Goal: Task Accomplishment & Management: Complete application form

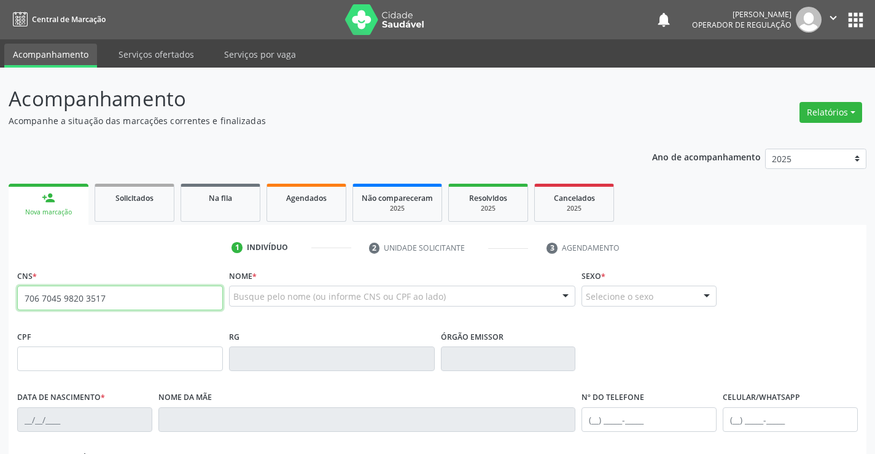
type input "706 7045 9820 3517"
type input "15/12/1977"
type input "(74) 98804-8787"
type input "S/N"
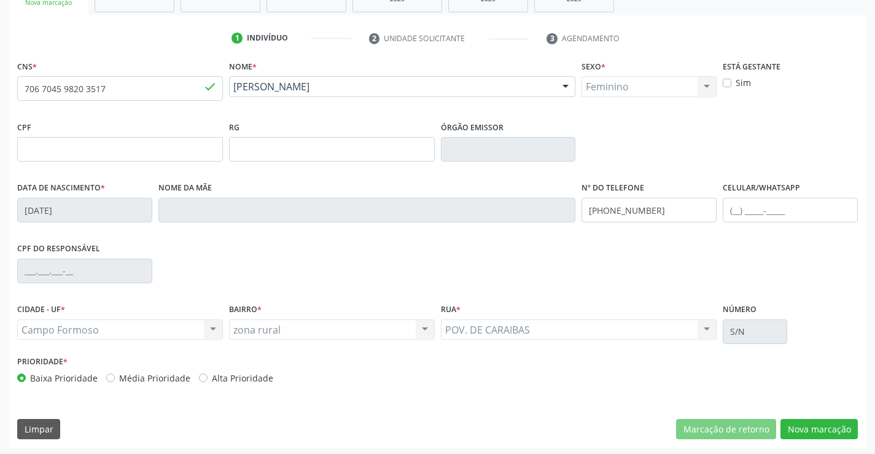
scroll to position [212, 0]
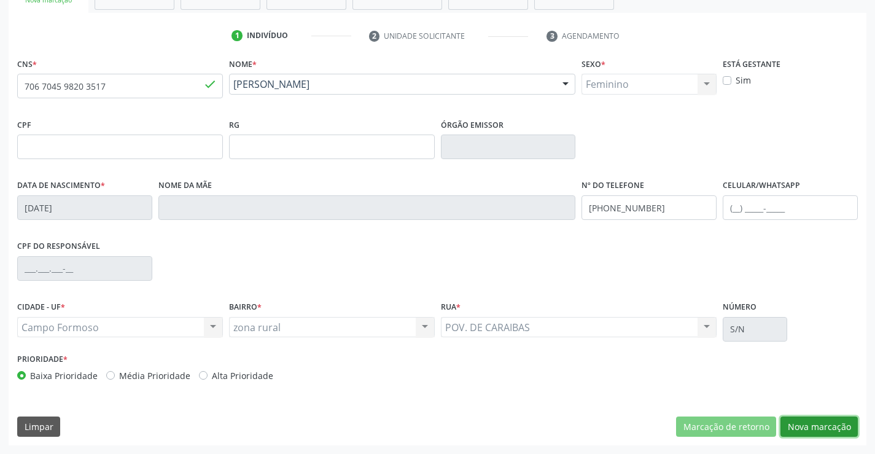
click at [840, 429] on button "Nova marcação" at bounding box center [818, 426] width 77 height 21
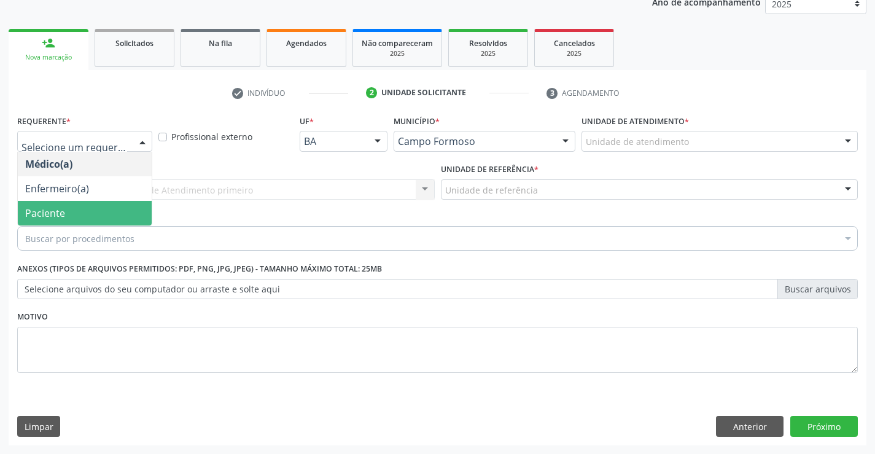
click at [41, 206] on span "Paciente" at bounding box center [45, 213] width 40 height 14
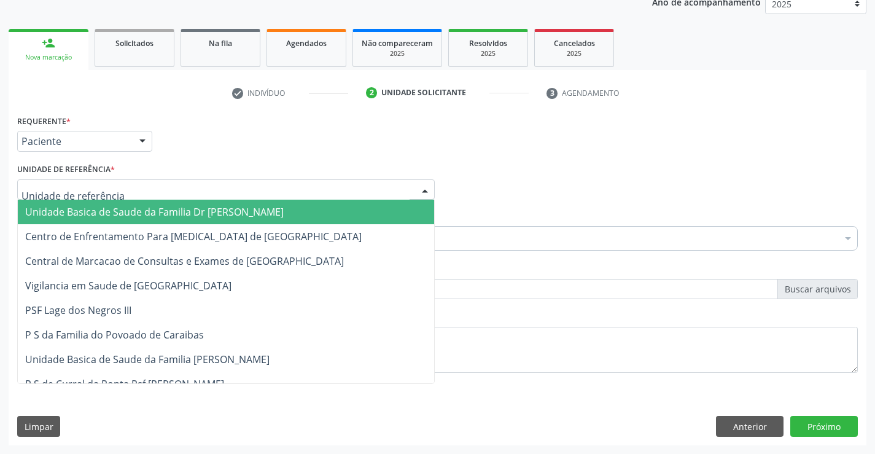
click at [51, 205] on span "Unidade Basica de Saude da Familia Dr [PERSON_NAME]" at bounding box center [154, 212] width 258 height 14
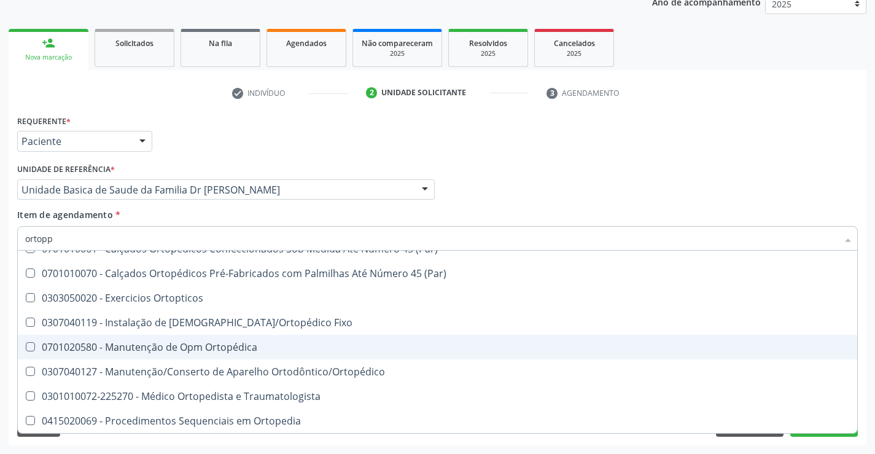
scroll to position [0, 0]
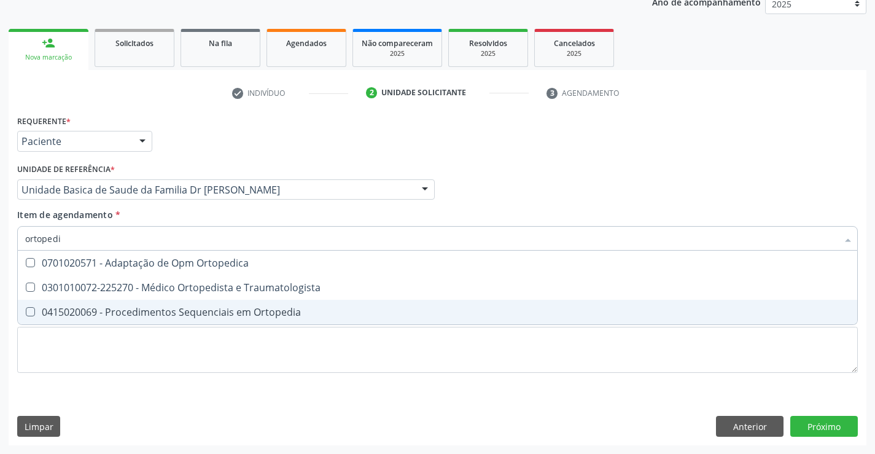
type input "ortopedis"
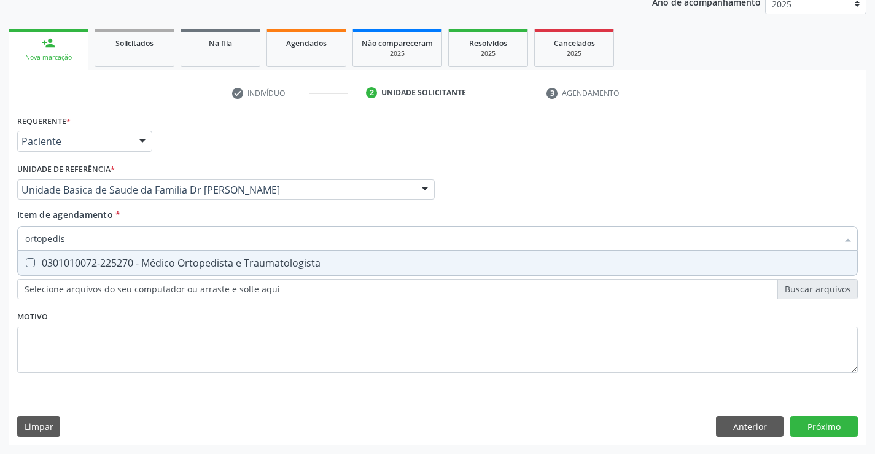
click at [326, 269] on span "0301010072-225270 - Médico Ortopedista e Traumatologista" at bounding box center [437, 262] width 839 height 25
checkbox Traumatologista "true"
click at [815, 422] on div "Requerente * Paciente Médico(a) Enfermeiro(a) Paciente Nenhum resultado encontr…" at bounding box center [438, 278] width 858 height 333
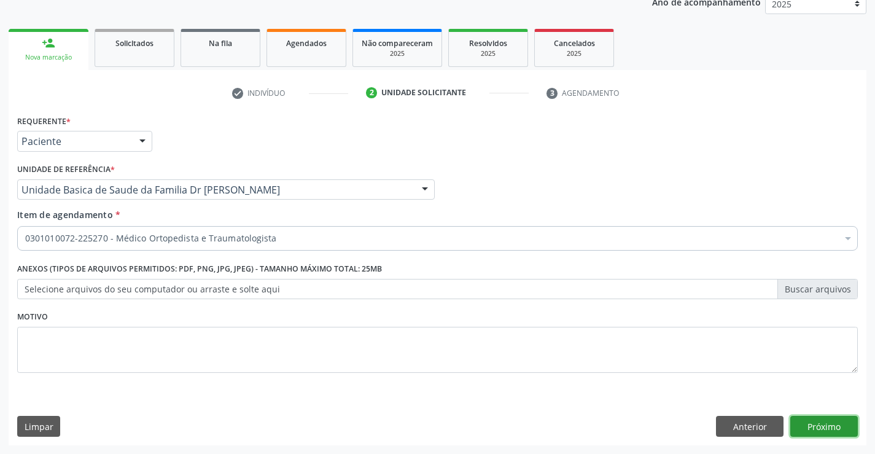
click at [815, 422] on button "Próximo" at bounding box center [824, 426] width 68 height 21
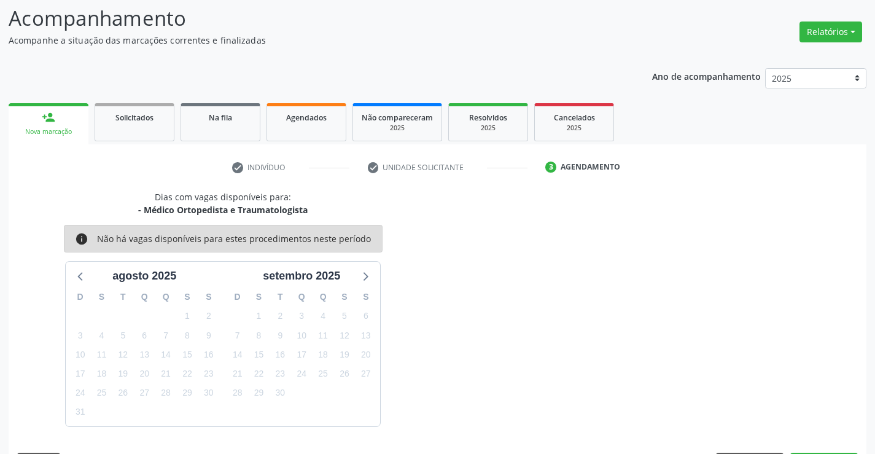
scroll to position [117, 0]
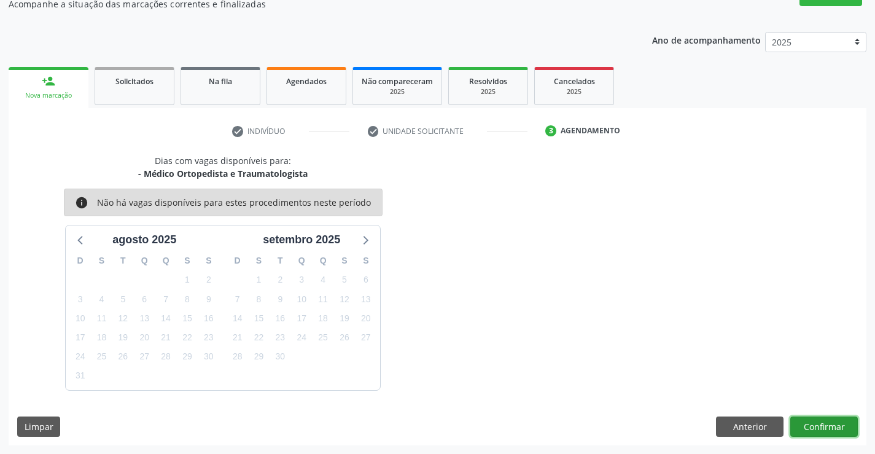
click at [815, 424] on button "Confirmar" at bounding box center [824, 426] width 68 height 21
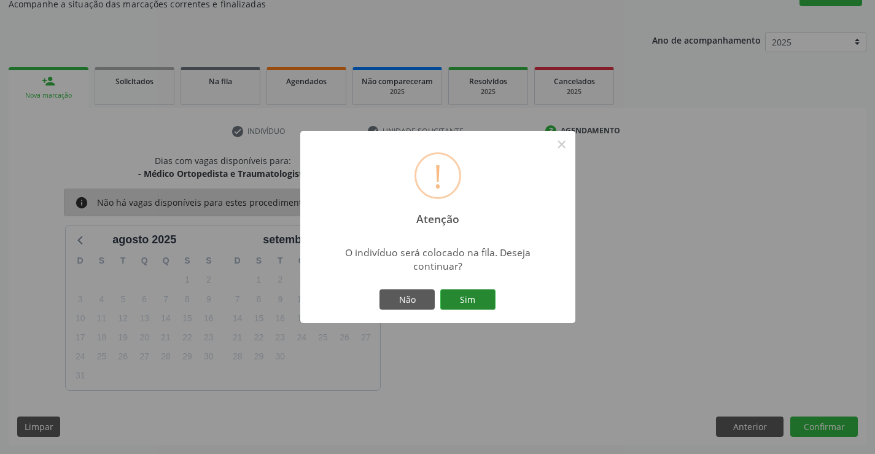
click at [472, 293] on button "Sim" at bounding box center [467, 299] width 55 height 21
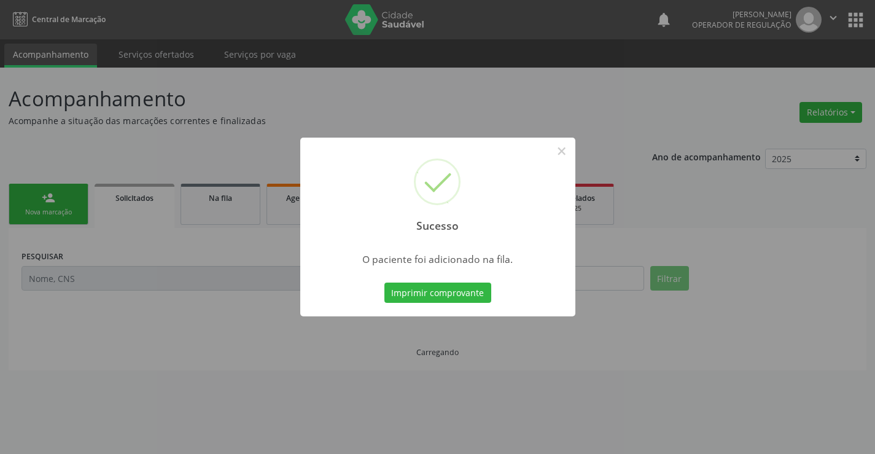
scroll to position [0, 0]
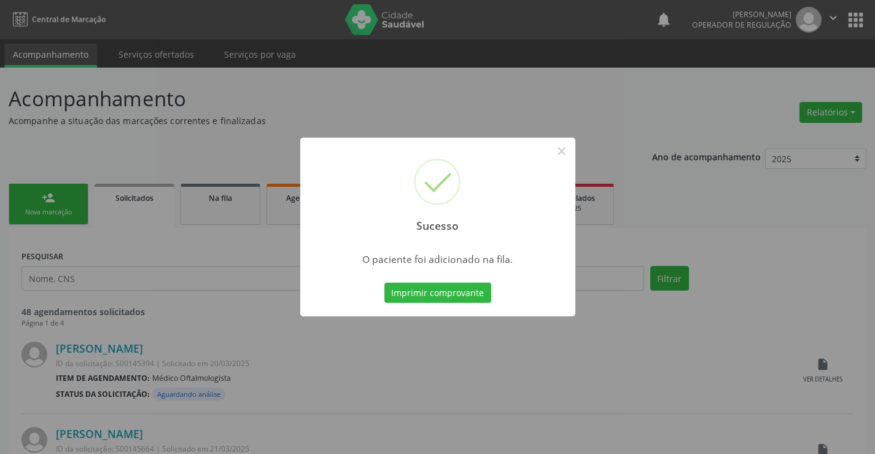
click at [472, 293] on button "Imprimir comprovante" at bounding box center [437, 292] width 107 height 21
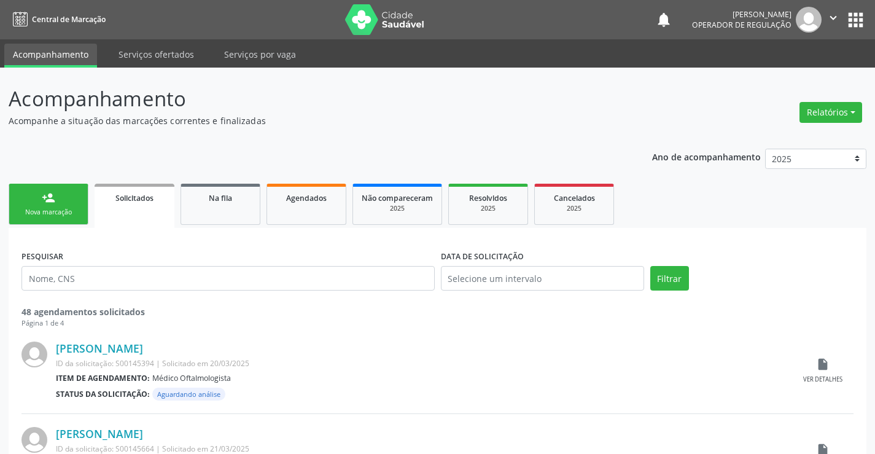
click at [54, 198] on div "person_add" at bounding box center [49, 198] width 14 height 14
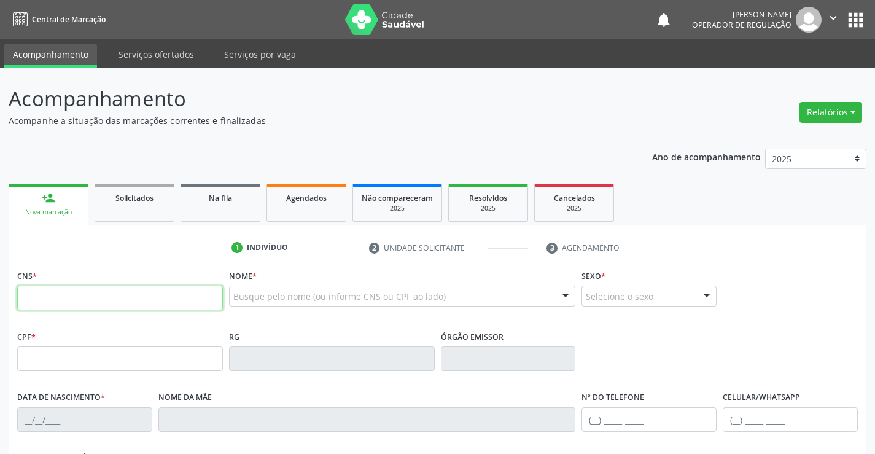
click at [104, 298] on input "text" at bounding box center [120, 297] width 206 height 25
type input "700 6019 2961 7363"
type input "18/02/1983"
type input "(74) 98813-3800"
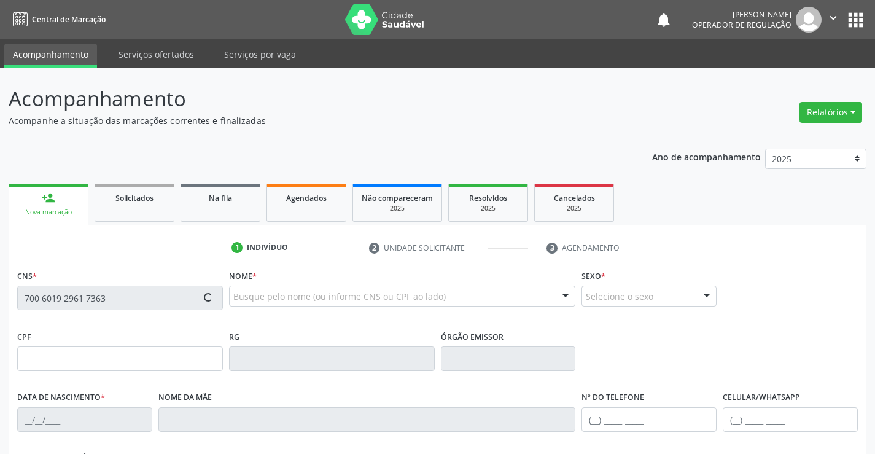
type input "S/N"
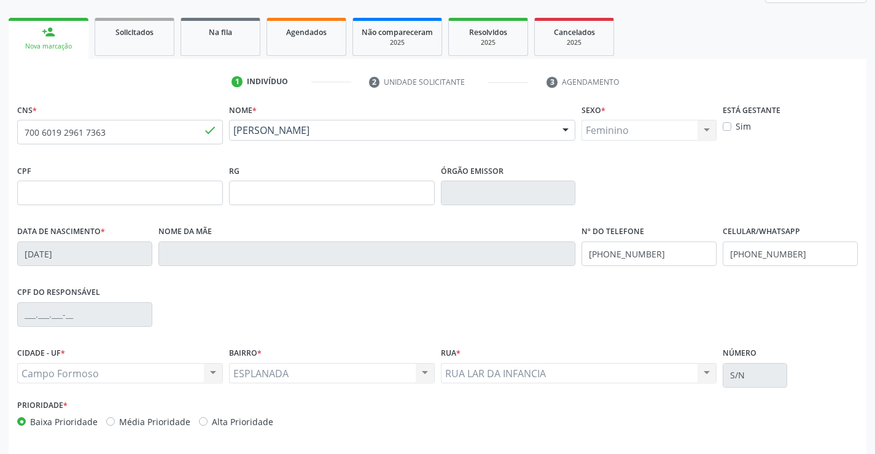
scroll to position [212, 0]
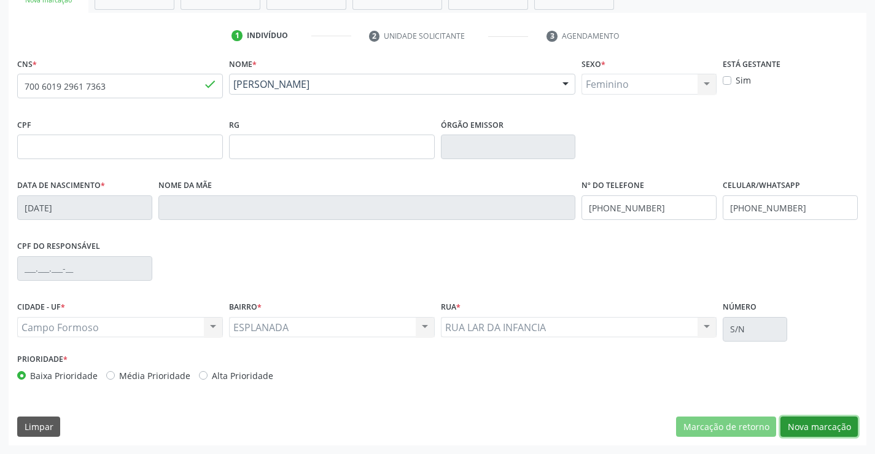
click at [794, 427] on button "Nova marcação" at bounding box center [818, 426] width 77 height 21
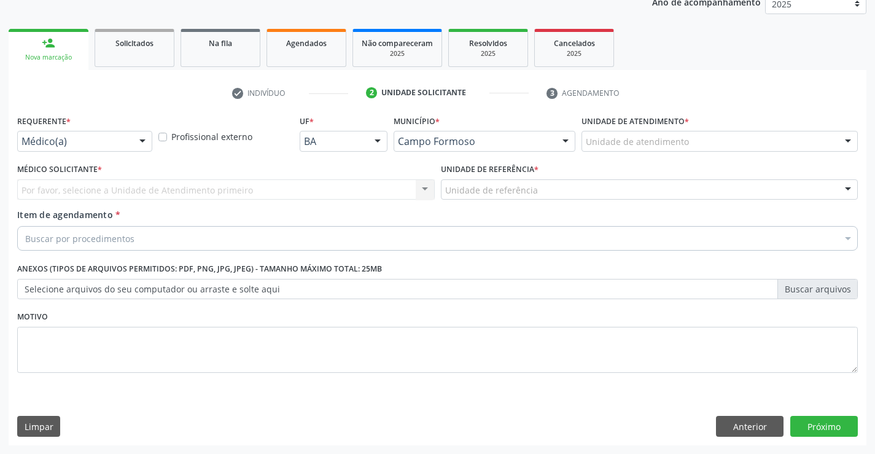
click at [69, 148] on div "Médico(a)" at bounding box center [84, 141] width 135 height 21
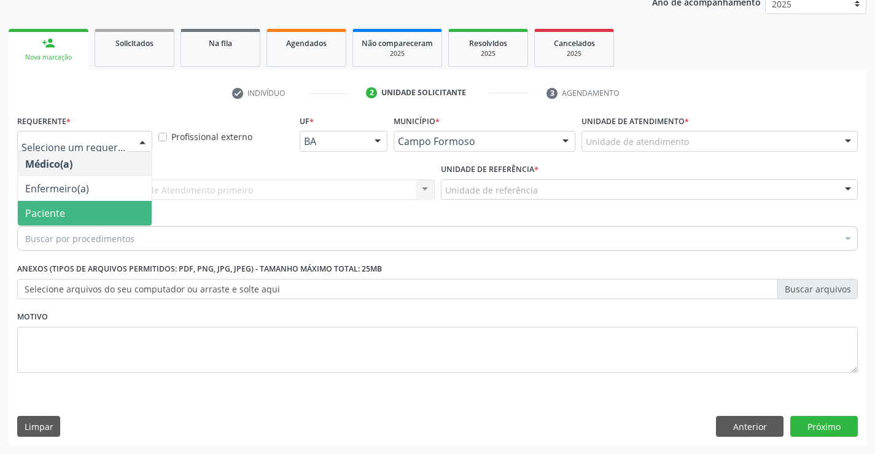
click at [54, 206] on span "Paciente" at bounding box center [45, 213] width 40 height 14
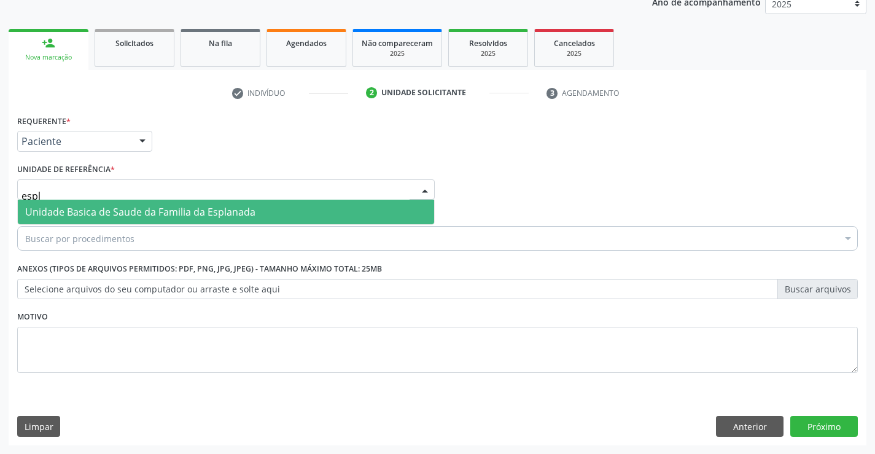
type input "espla"
click at [96, 215] on span "Unidade Basica de Saude da Familia da Esplanada" at bounding box center [140, 212] width 230 height 14
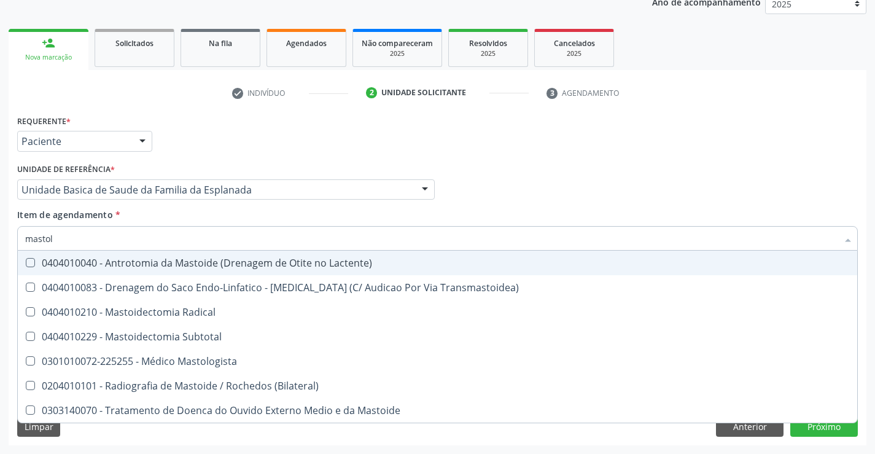
type input "mastolo"
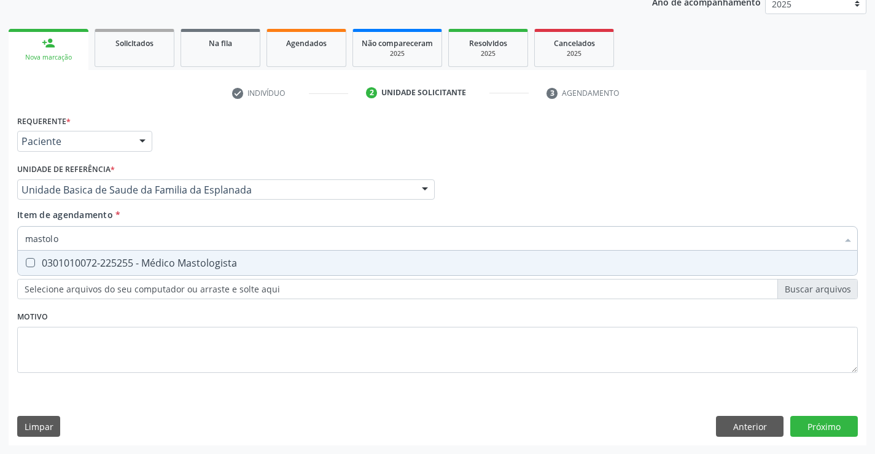
click at [79, 258] on div "0301010072-225255 - Médico Mastologista" at bounding box center [437, 263] width 824 height 10
checkbox Mastologista "true"
type input "mastolo"
click at [38, 338] on div "Requerente * Paciente Médico(a) Enfermeiro(a) Paciente Nenhum resultado encontr…" at bounding box center [437, 251] width 840 height 278
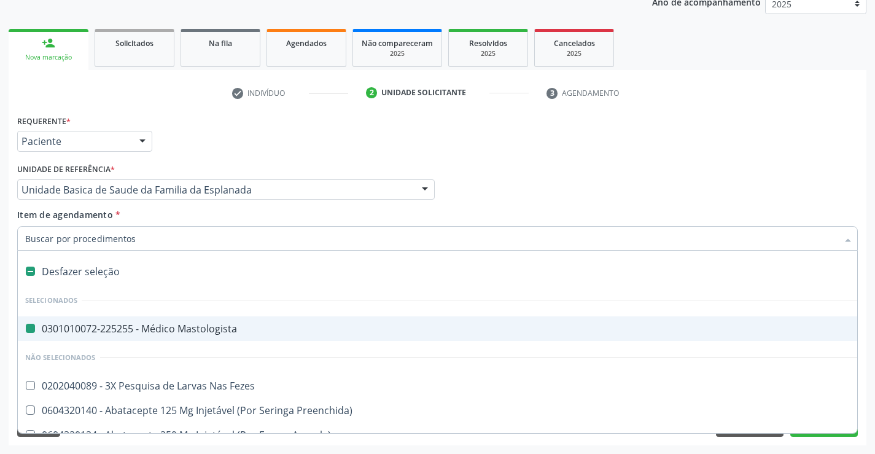
type input "b"
checkbox Mastologista "false"
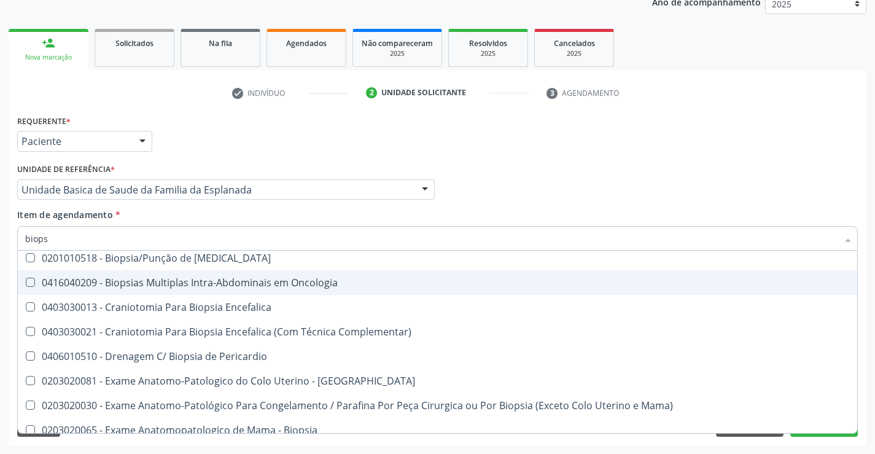
scroll to position [1385, 0]
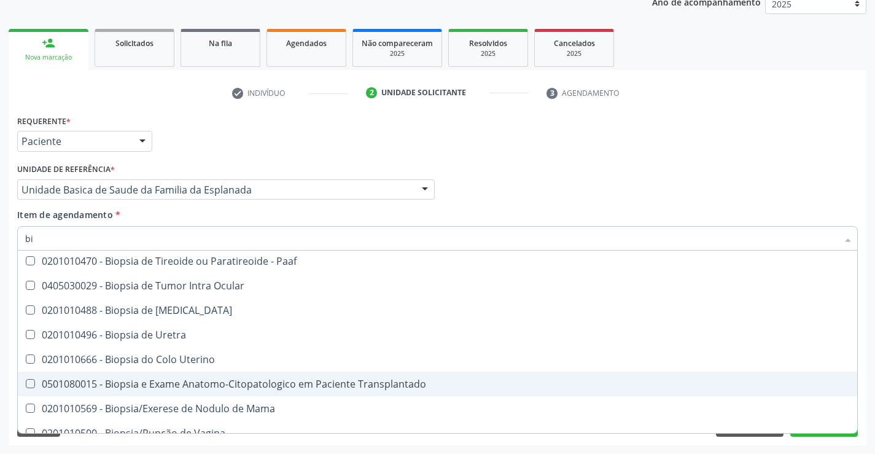
type input "b"
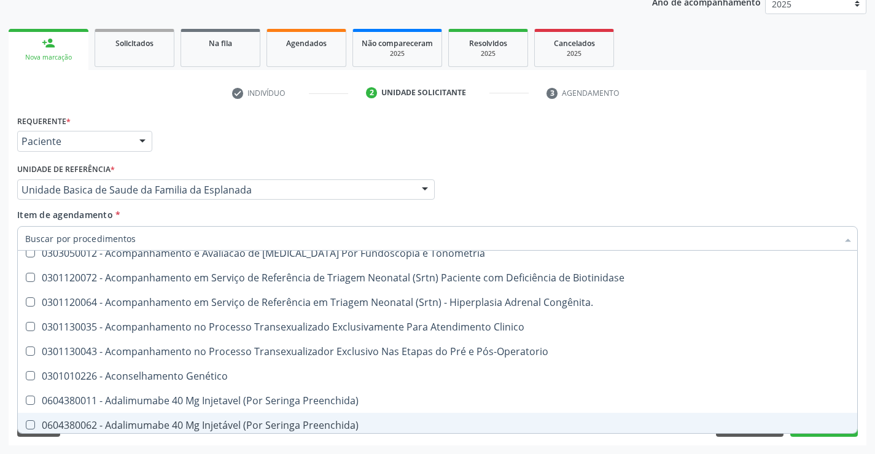
checkbox Mastologista "true"
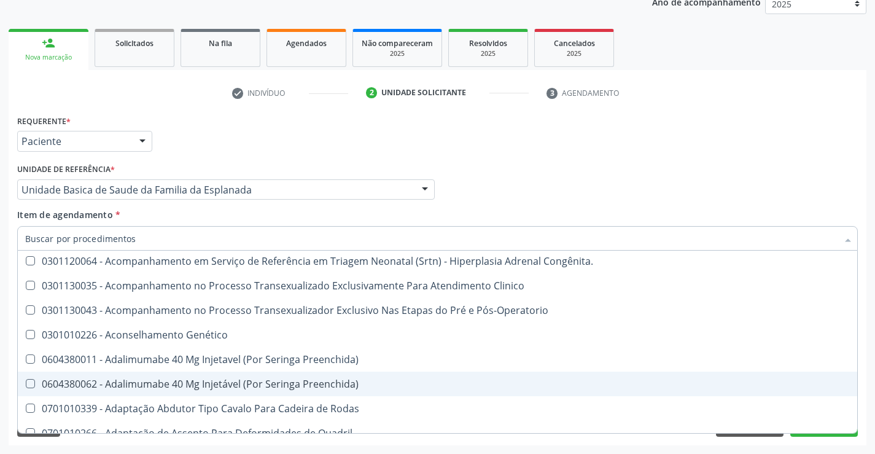
type input "p"
checkbox Mastologista "false"
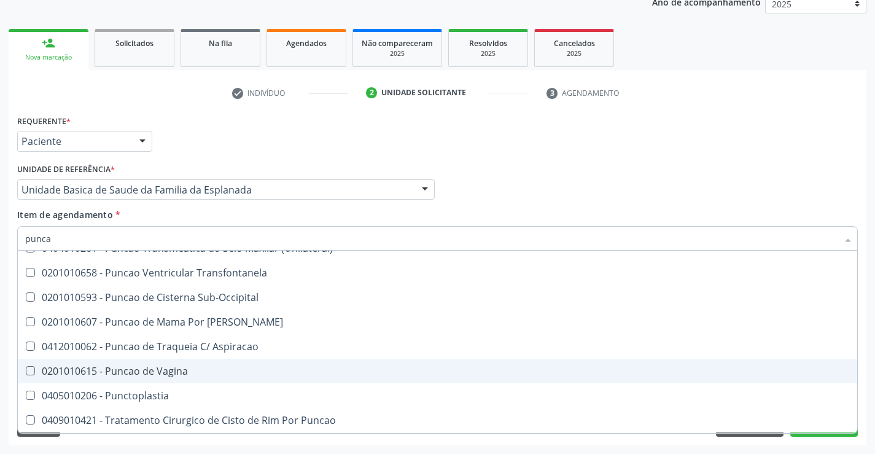
scroll to position [391, 0]
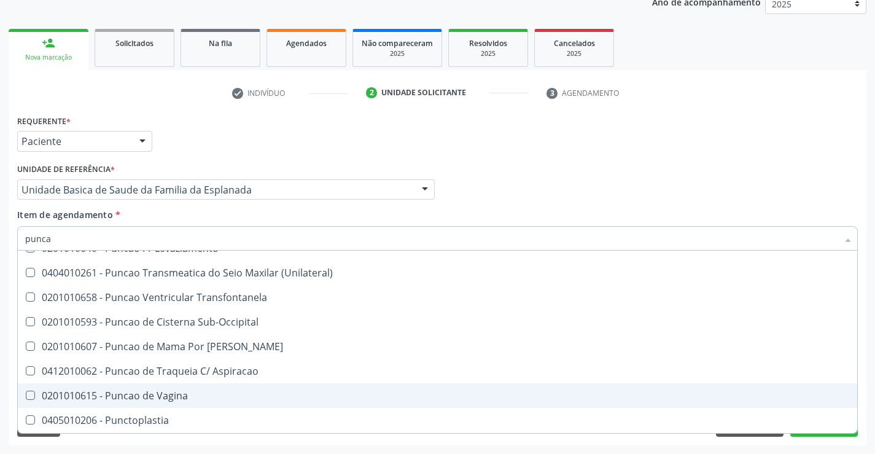
type input "puncao"
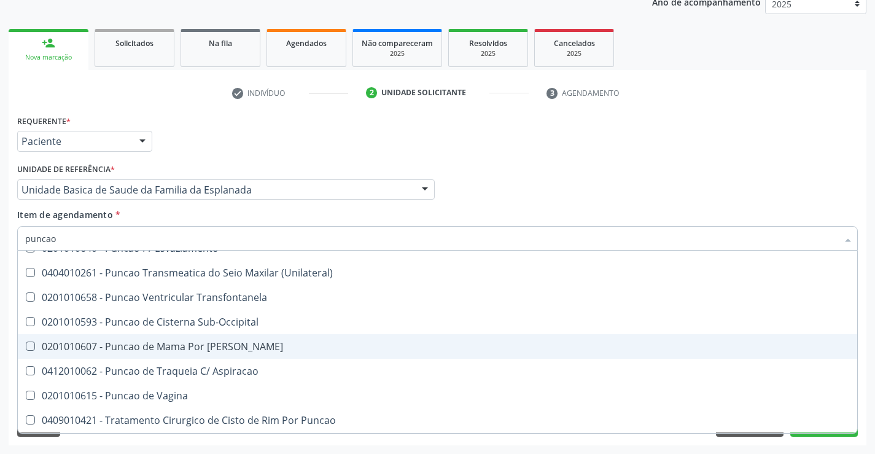
click at [273, 351] on div "0201010607 - Puncao de Mama Por [PERSON_NAME]" at bounding box center [437, 346] width 824 height 10
checkbox Grossa "true"
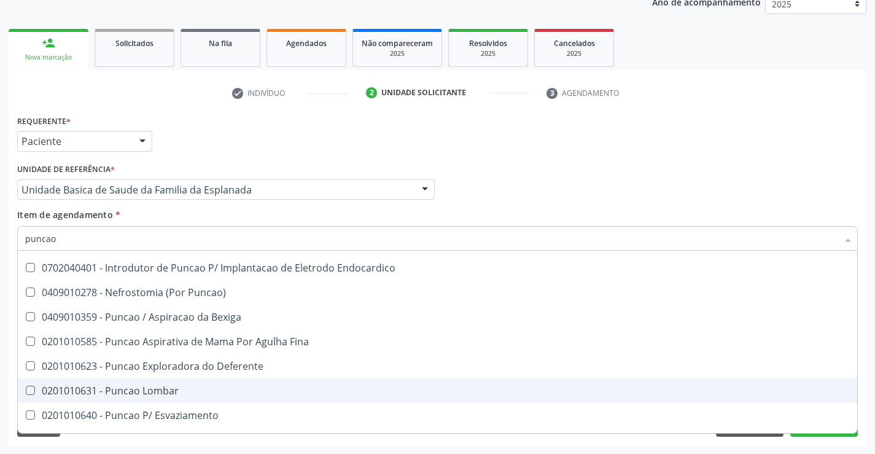
scroll to position [246, 0]
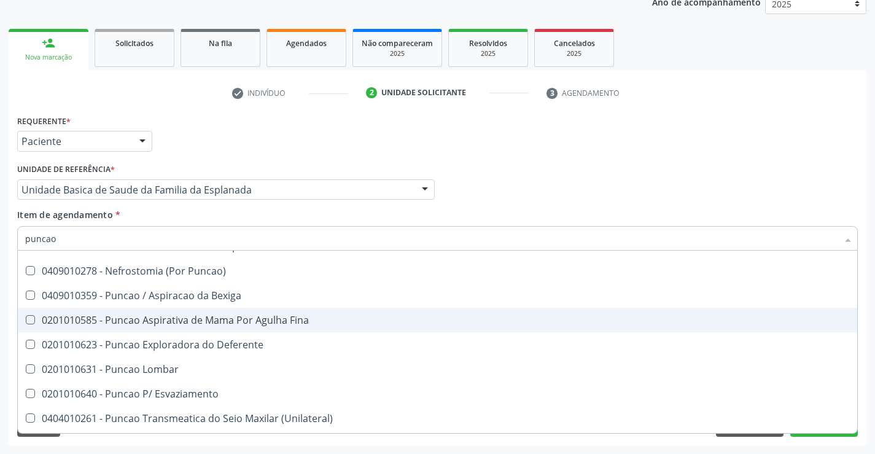
click at [271, 322] on div "0201010585 - Puncao Aspirativa de Mama Por Agulha Fina" at bounding box center [437, 320] width 824 height 10
checkbox Fina "true"
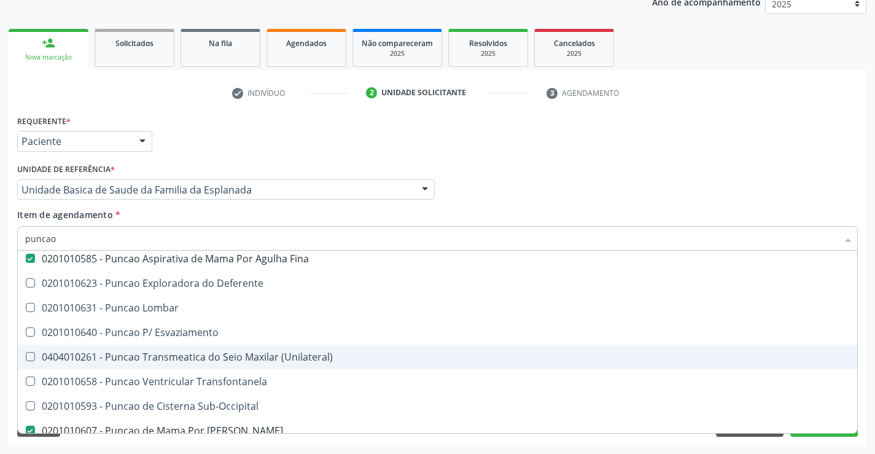
scroll to position [368, 0]
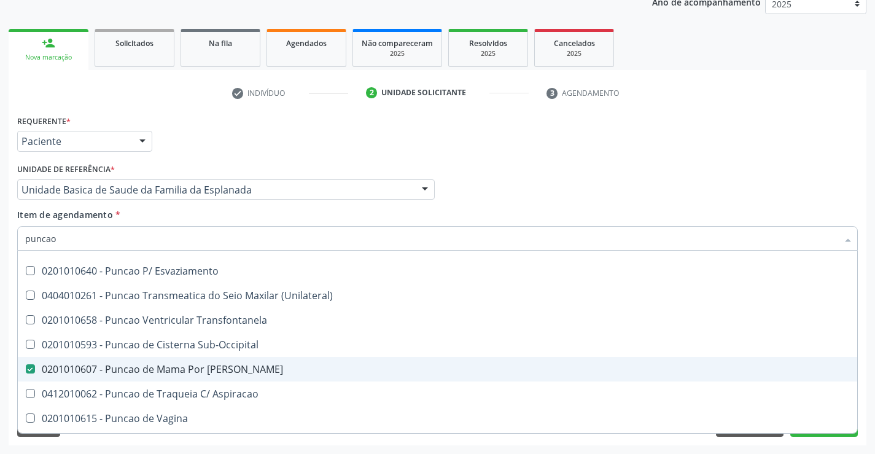
click at [214, 373] on div "0201010607 - Puncao de Mama Por [PERSON_NAME]" at bounding box center [437, 369] width 824 height 10
checkbox Grossa "false"
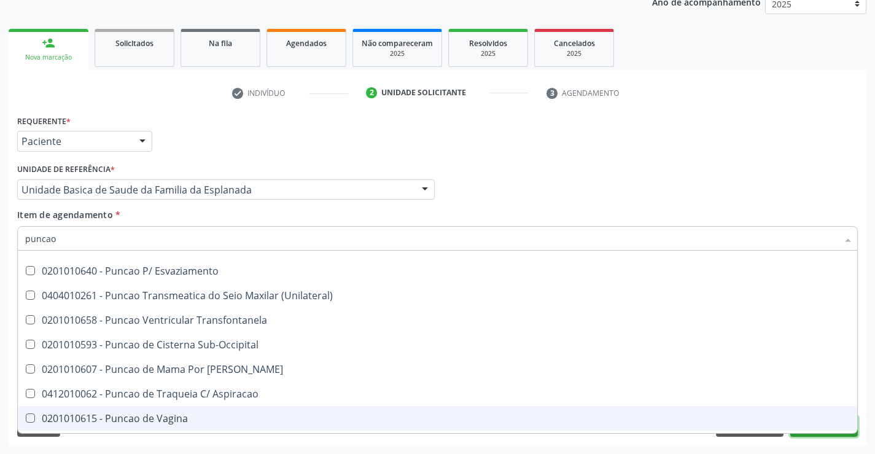
click at [812, 435] on button "Próximo" at bounding box center [824, 426] width 68 height 21
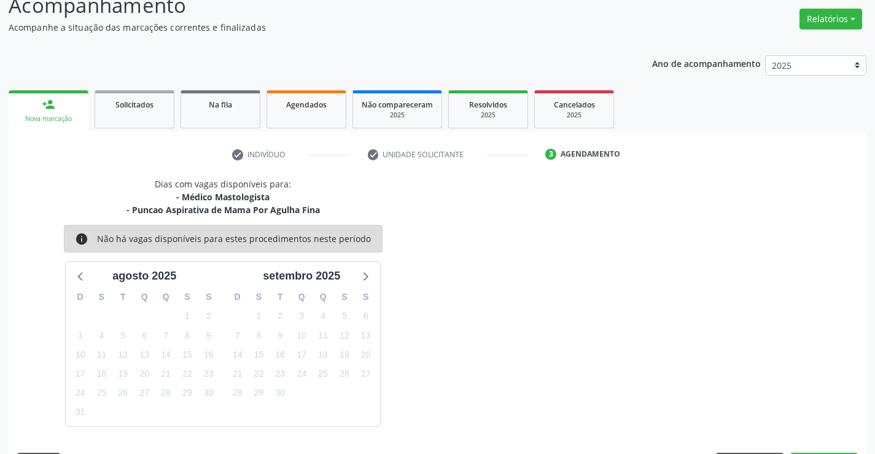
scroll to position [130, 0]
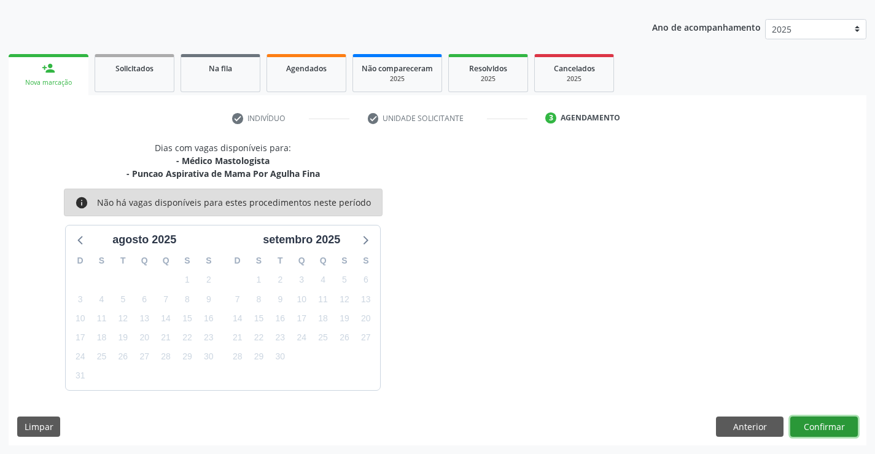
click at [813, 430] on button "Confirmar" at bounding box center [824, 426] width 68 height 21
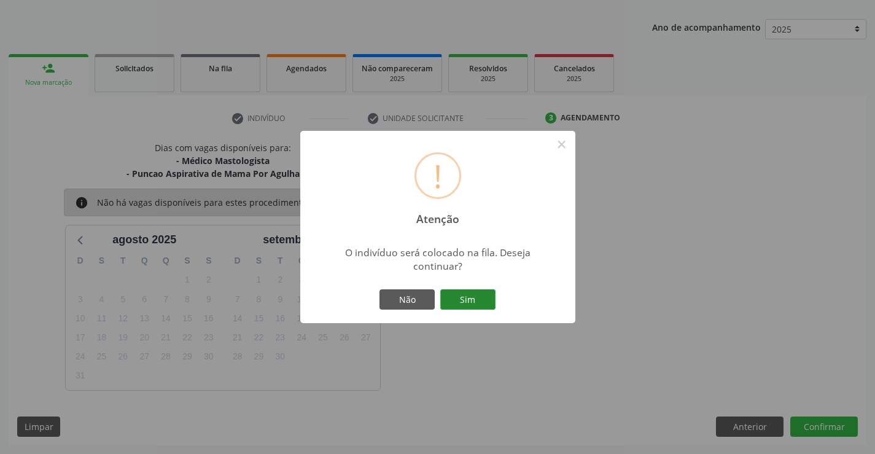
click at [478, 297] on button "Sim" at bounding box center [467, 299] width 55 height 21
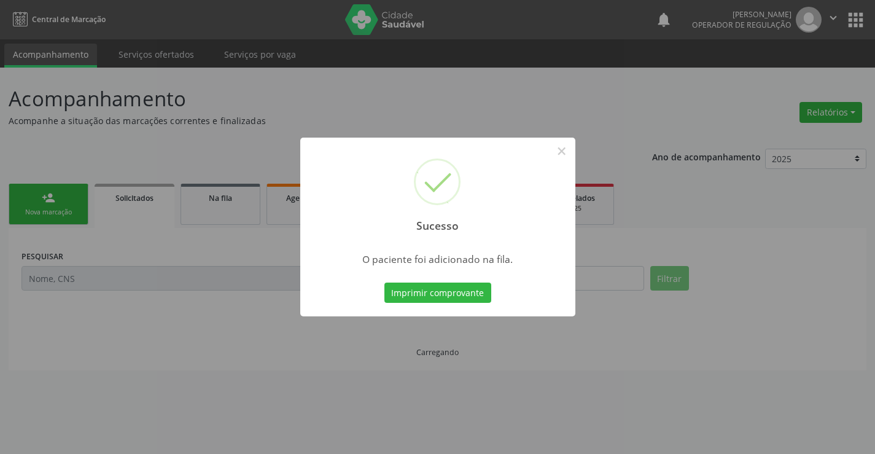
scroll to position [0, 0]
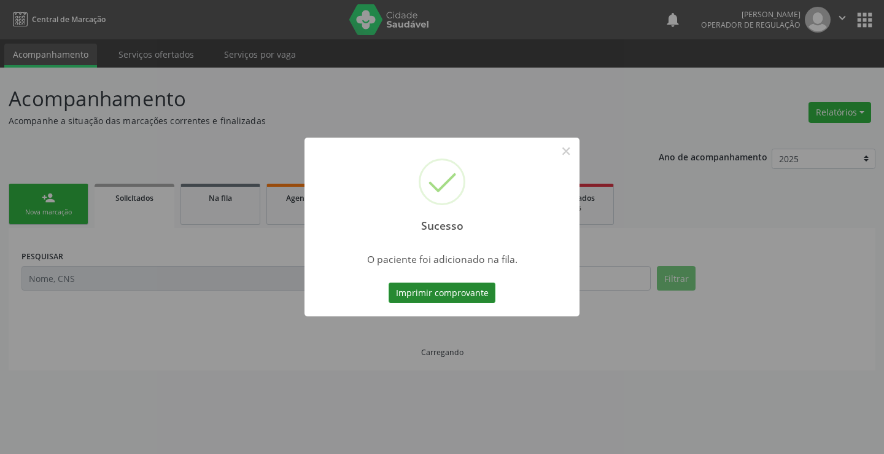
click at [469, 296] on button "Imprimir comprovante" at bounding box center [442, 292] width 107 height 21
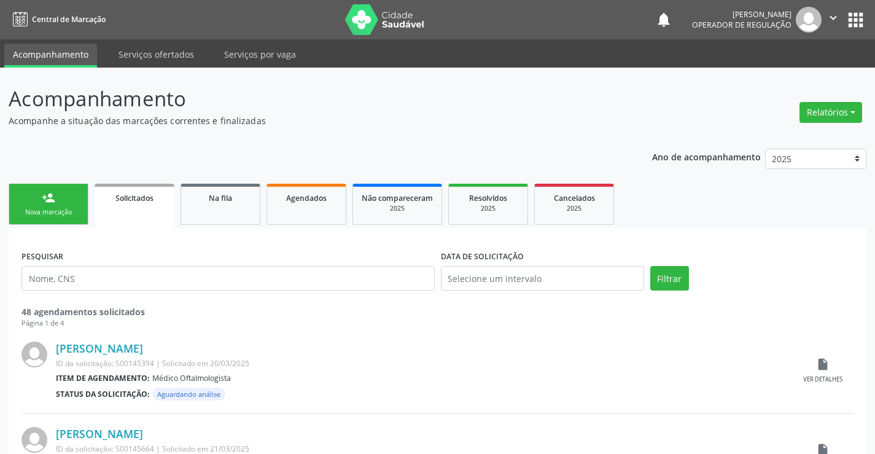
click at [50, 217] on div "Nova marcação" at bounding box center [48, 212] width 61 height 9
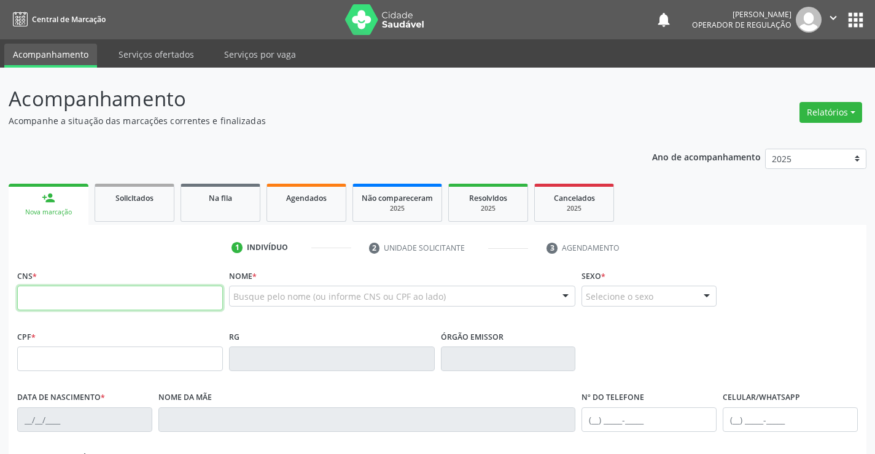
click at [88, 295] on input "text" at bounding box center [120, 297] width 206 height 25
type input "700 2044 6993 2720"
type input "0519189434"
type input "22/08/1967"
type input "(74) 99148-2037"
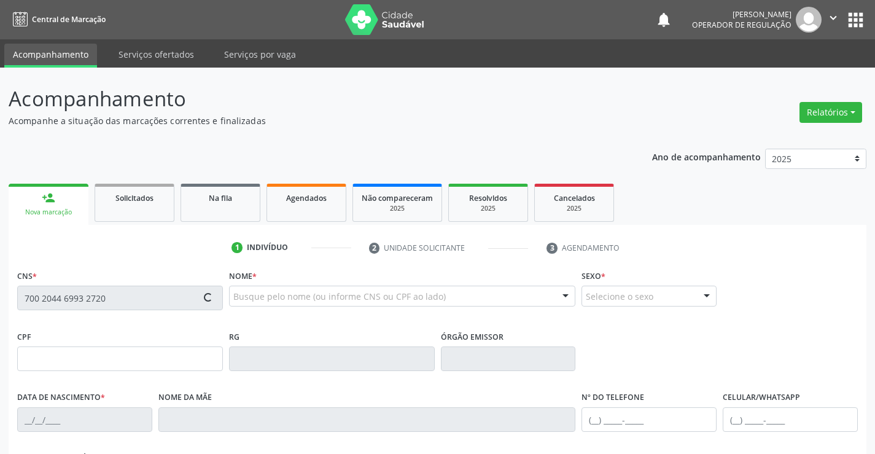
type input "(74) 99191-6351"
type input "493.087.345-20"
type input "28"
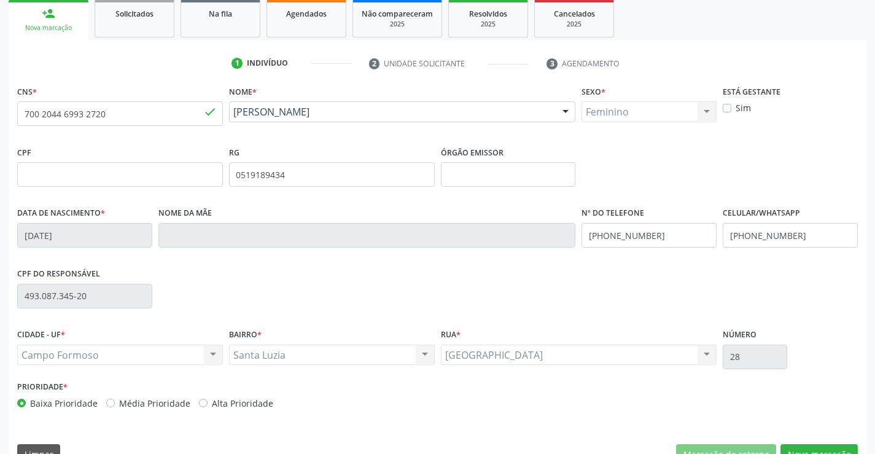
scroll to position [212, 0]
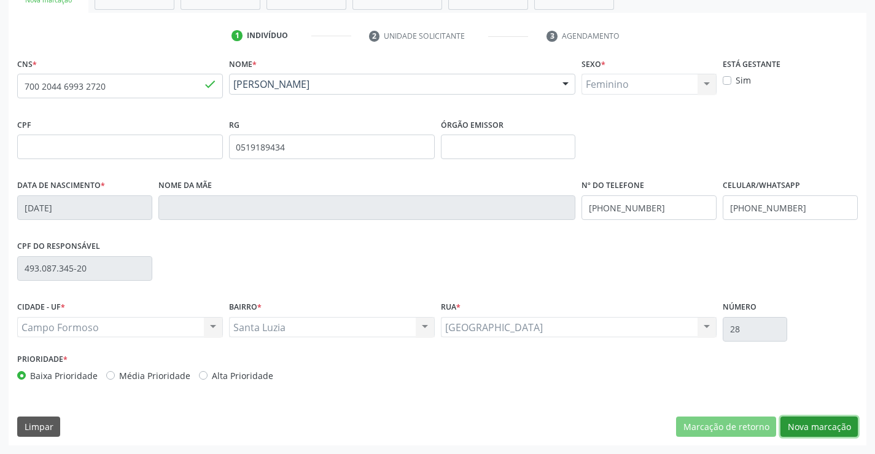
click at [826, 432] on button "Nova marcação" at bounding box center [818, 426] width 77 height 21
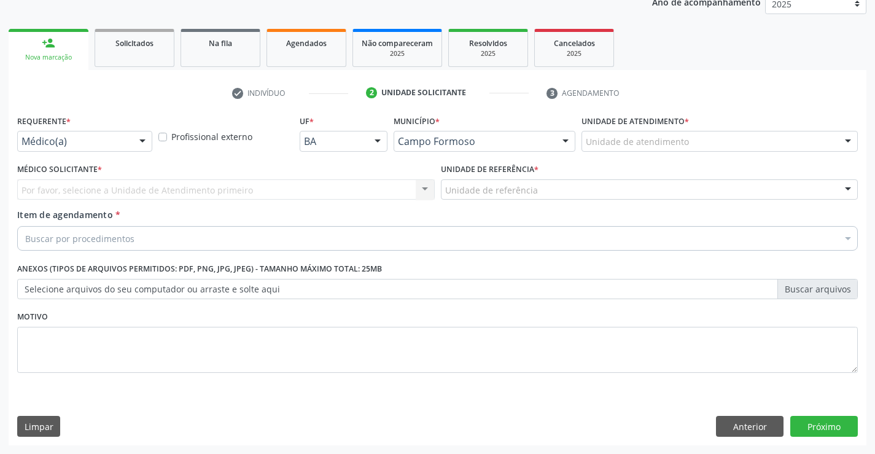
scroll to position [155, 0]
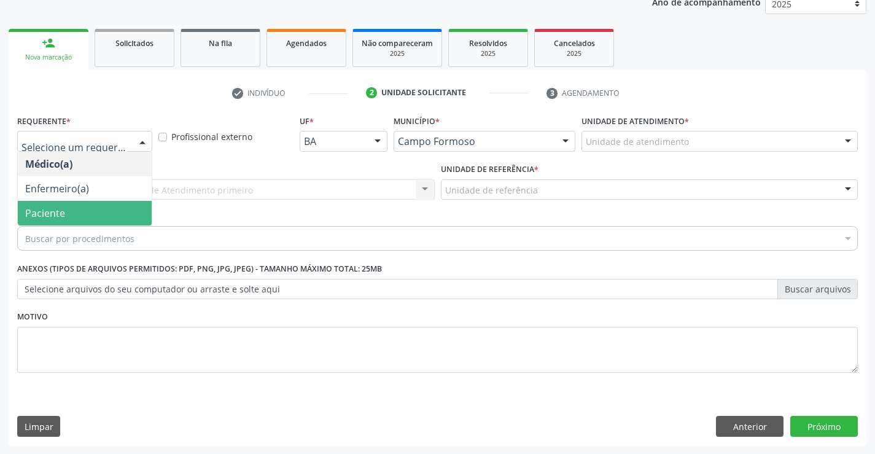
click at [53, 203] on span "Paciente" at bounding box center [85, 213] width 134 height 25
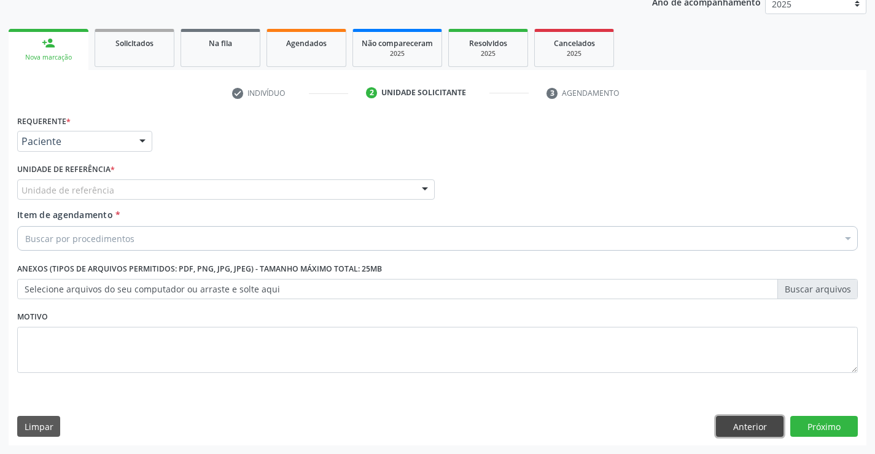
click at [732, 416] on button "Anterior" at bounding box center [750, 426] width 68 height 21
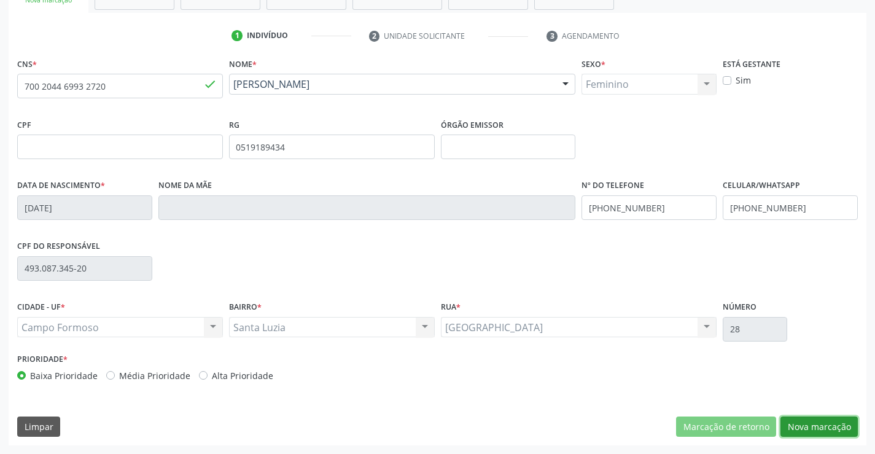
click at [794, 432] on button "Nova marcação" at bounding box center [818, 426] width 77 height 21
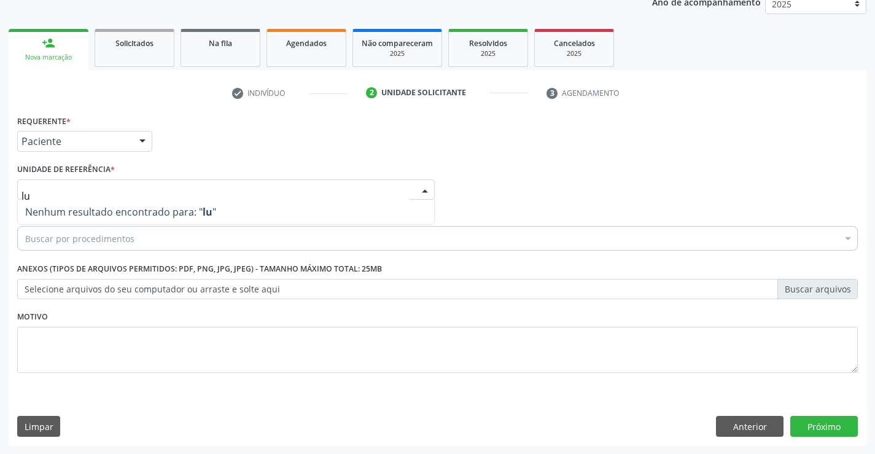
type input "l"
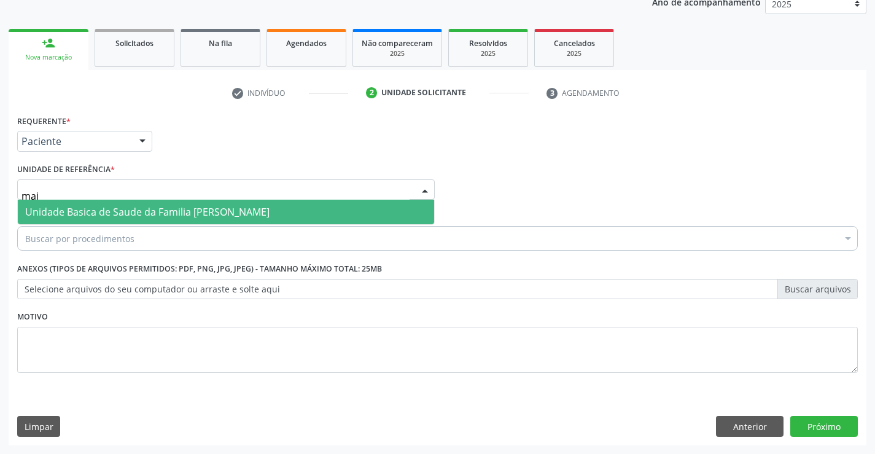
type input "maia"
click at [61, 207] on span "Unidade Basica de Saude da Familia [PERSON_NAME]" at bounding box center [147, 212] width 244 height 14
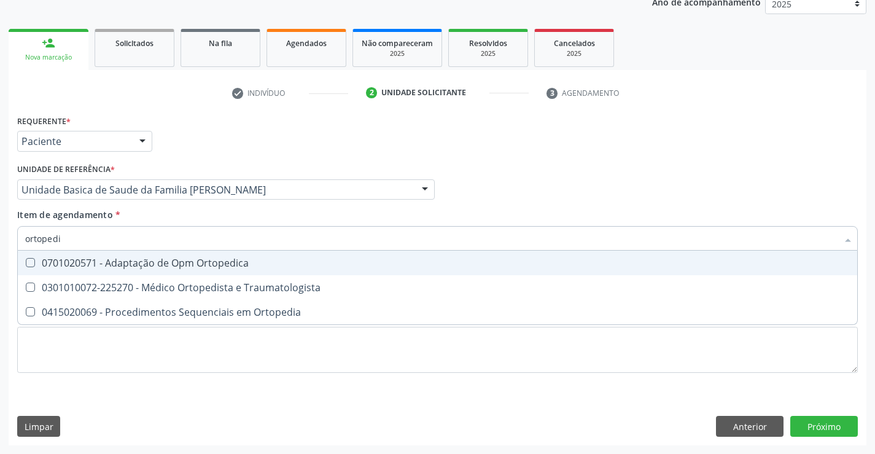
type input "ortopedis"
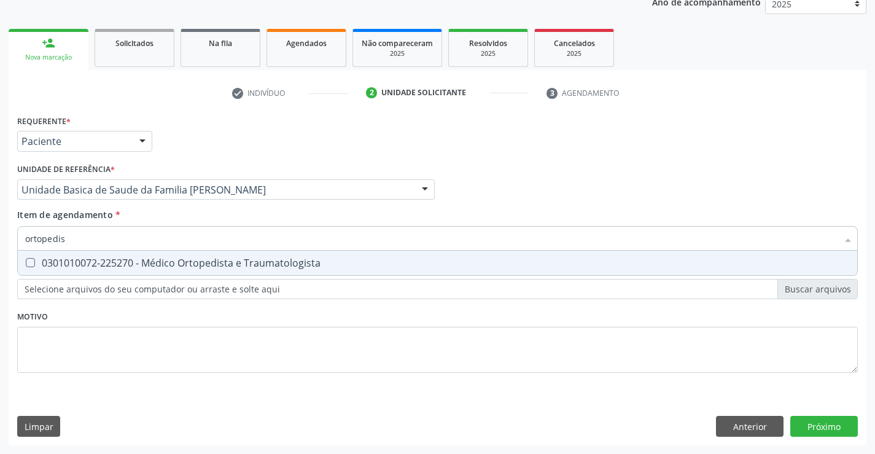
click at [56, 265] on div "0301010072-225270 - Médico Ortopedista e Traumatologista" at bounding box center [437, 263] width 824 height 10
checkbox Traumatologista "true"
click at [836, 428] on div "Requerente * Paciente Médico(a) Enfermeiro(a) Paciente Nenhum resultado encontr…" at bounding box center [438, 278] width 858 height 333
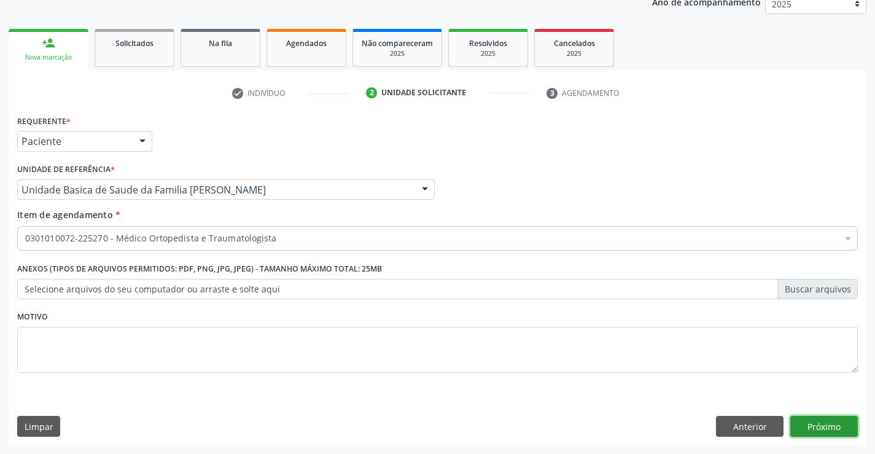
click at [809, 423] on button "Próximo" at bounding box center [824, 426] width 68 height 21
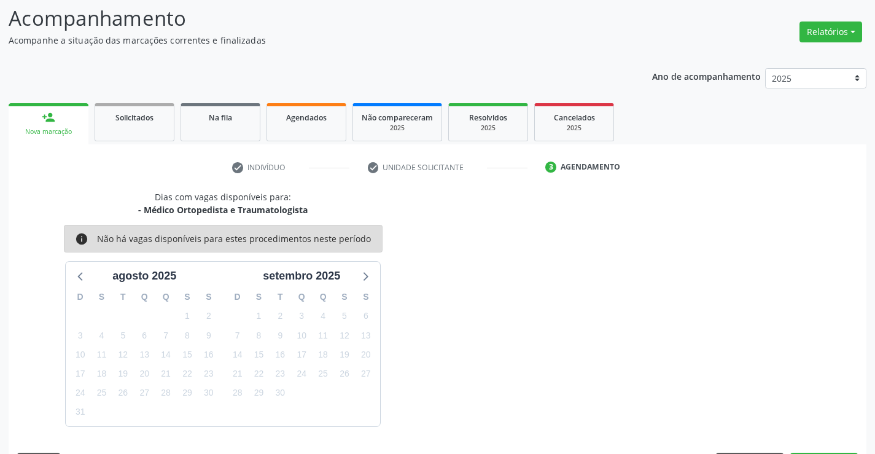
scroll to position [117, 0]
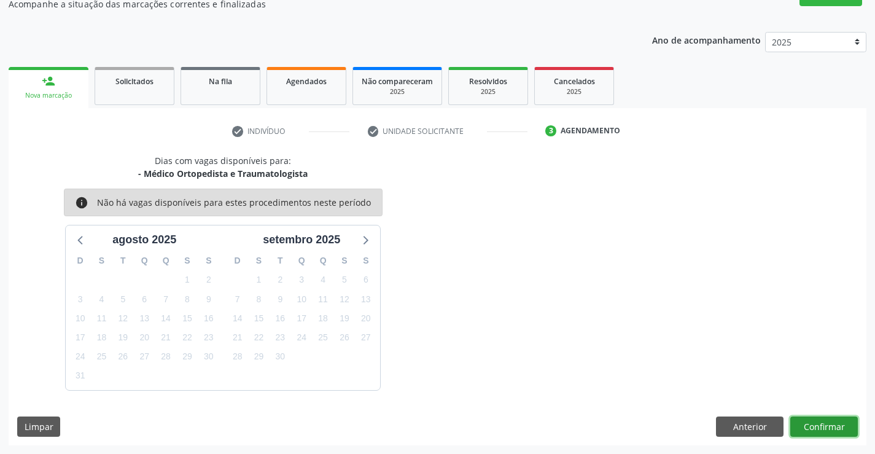
click at [815, 427] on button "Confirmar" at bounding box center [824, 426] width 68 height 21
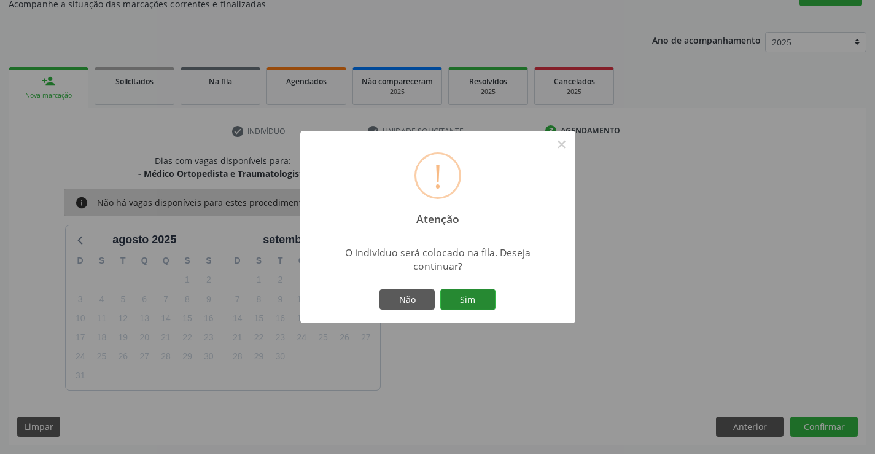
click at [479, 302] on button "Sim" at bounding box center [467, 299] width 55 height 21
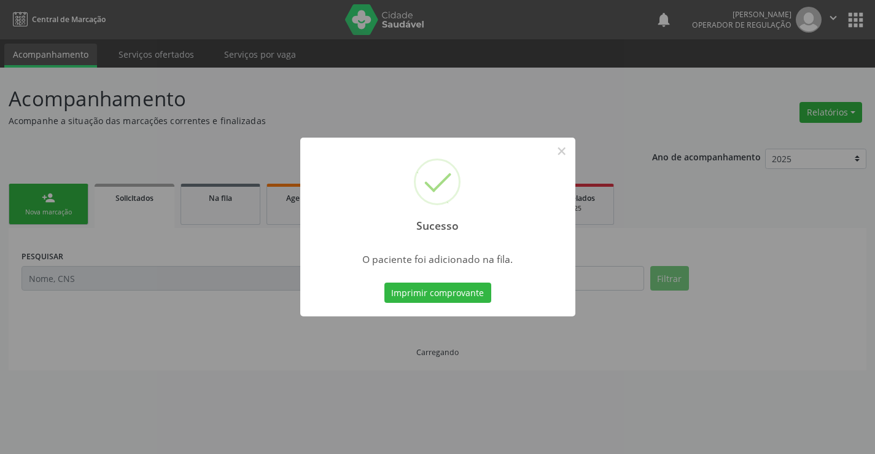
scroll to position [0, 0]
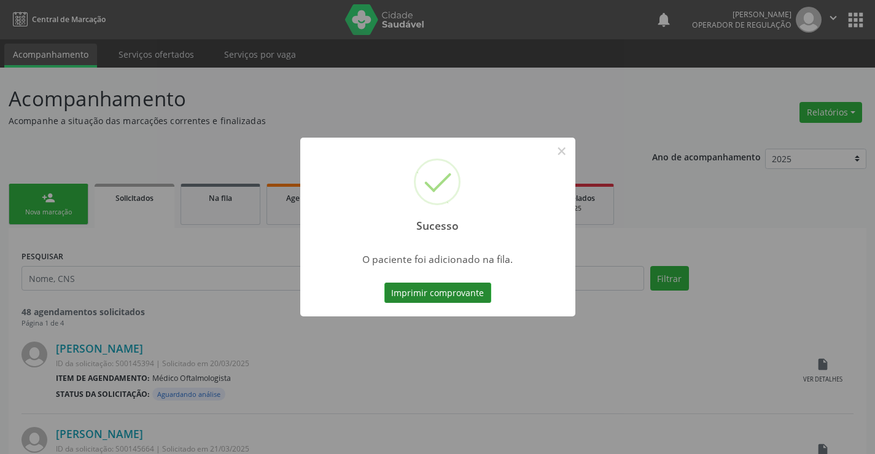
click at [444, 296] on button "Imprimir comprovante" at bounding box center [437, 292] width 107 height 21
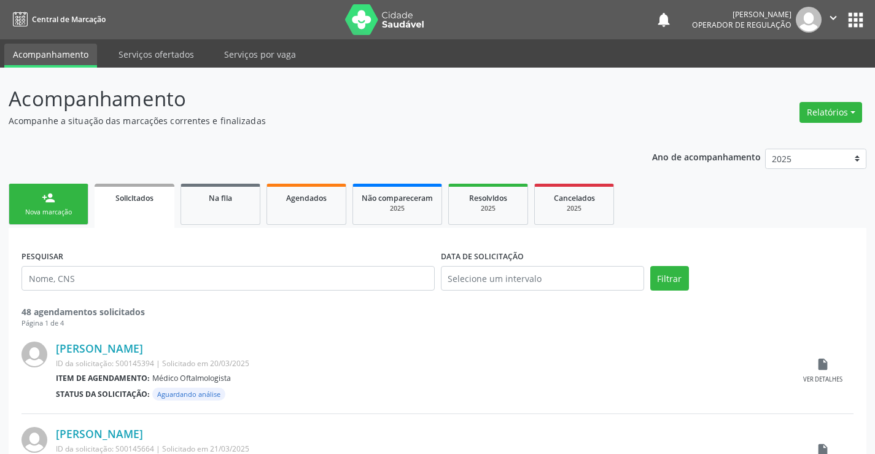
click at [39, 198] on link "person_add Nova marcação" at bounding box center [49, 204] width 80 height 41
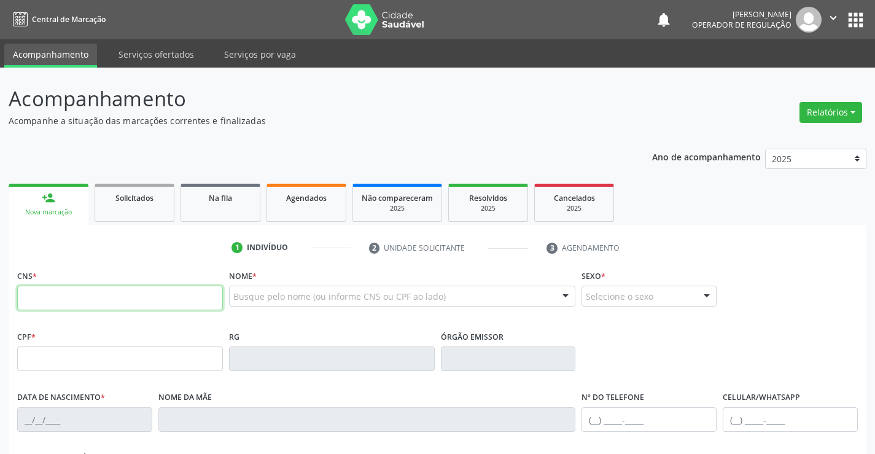
click at [65, 289] on input "text" at bounding box center [120, 297] width 206 height 25
type input "700 2044 6993 2720"
type input "0519189434"
type input "22/08/1967"
type input "(74) 99148-2037"
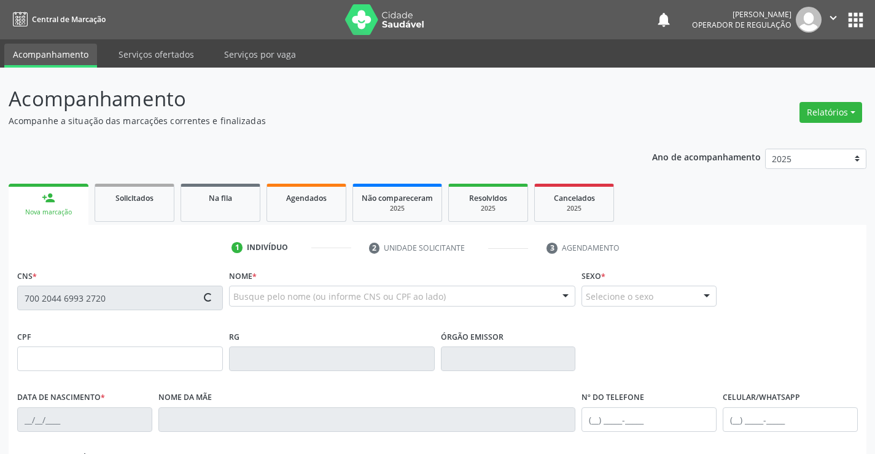
type input "(74) 99191-6351"
type input "493.087.345-20"
type input "28"
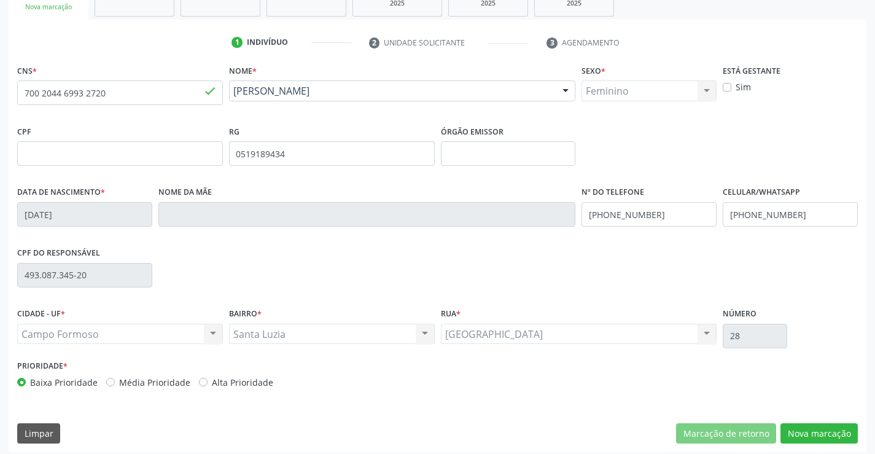
scroll to position [212, 0]
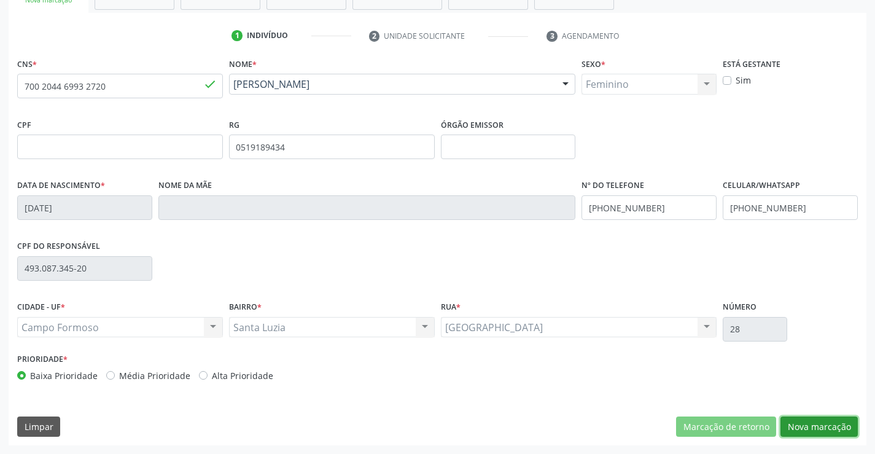
click at [794, 427] on button "Nova marcação" at bounding box center [818, 426] width 77 height 21
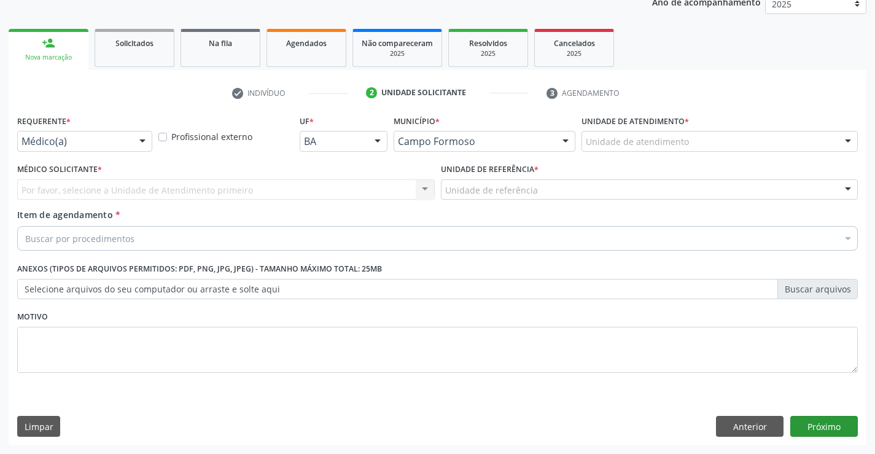
scroll to position [155, 0]
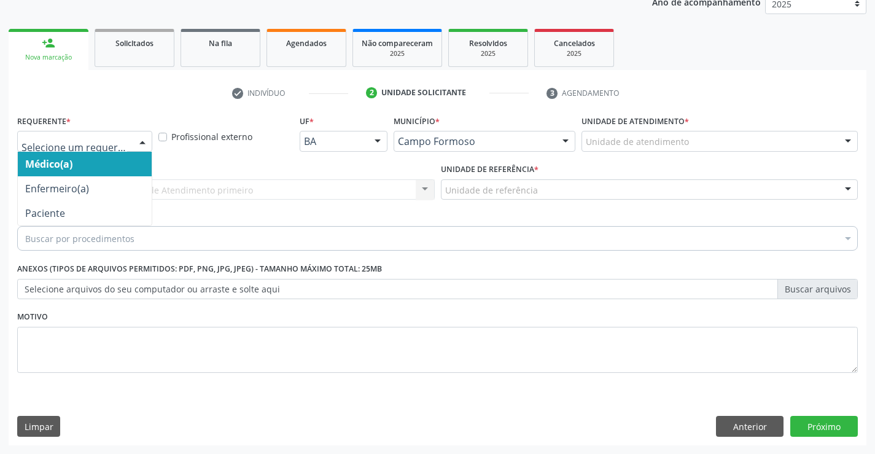
click at [88, 149] on div at bounding box center [84, 141] width 135 height 21
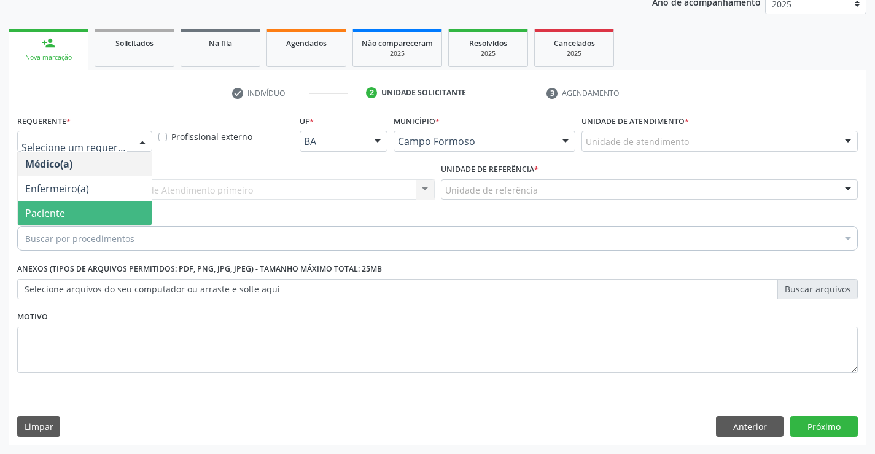
click at [65, 211] on span "Paciente" at bounding box center [85, 213] width 134 height 25
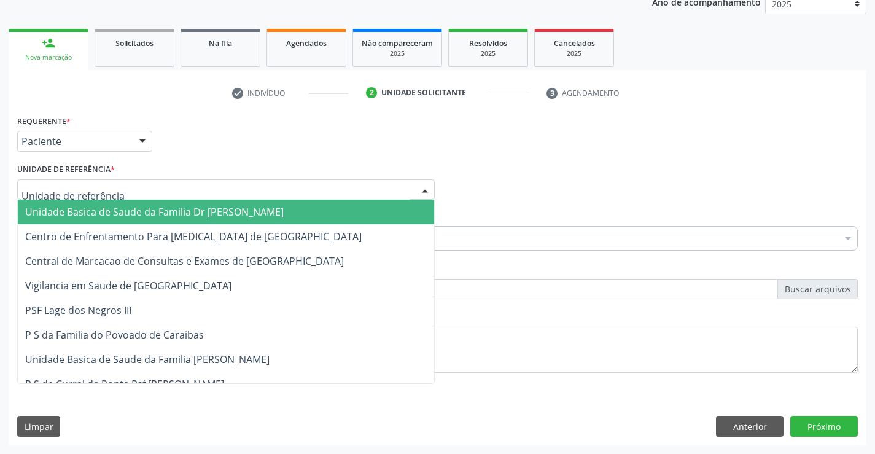
click at [86, 212] on span "Unidade Basica de Saude da Familia Dr [PERSON_NAME]" at bounding box center [154, 212] width 258 height 14
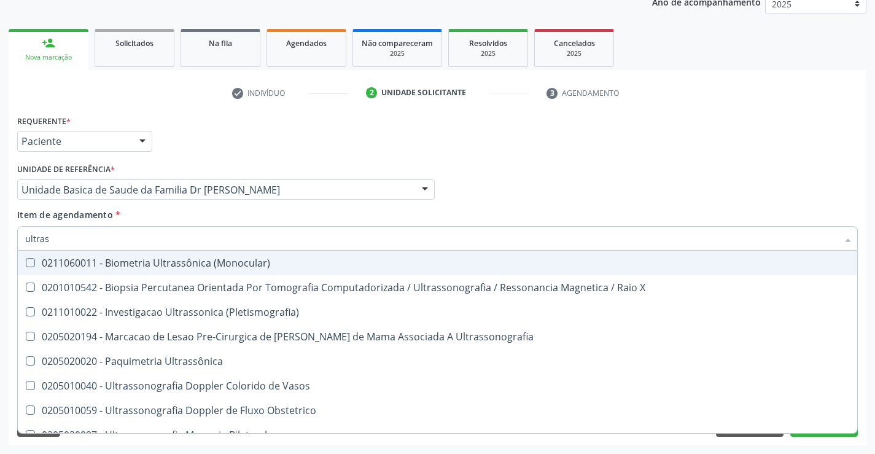
type input "ultrass"
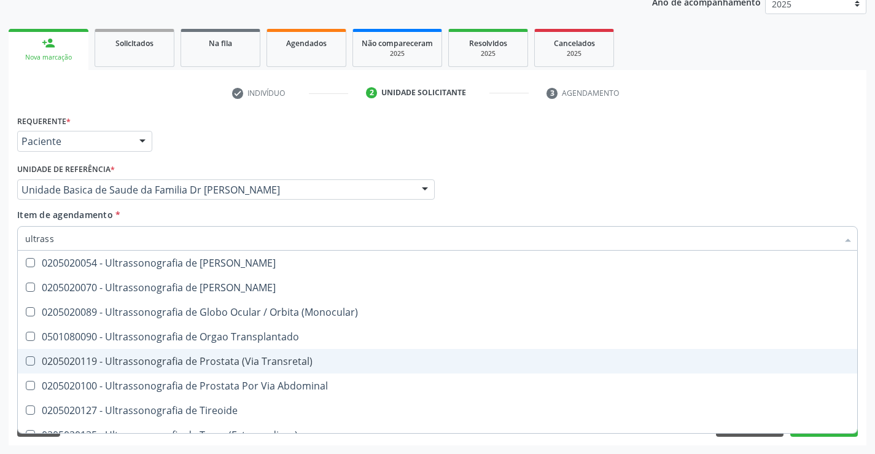
scroll to position [382, 0]
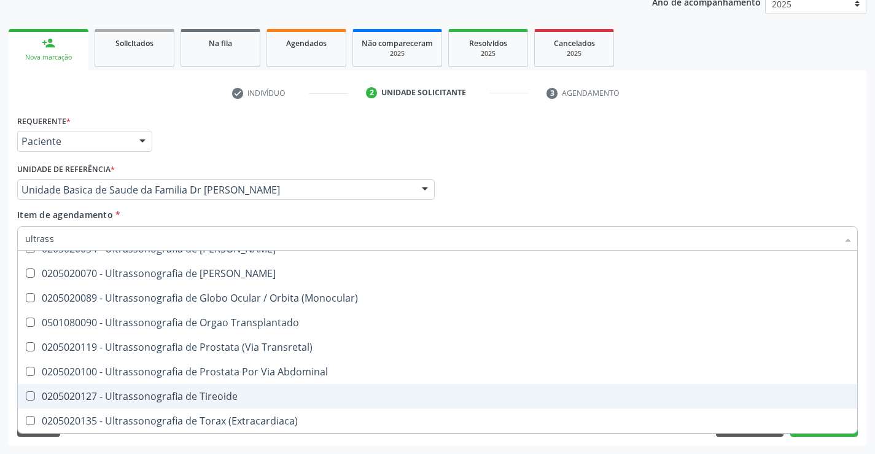
click at [290, 388] on span "0205020127 - Ultrassonografia de Tireoide" at bounding box center [437, 396] width 839 height 25
checkbox Tireoide "true"
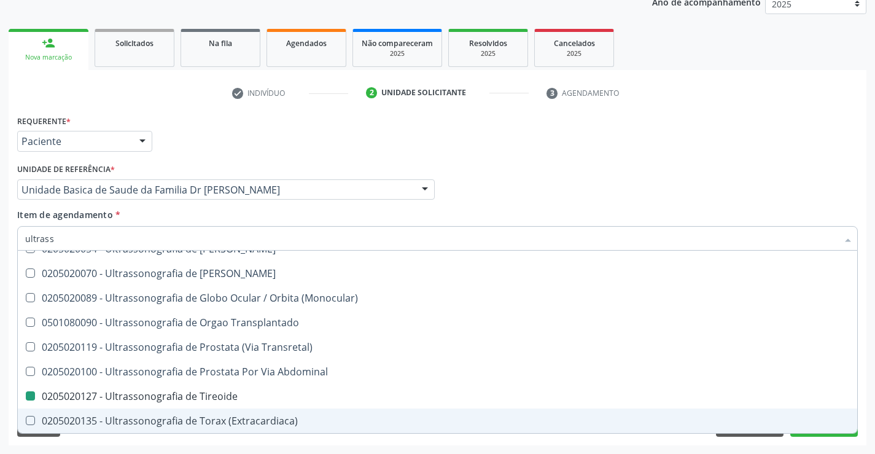
click at [810, 440] on div "Requerente * Paciente Médico(a) Enfermeiro(a) Paciente Nenhum resultado encontr…" at bounding box center [438, 278] width 858 height 333
checkbox X "true"
checkbox Tireoide "false"
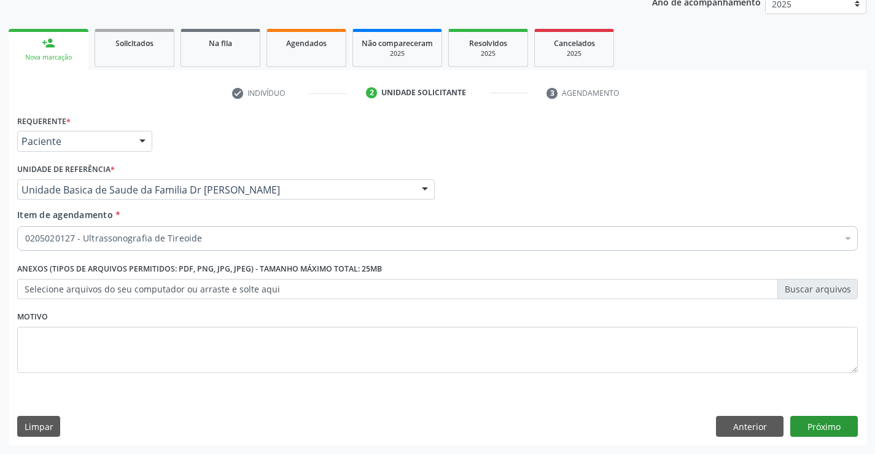
scroll to position [0, 0]
click at [810, 433] on button "Próximo" at bounding box center [824, 426] width 68 height 21
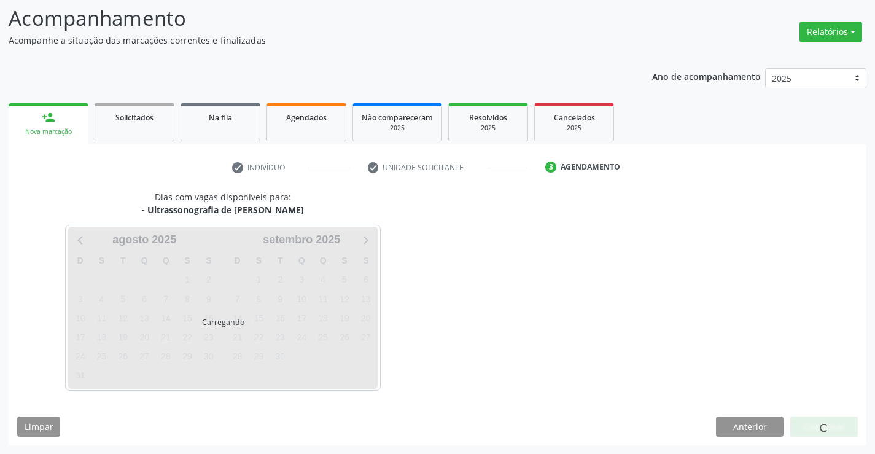
scroll to position [80, 0]
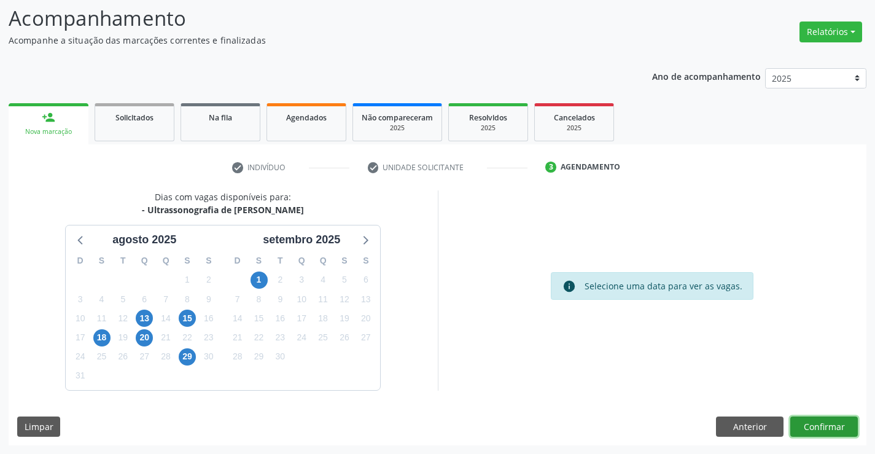
click at [812, 429] on button "Confirmar" at bounding box center [824, 426] width 68 height 21
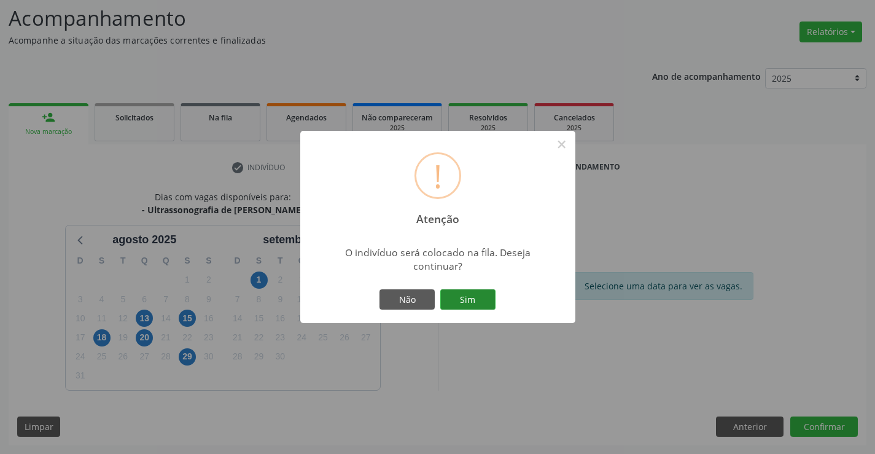
click at [465, 295] on button "Sim" at bounding box center [467, 299] width 55 height 21
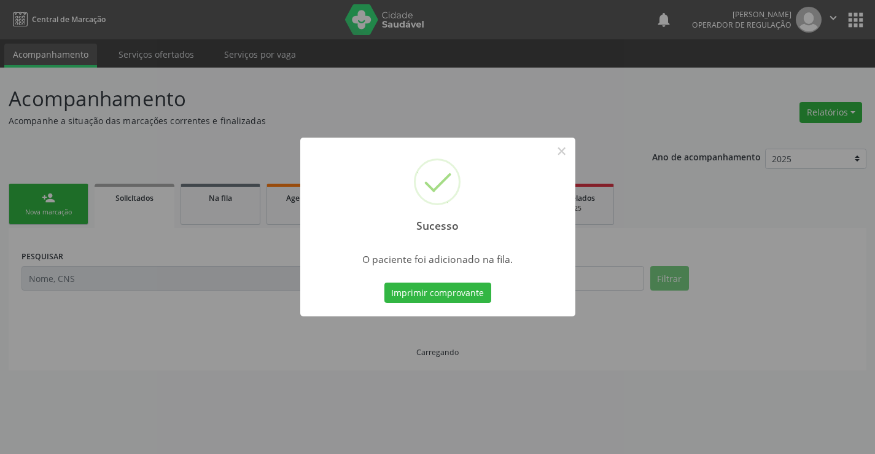
scroll to position [0, 0]
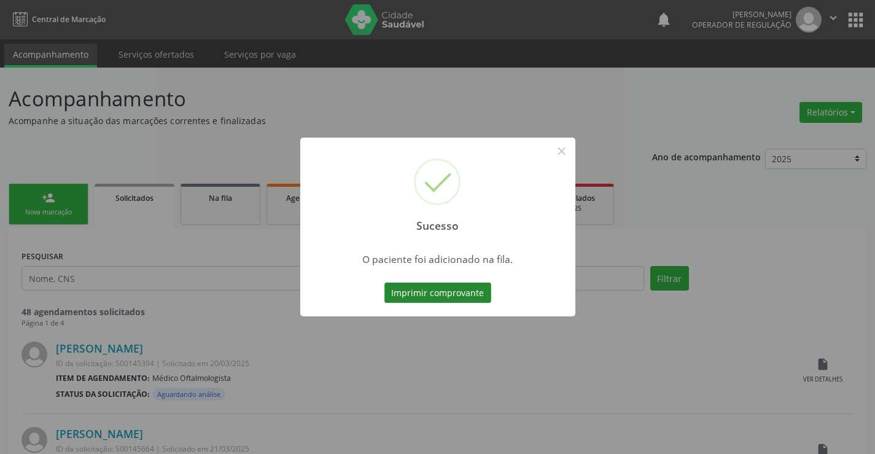
click at [474, 293] on button "Imprimir comprovante" at bounding box center [437, 292] width 107 height 21
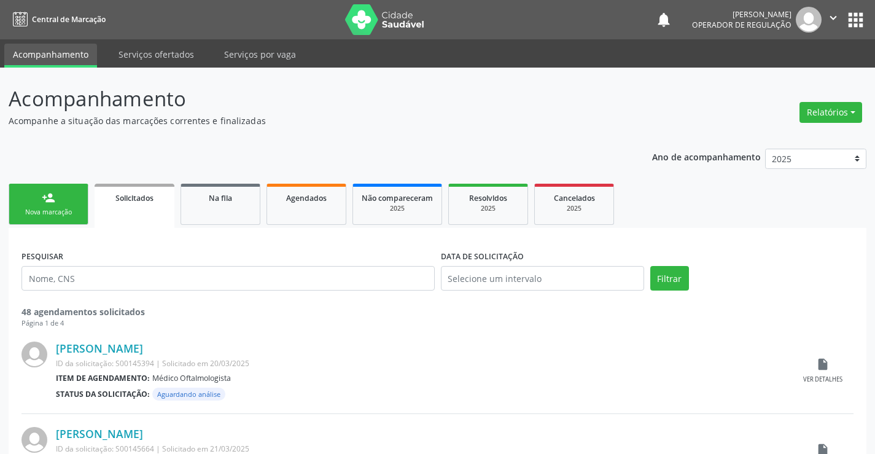
click at [76, 207] on link "person_add Nova marcação" at bounding box center [49, 204] width 80 height 41
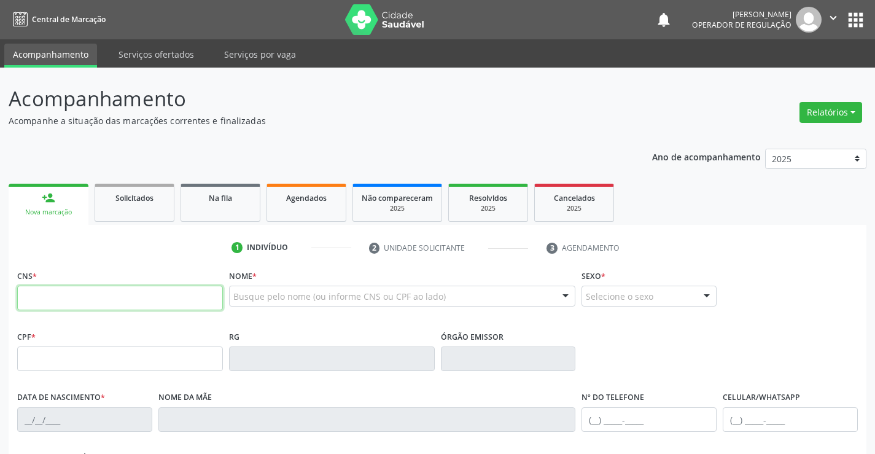
click at [106, 292] on input "text" at bounding box center [120, 297] width 206 height 25
type input "708 6060 4498 3581"
type input "007734252"
type input "[DATE]"
type input "[PHONE_NUMBER]"
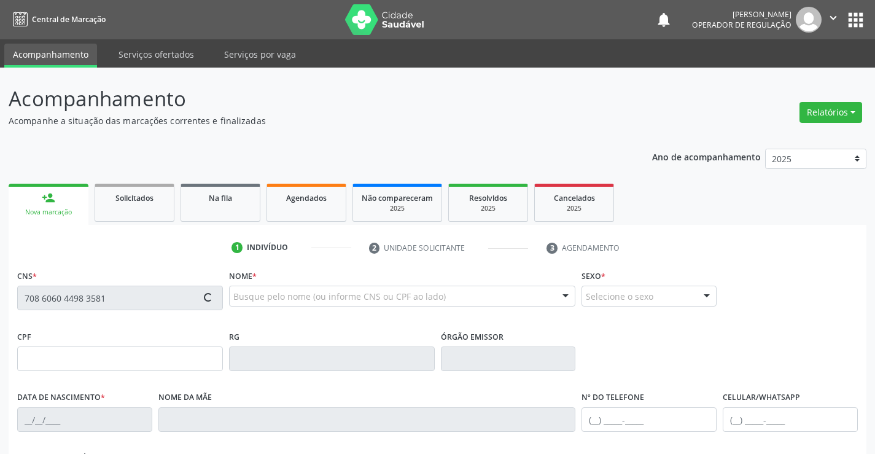
type input "[PHONE_NUMBER]"
type input "101.603.085-18"
type input "S/N"
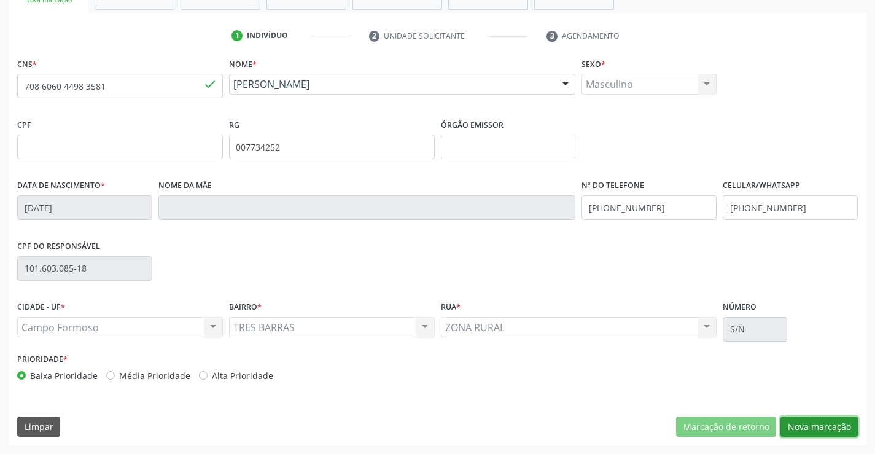
click at [796, 425] on button "Nova marcação" at bounding box center [818, 426] width 77 height 21
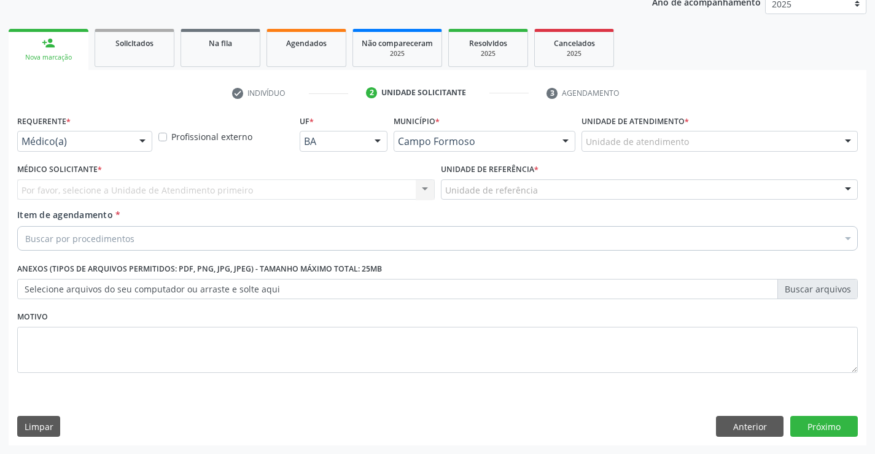
scroll to position [155, 0]
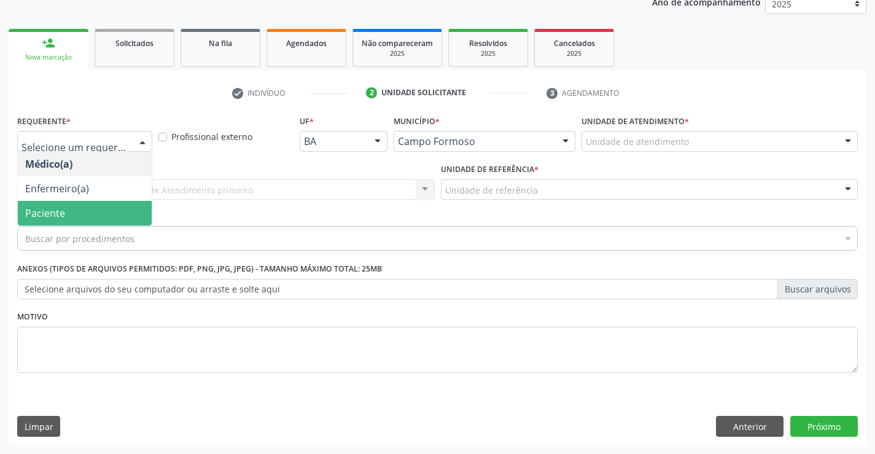
click at [50, 213] on span "Paciente" at bounding box center [45, 213] width 40 height 14
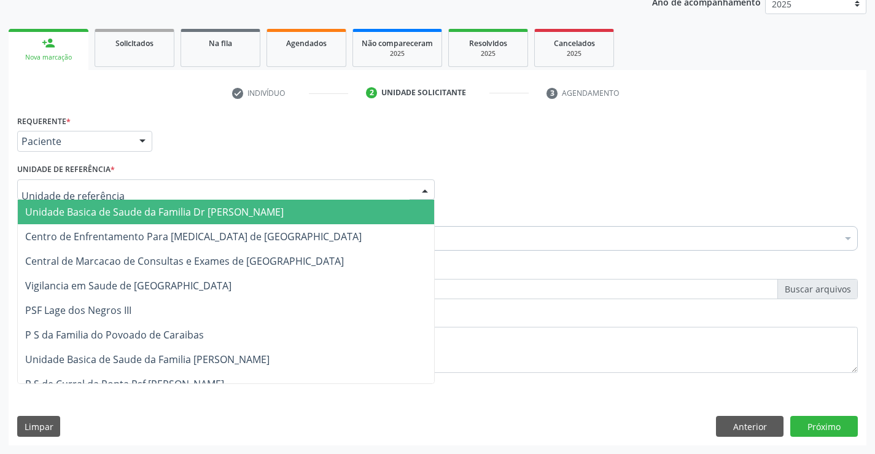
click at [60, 210] on span "Unidade Basica de Saude da Familia Dr [PERSON_NAME]" at bounding box center [154, 212] width 258 height 14
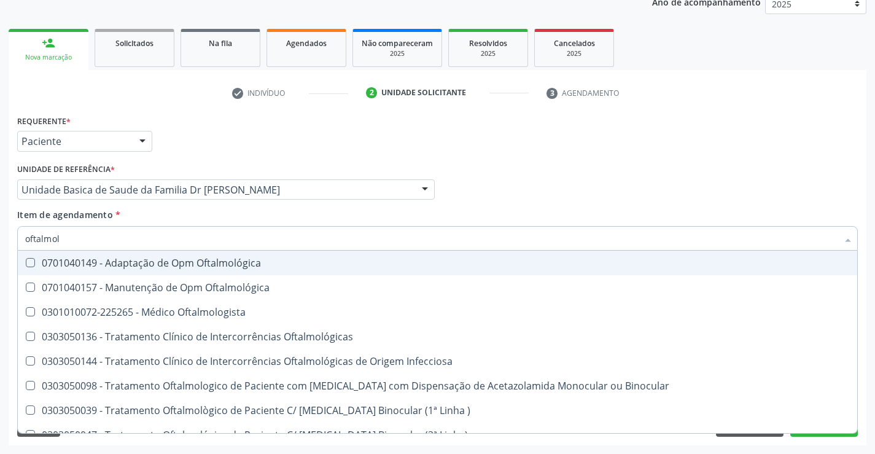
type input "oftalmolo"
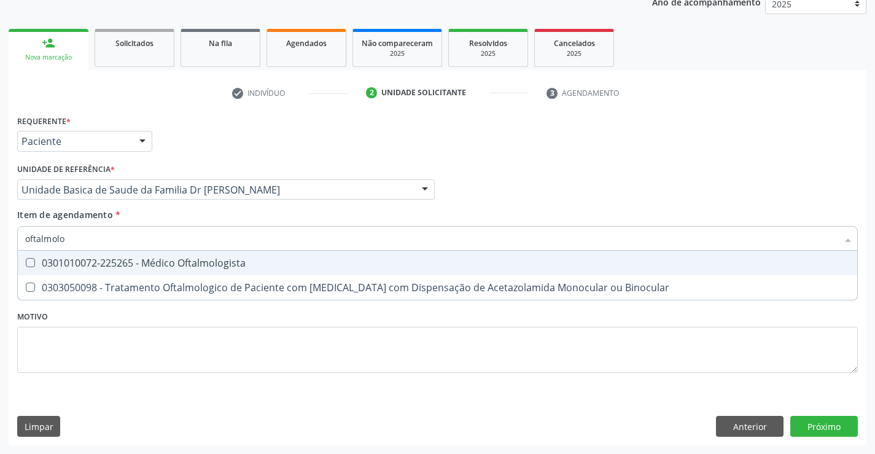
click at [68, 267] on div "0301010072-225265 - Médico Oftalmologista" at bounding box center [437, 263] width 824 height 10
checkbox Oftalmologista "true"
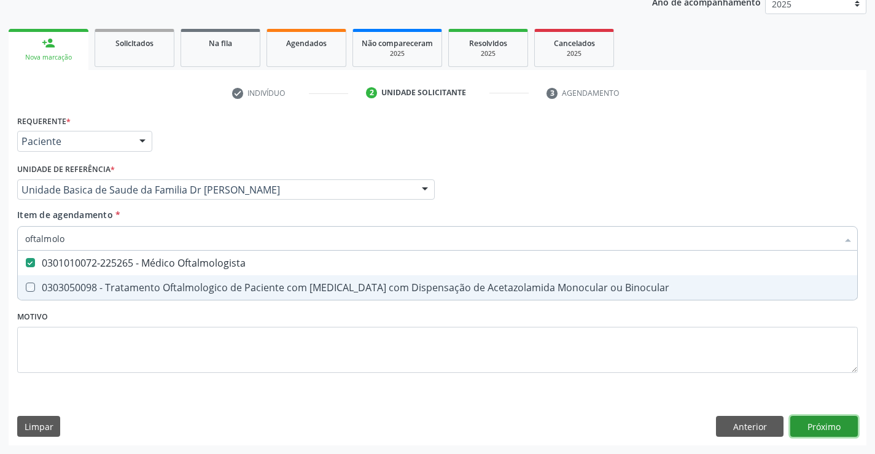
click at [836, 427] on div "Requerente * Paciente Médico(a) Enfermeiro(a) Paciente Nenhum resultado encontr…" at bounding box center [438, 278] width 858 height 333
checkbox Binocular "true"
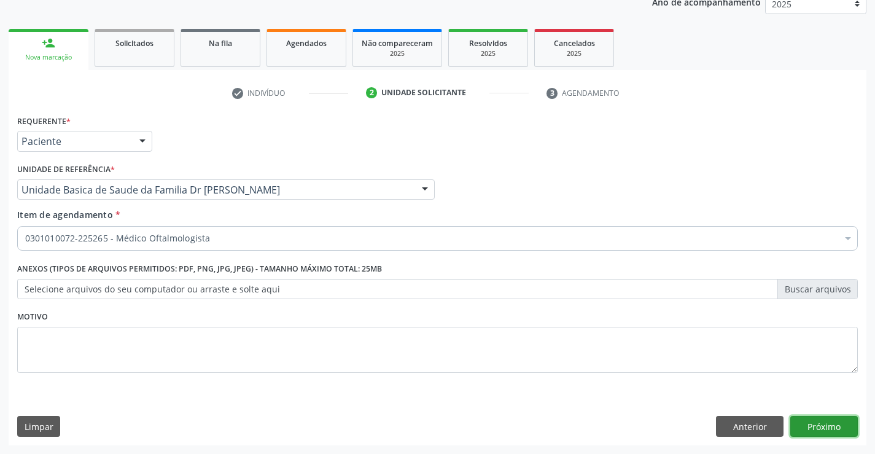
click at [809, 421] on button "Próximo" at bounding box center [824, 426] width 68 height 21
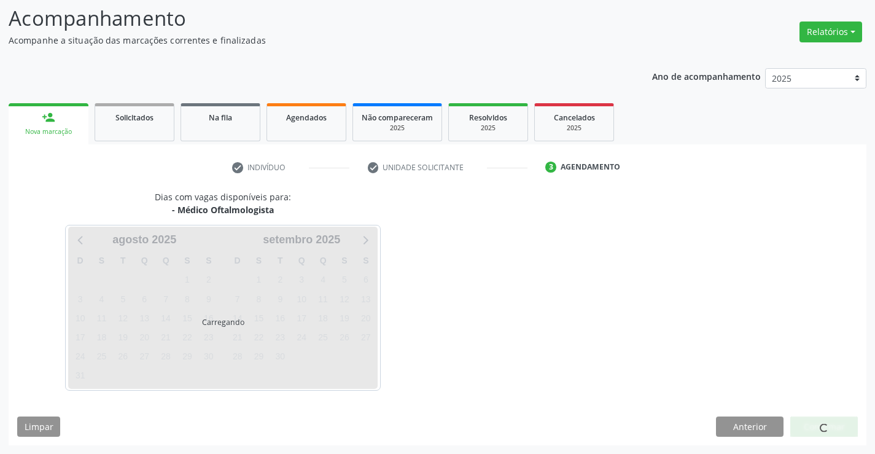
scroll to position [117, 0]
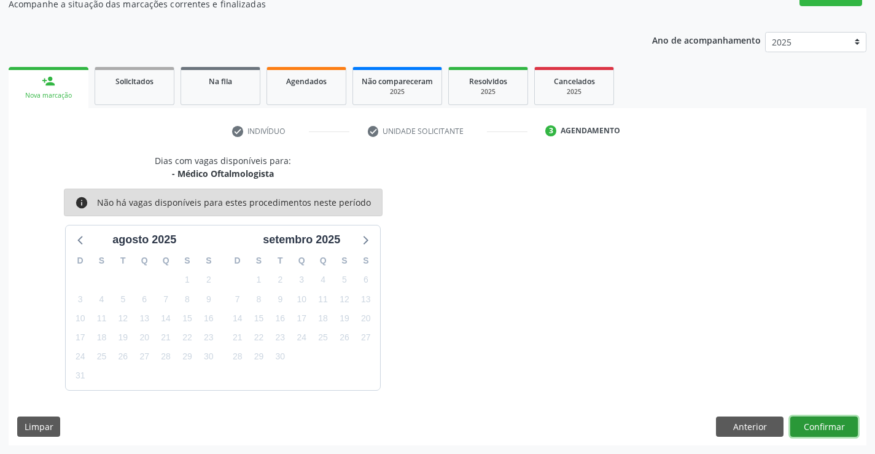
click at [796, 421] on button "Confirmar" at bounding box center [824, 426] width 68 height 21
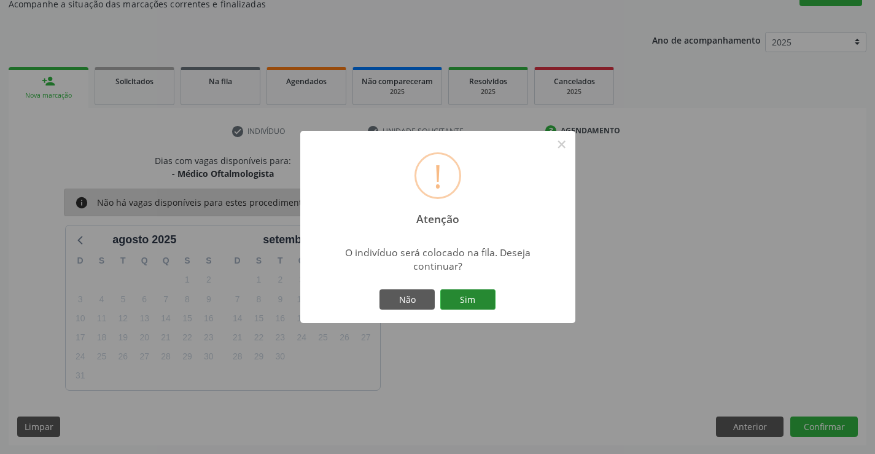
click at [479, 298] on button "Sim" at bounding box center [467, 299] width 55 height 21
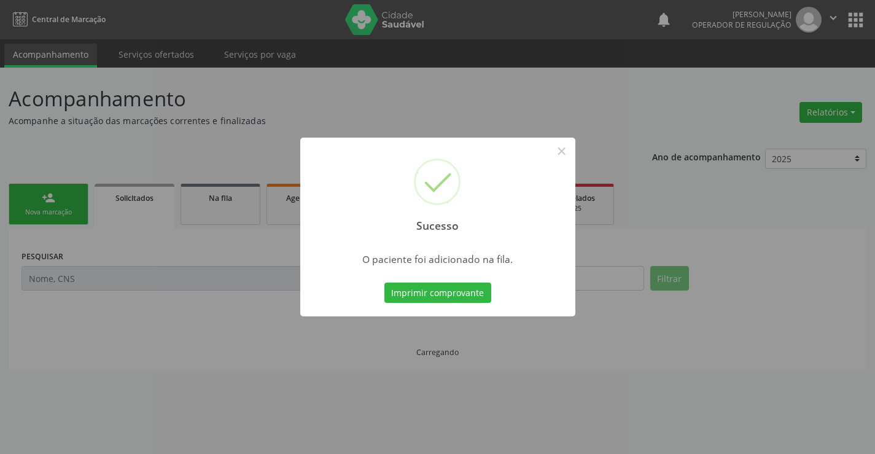
scroll to position [0, 0]
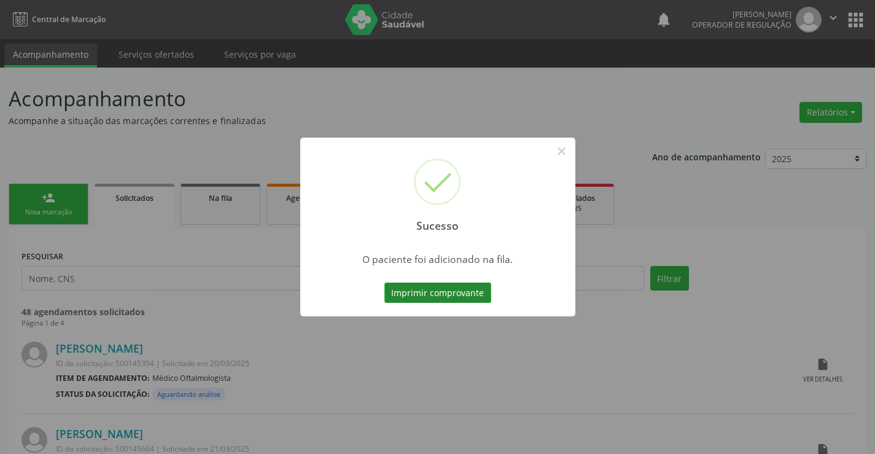
click at [473, 287] on button "Imprimir comprovante" at bounding box center [437, 292] width 107 height 21
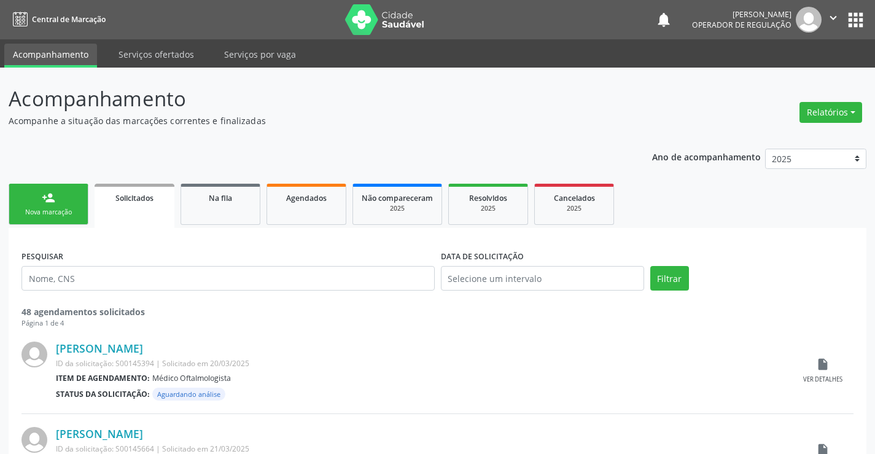
click at [17, 206] on link "person_add Nova marcação" at bounding box center [49, 204] width 80 height 41
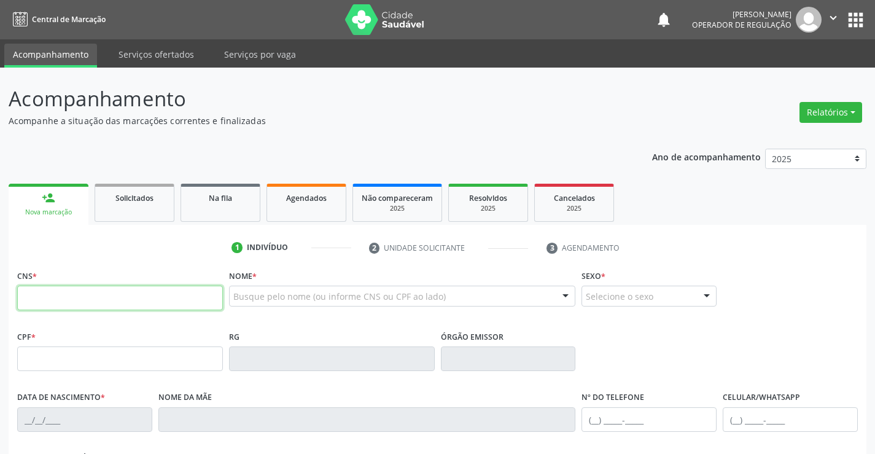
click at [58, 300] on input "text" at bounding box center [120, 297] width 206 height 25
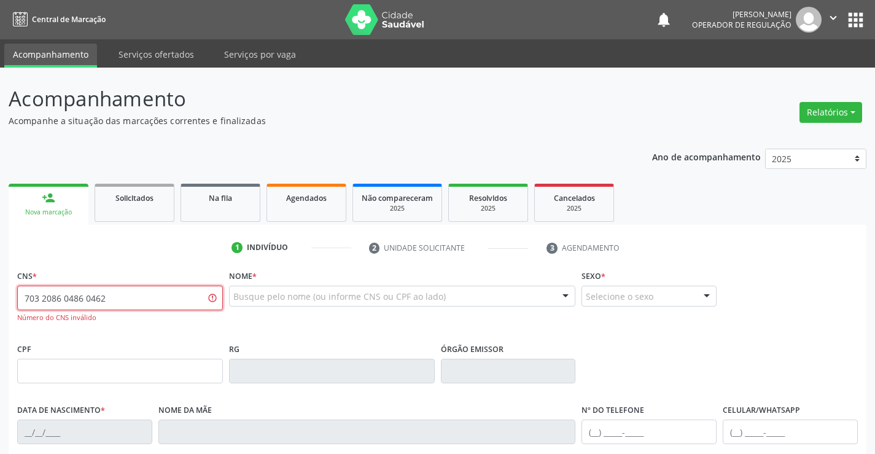
drag, startPoint x: 113, startPoint y: 303, endPoint x: 87, endPoint y: 306, distance: 26.7
click at [87, 306] on input "703 2086 0486 0462" at bounding box center [120, 297] width 206 height 25
drag, startPoint x: 129, startPoint y: 298, endPoint x: 0, endPoint y: 314, distance: 130.0
click at [0, 314] on div "Acompanhamento Acompanhe a situação das marcações correntes e finalizadas Relat…" at bounding box center [437, 373] width 875 height 610
type input "703 2086 0462 1897"
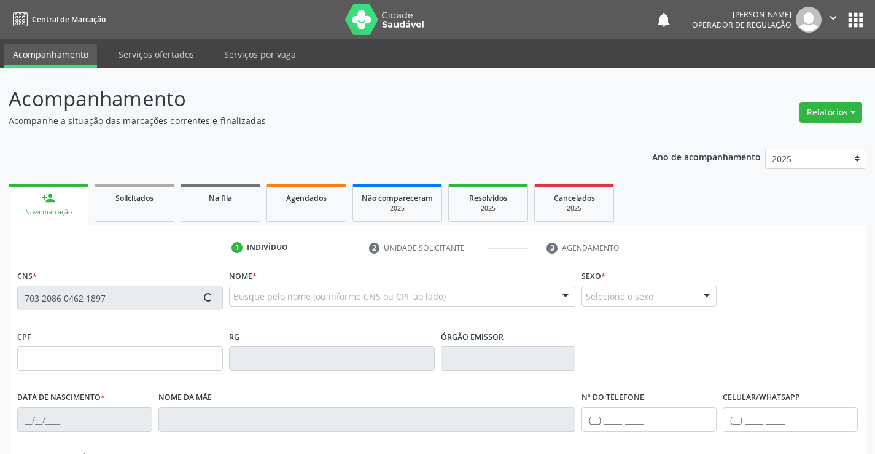
type input "2123342807"
type input "[DATE]"
type input "[PHONE_NUMBER]"
type input "097.329.078-19"
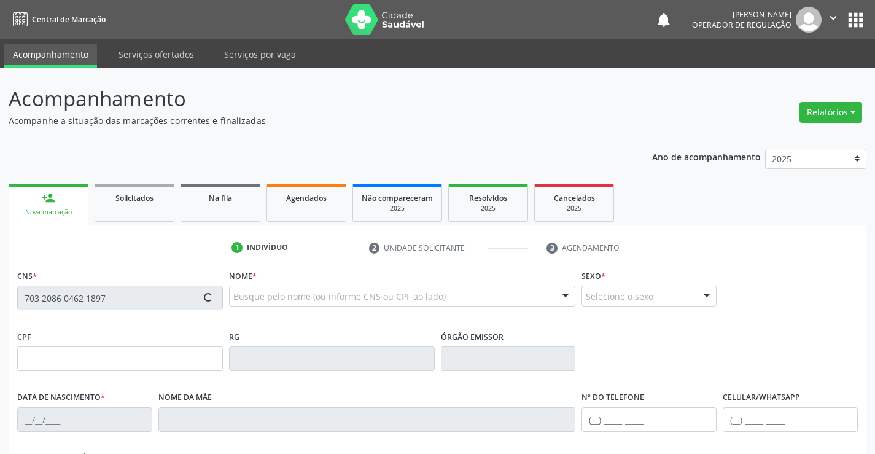
type input "S/N"
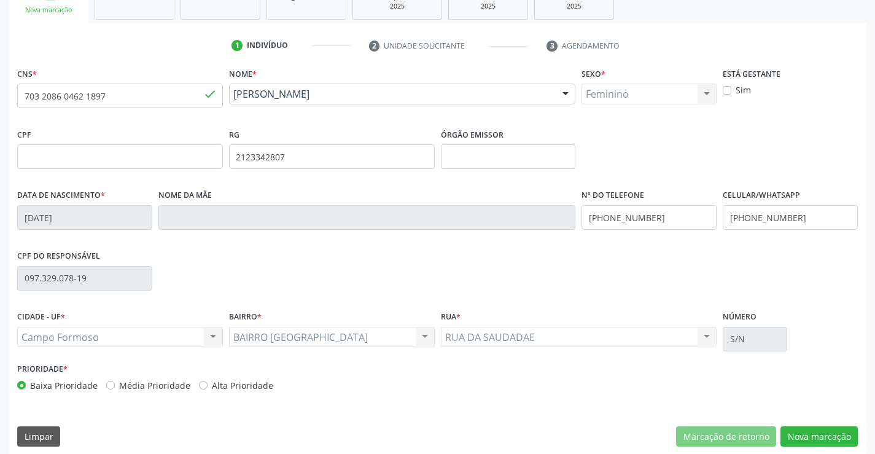
scroll to position [212, 0]
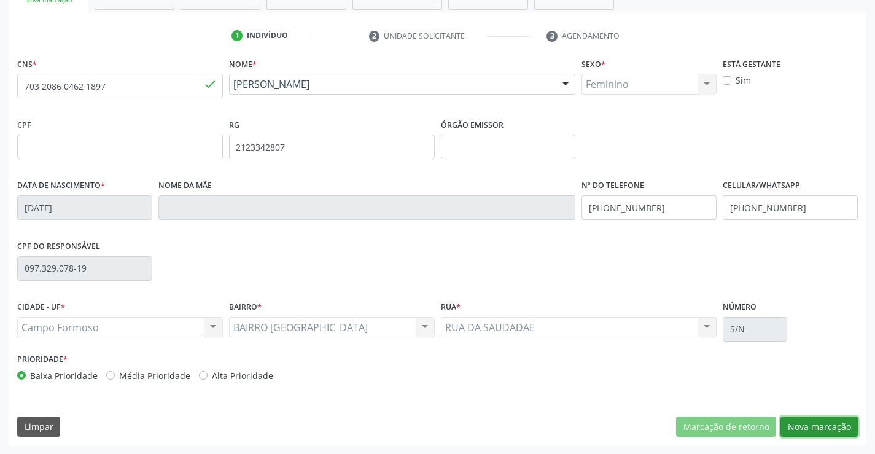
click at [834, 428] on button "Nova marcação" at bounding box center [818, 426] width 77 height 21
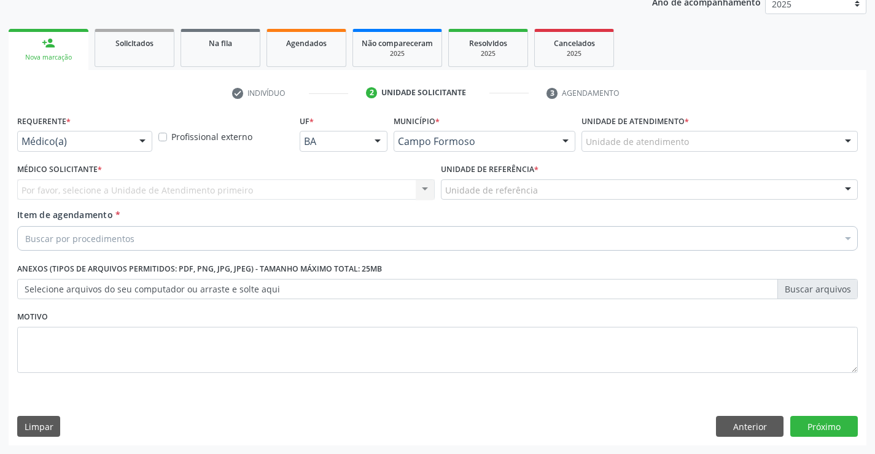
scroll to position [155, 0]
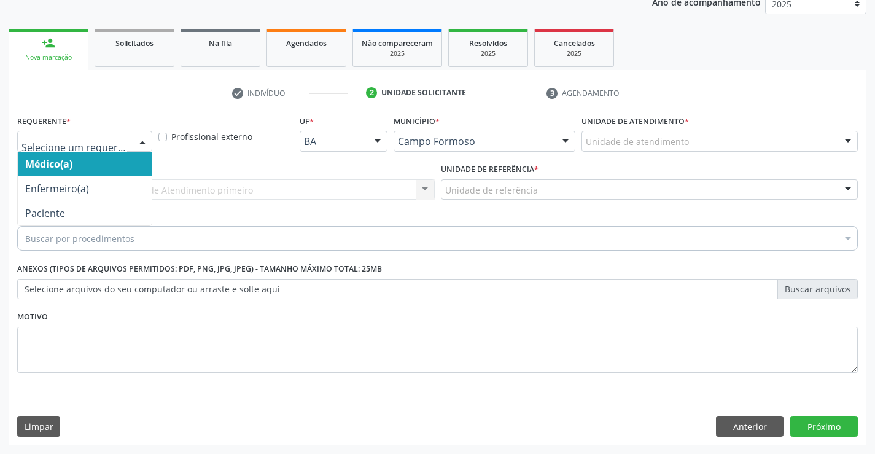
click at [112, 150] on div at bounding box center [84, 141] width 135 height 21
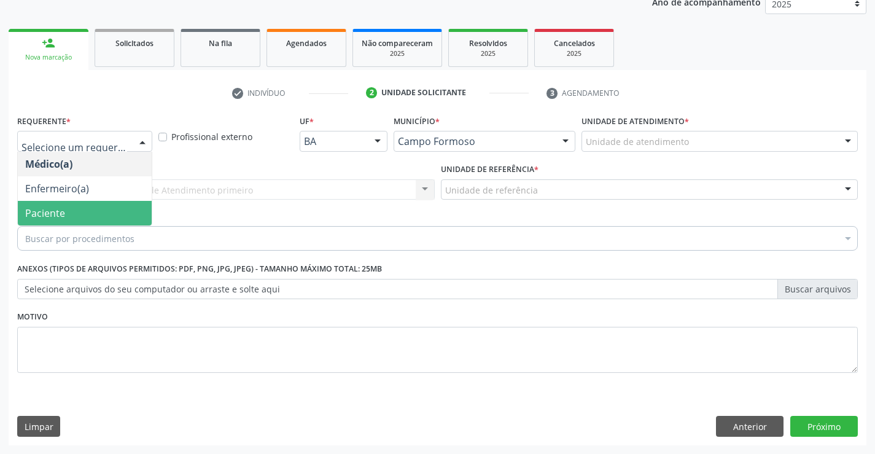
click at [63, 204] on span "Paciente" at bounding box center [85, 213] width 134 height 25
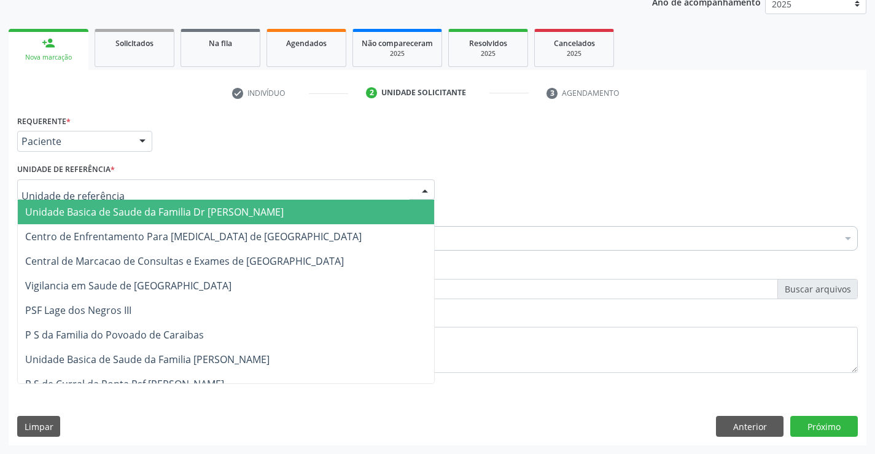
click at [71, 209] on span "Unidade Basica de Saude da Familia Dr [PERSON_NAME]" at bounding box center [154, 212] width 258 height 14
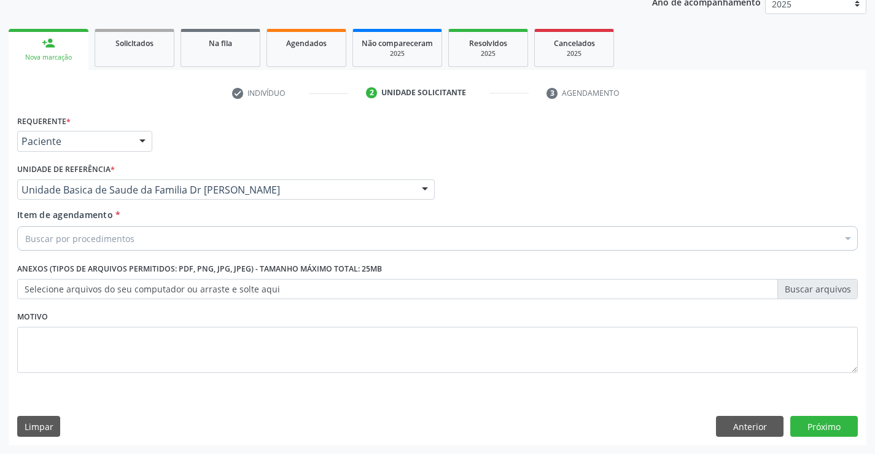
click at [58, 248] on div "Buscar por procedimentos" at bounding box center [437, 238] width 840 height 25
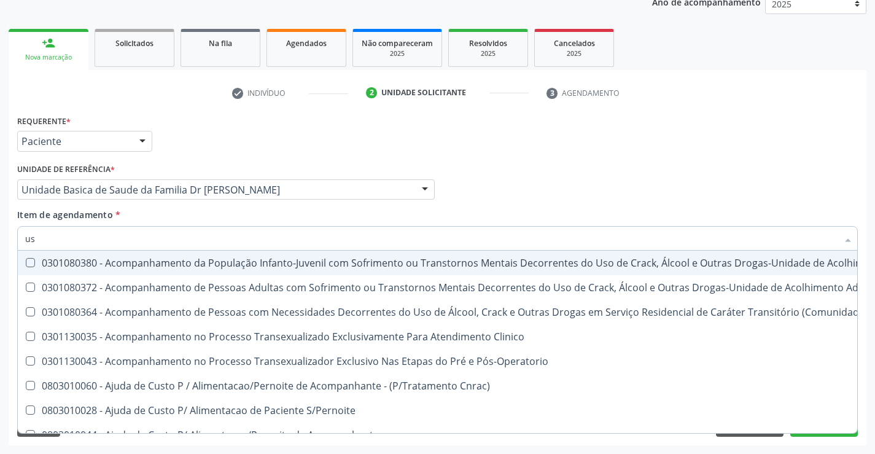
type input "usg"
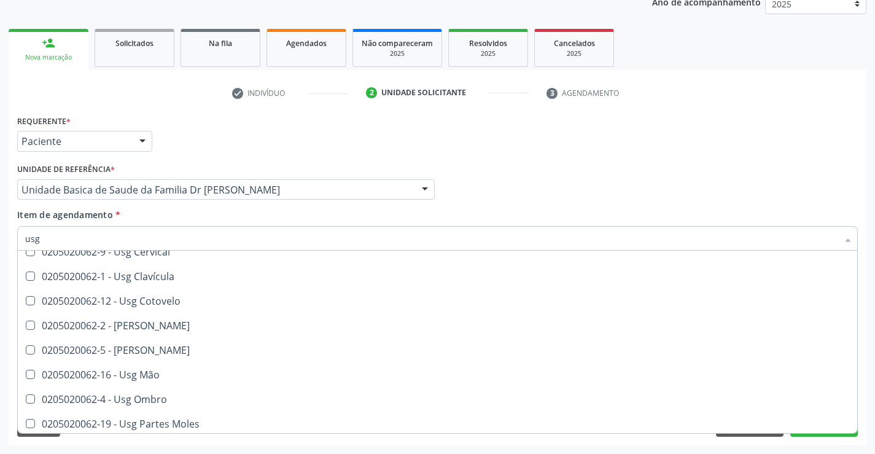
scroll to position [123, 0]
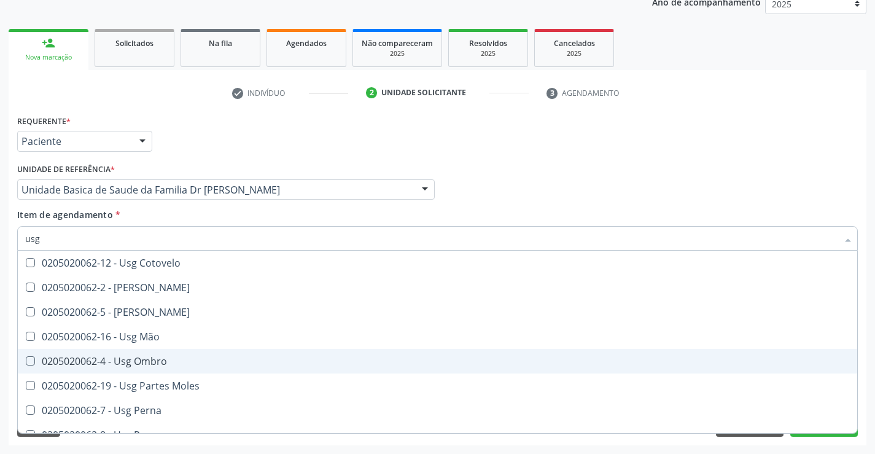
click at [193, 362] on div "0205020062-4 - Usg Ombro" at bounding box center [437, 361] width 824 height 10
checkbox Ombro "true"
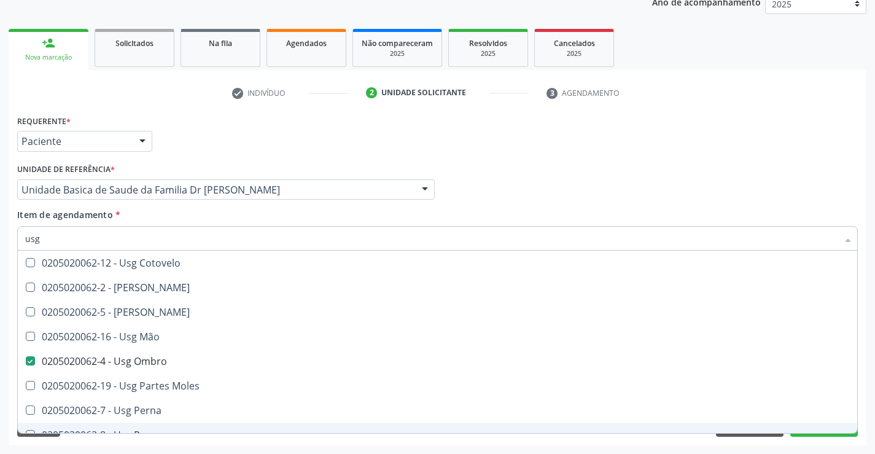
type input "usg"
click at [258, 442] on div "Requerente * Paciente Médico(a) Enfermeiro(a) Paciente Nenhum resultado encontr…" at bounding box center [438, 278] width 858 height 333
checkbox Braço "true"
checkbox Ombro "false"
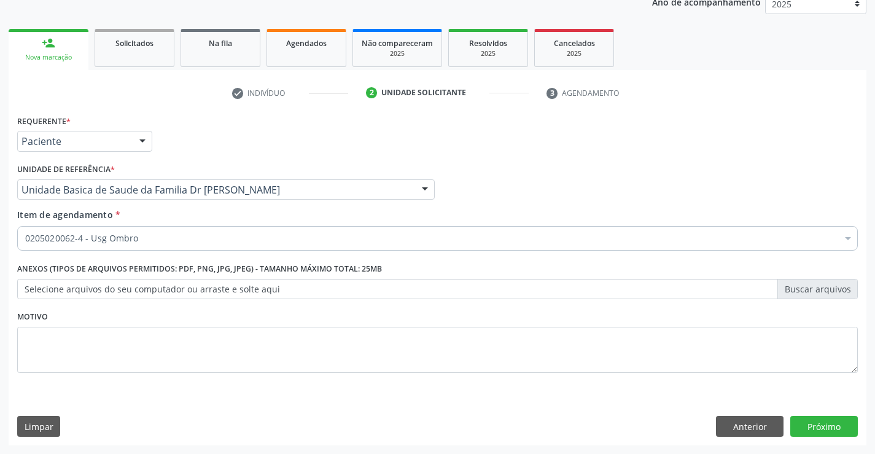
scroll to position [0, 0]
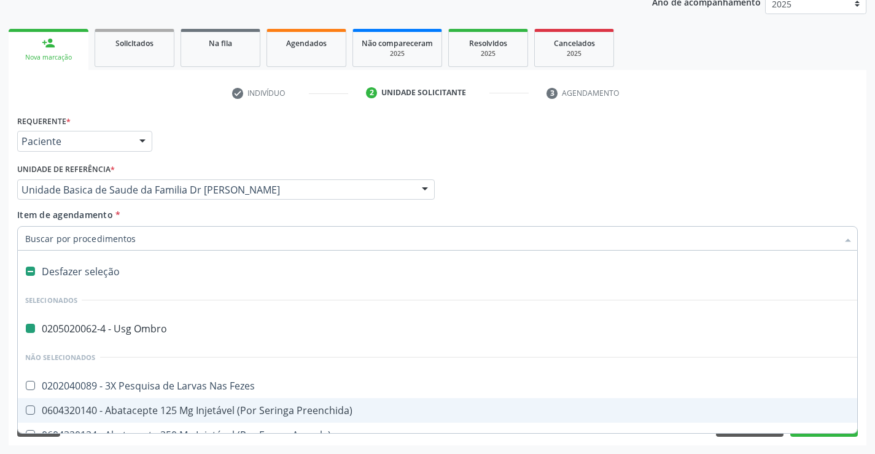
type input "d"
checkbox Ombro "false"
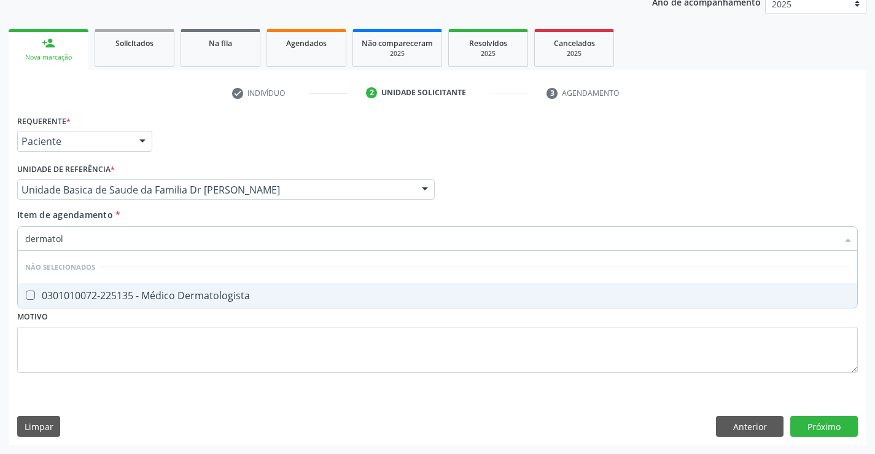
type input "dermatolo"
click at [270, 298] on div "0301010072-225135 - Médico Dermatologista" at bounding box center [437, 295] width 824 height 10
checkbox Dermatologista "true"
click at [813, 421] on div "Requerente * Paciente Médico(a) Enfermeiro(a) Paciente Nenhum resultado encontr…" at bounding box center [438, 278] width 858 height 333
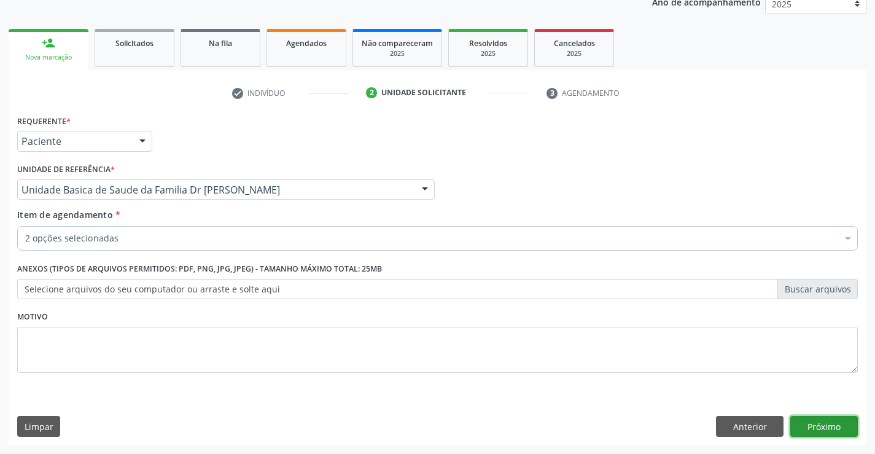
click at [815, 424] on button "Próximo" at bounding box center [824, 426] width 68 height 21
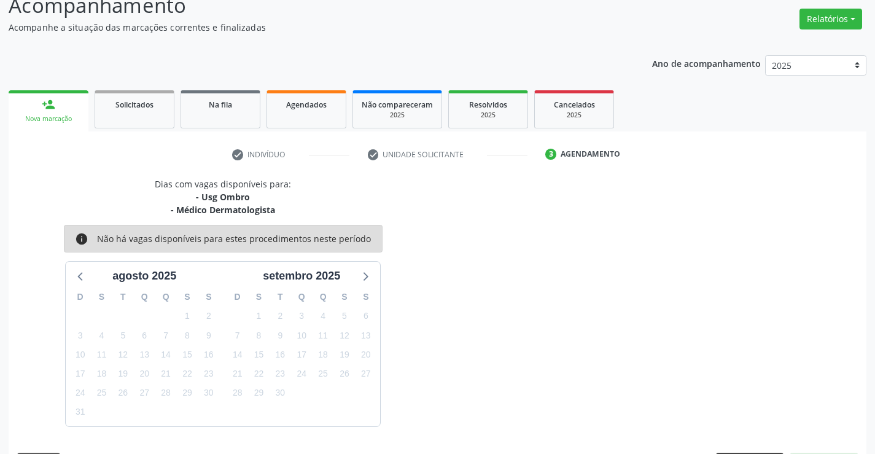
scroll to position [130, 0]
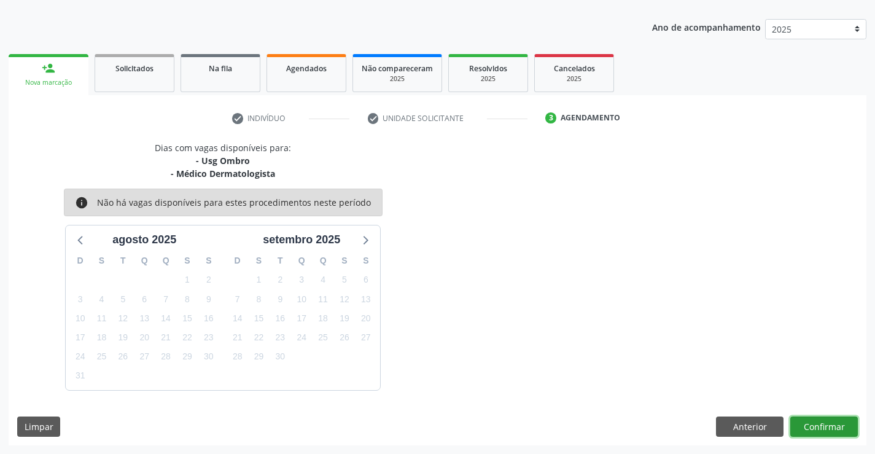
click at [813, 425] on button "Confirmar" at bounding box center [824, 426] width 68 height 21
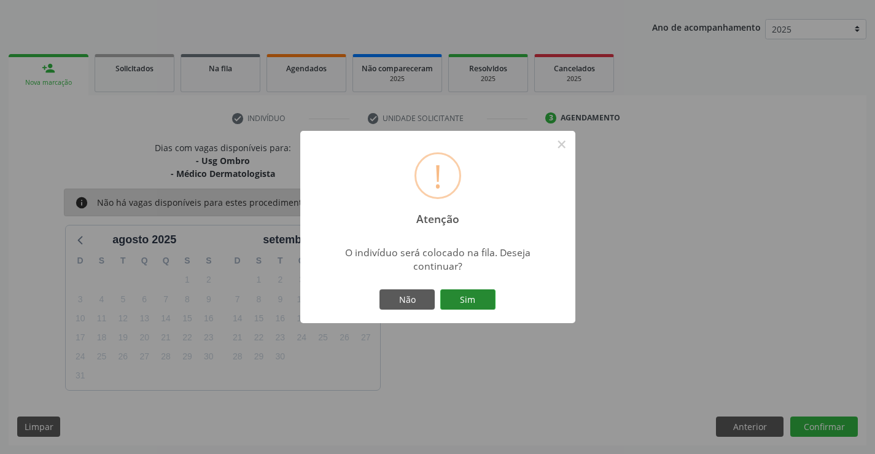
click at [478, 300] on button "Sim" at bounding box center [467, 299] width 55 height 21
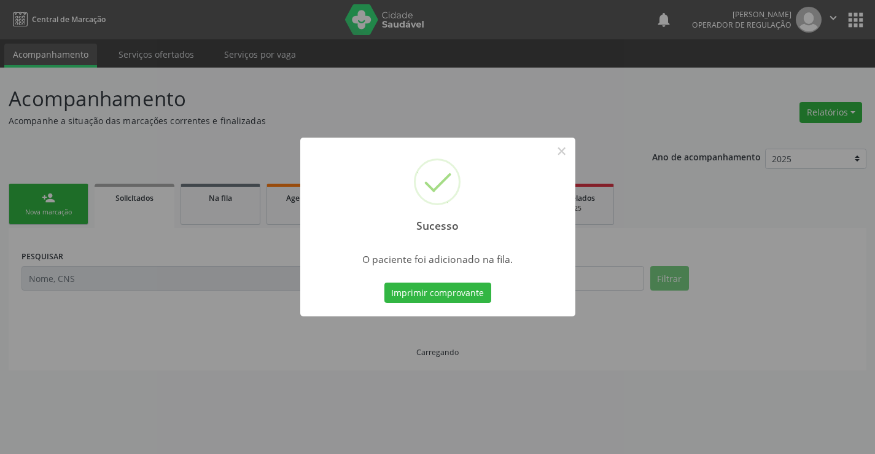
scroll to position [0, 0]
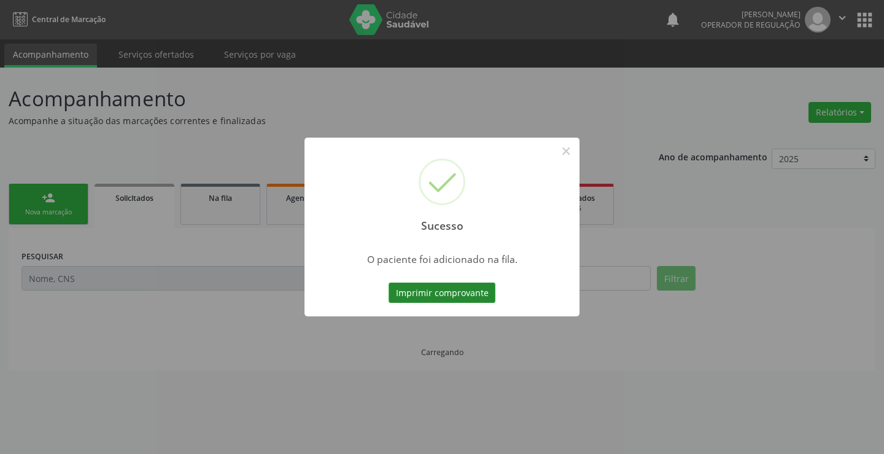
click at [470, 295] on button "Imprimir comprovante" at bounding box center [442, 292] width 107 height 21
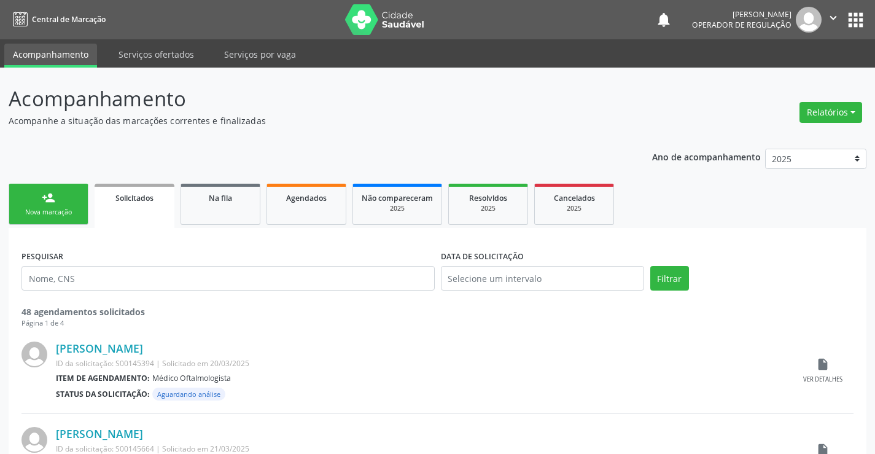
click at [58, 205] on link "person_add Nova marcação" at bounding box center [49, 204] width 80 height 41
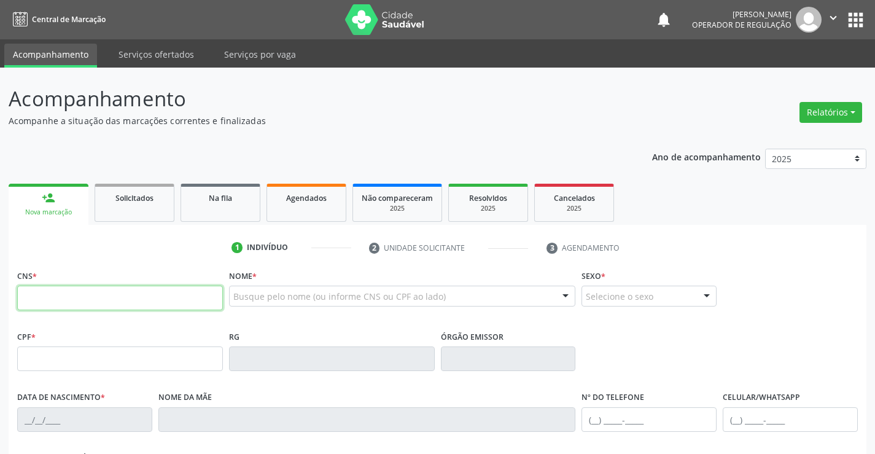
click at [91, 294] on input "text" at bounding box center [120, 297] width 206 height 25
type input "702 5063 8336 7036"
type input "0824389000"
type input "2[DATE]"
type input "[PHONE_NUMBER]"
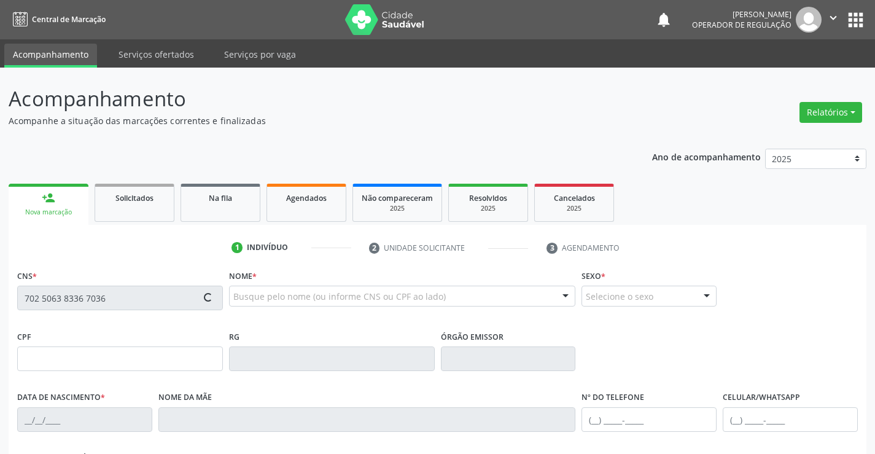
type input "[PHONE_NUMBER]"
type input "904.907.545-20"
type input "S/N"
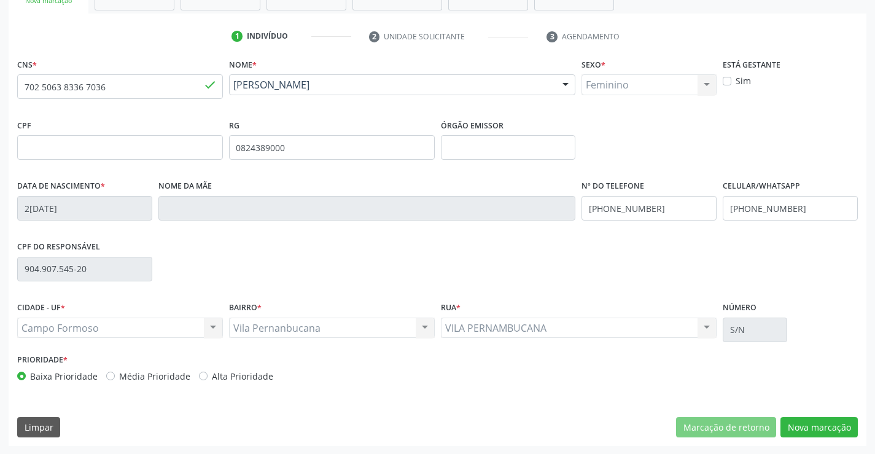
scroll to position [212, 0]
click at [820, 420] on button "Nova marcação" at bounding box center [818, 426] width 77 height 21
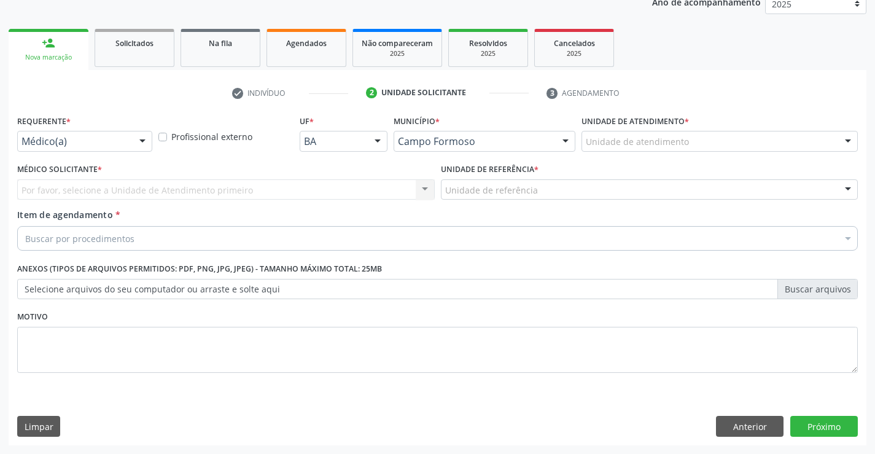
scroll to position [155, 0]
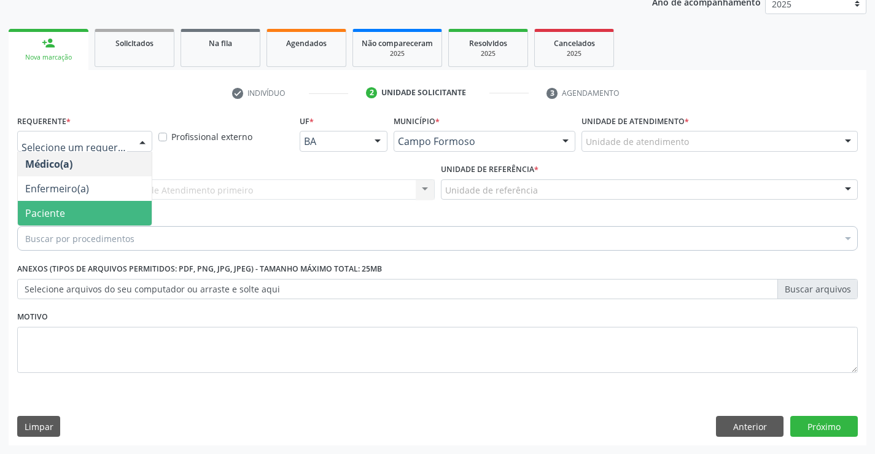
click at [37, 212] on span "Paciente" at bounding box center [45, 213] width 40 height 14
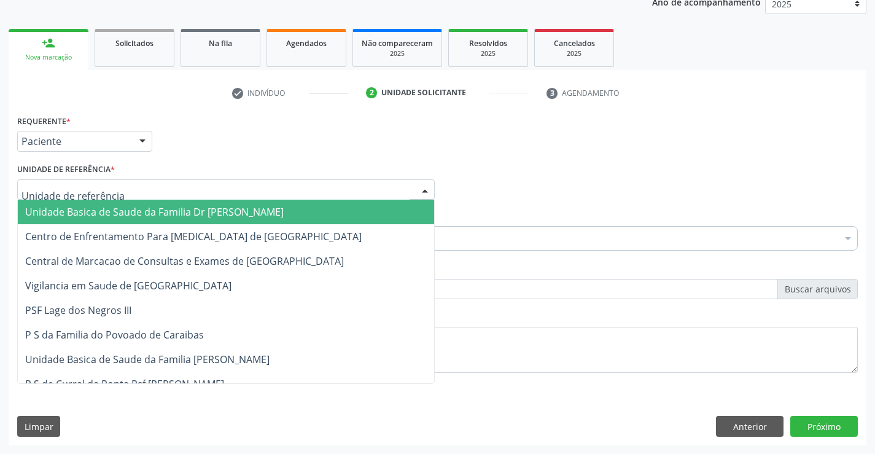
click at [44, 212] on span "Unidade Basica de Saude da Familia Dr [PERSON_NAME]" at bounding box center [154, 212] width 258 height 14
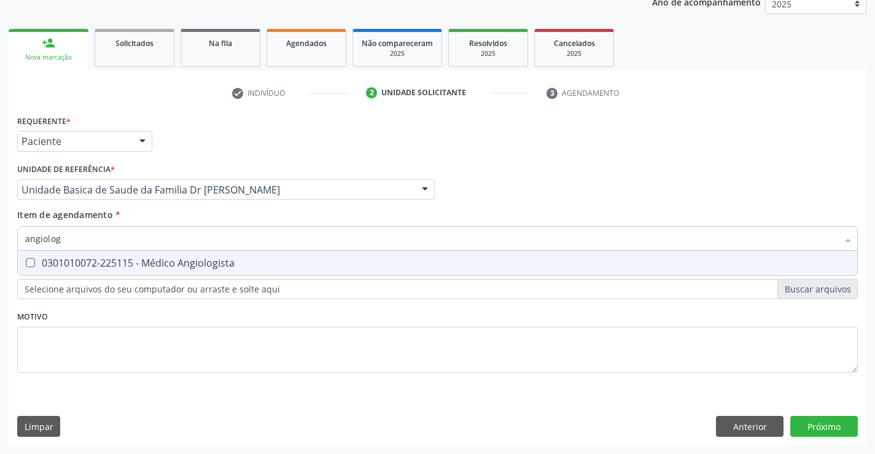
type input "angiologi"
click at [117, 260] on div "0301010072-225115 - Médico Angiologista" at bounding box center [437, 263] width 824 height 10
checkbox Angiologista "true"
type input "angiologi"
click at [88, 324] on div "Requerente * Paciente Médico(a) Enfermeiro(a) Paciente Nenhum resultado encontr…" at bounding box center [437, 251] width 840 height 278
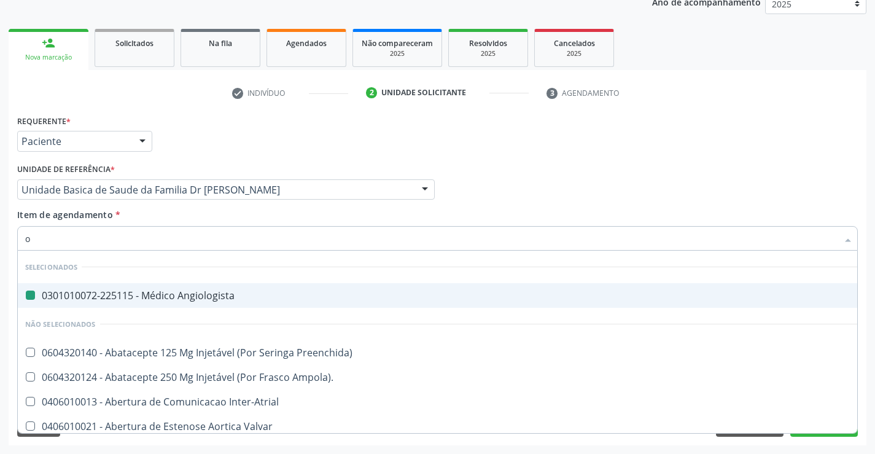
type input "of"
checkbox Angiologista "false"
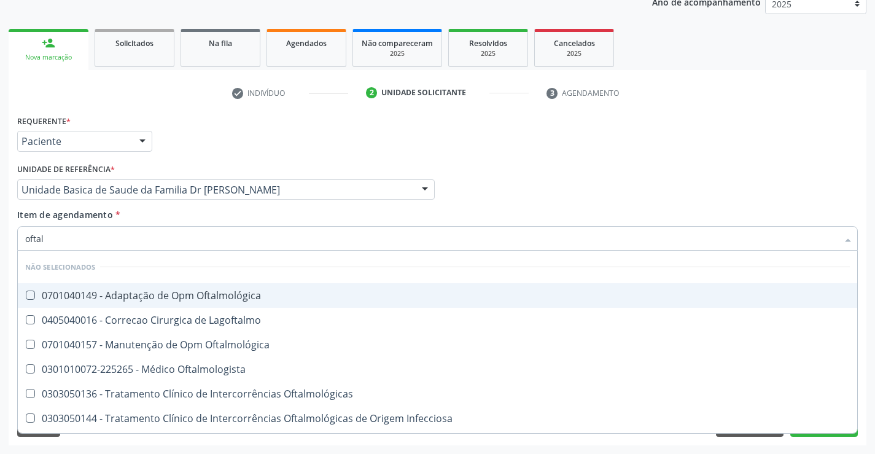
type input "oftalm"
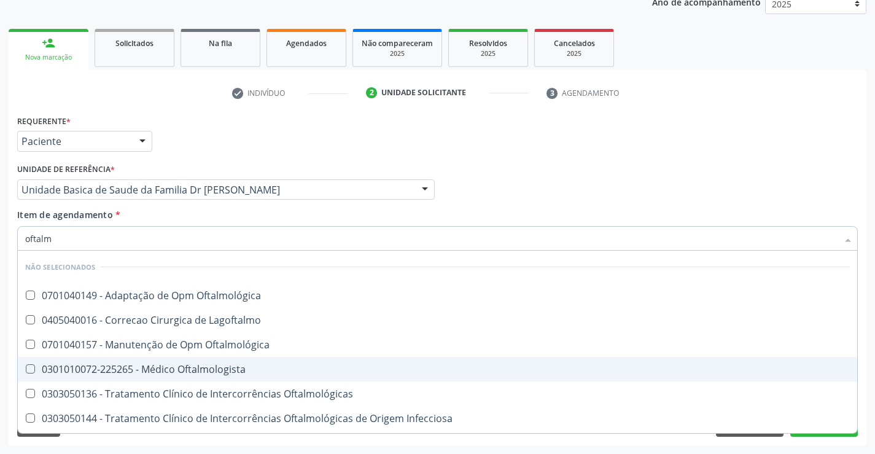
click at [235, 370] on div "0301010072-225265 - Médico Oftalmologista" at bounding box center [437, 369] width 824 height 10
checkbox Oftalmologista "true"
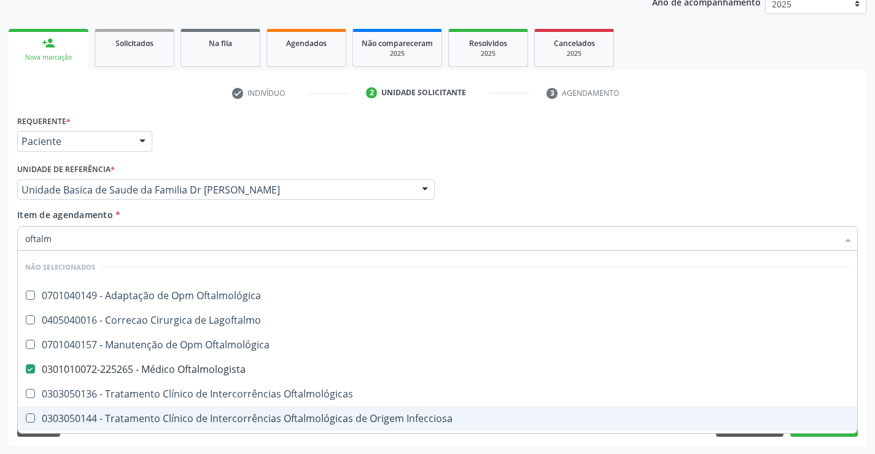
type input "oftalm"
click at [150, 452] on div "Acompanhamento Acompanhe a situação das marcações correntes e finalizadas Relat…" at bounding box center [437, 183] width 875 height 541
checkbox Oftalmológica "true"
checkbox Oftalmologista "false"
checkbox Lagoftalmo "true"
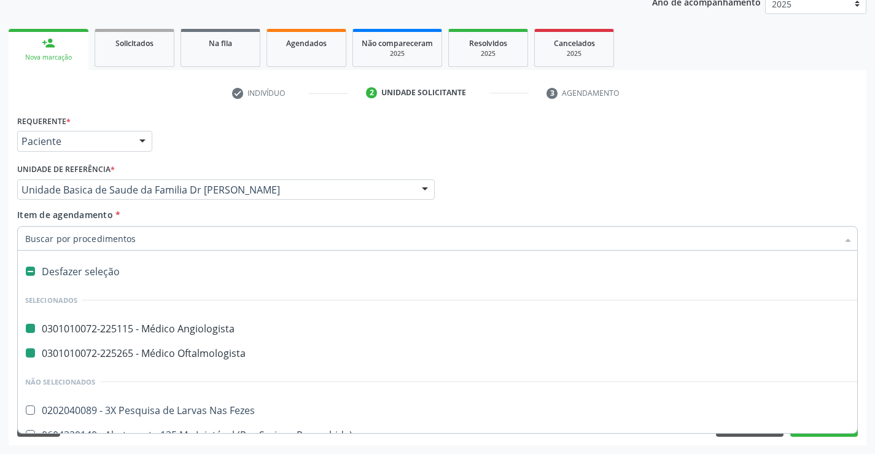
type input "h"
checkbox Angiologista "false"
checkbox Oftalmologista "false"
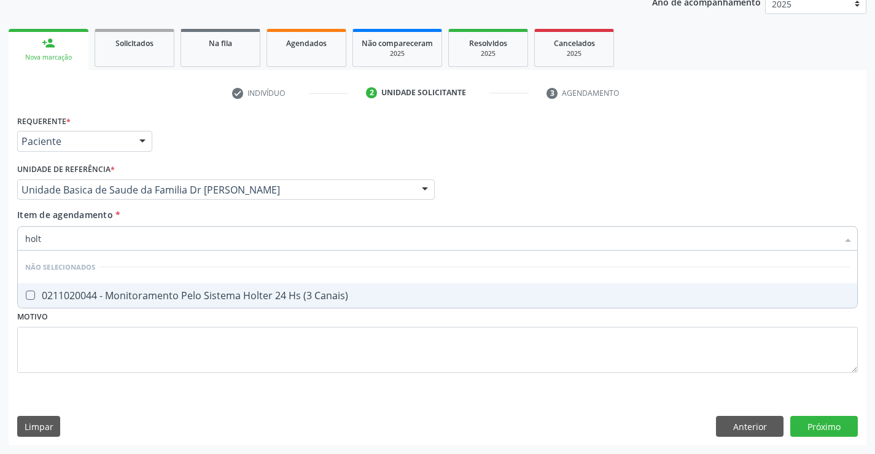
type input "holte"
click at [133, 296] on div "0211020044 - Monitoramento Pelo Sistema Holter 24 Hs (3 Canais)" at bounding box center [437, 295] width 824 height 10
checkbox Canais\) "true"
click at [93, 343] on div "Requerente * Paciente Médico(a) Enfermeiro(a) Paciente Nenhum resultado encontr…" at bounding box center [437, 251] width 840 height 278
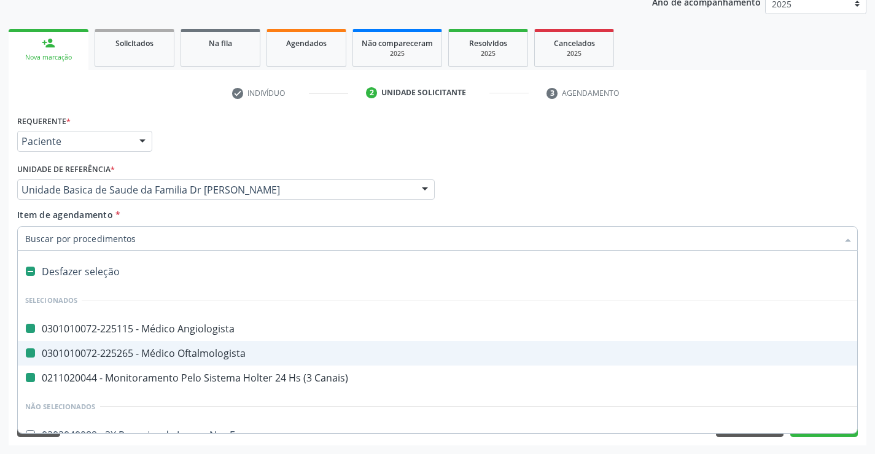
type input "u"
checkbox Angiologista "false"
checkbox Oftalmologista "false"
checkbox Canais\) "false"
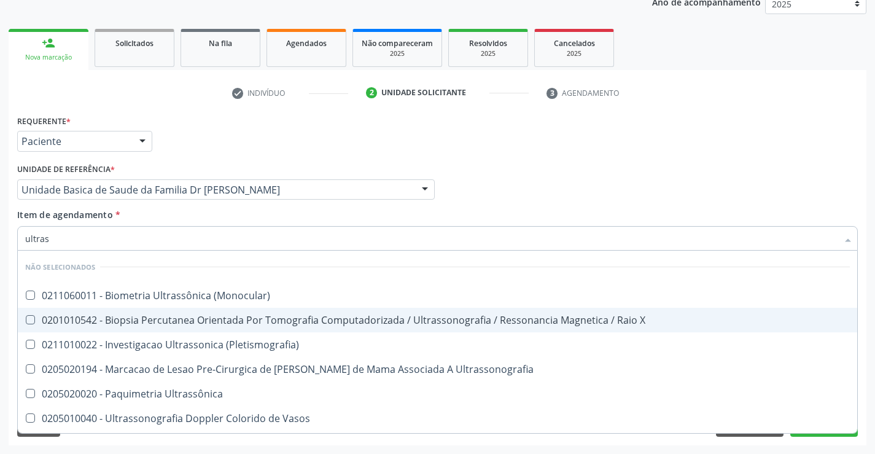
type input "ultrass"
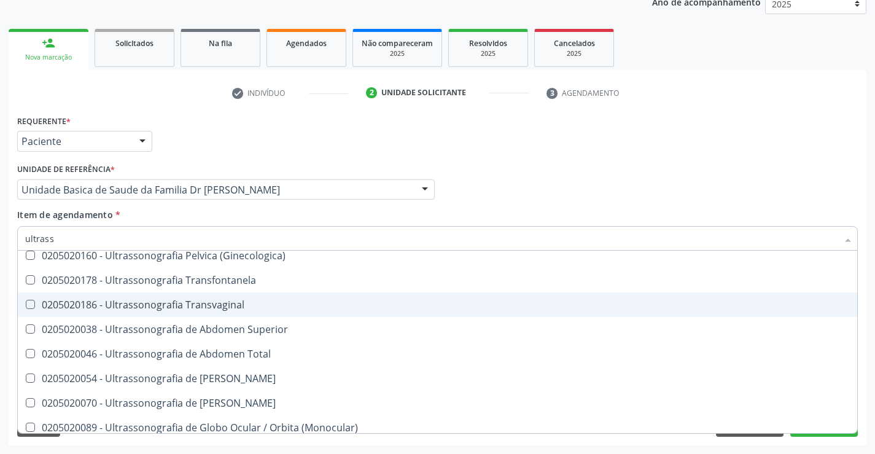
scroll to position [307, 0]
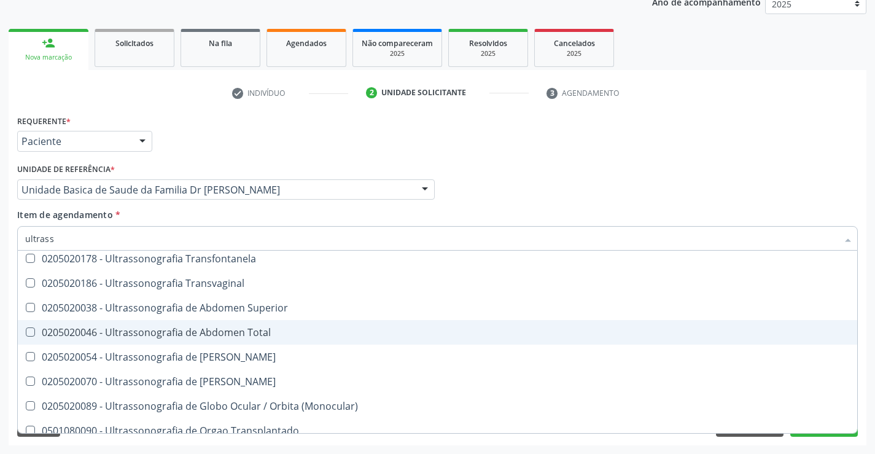
click at [259, 330] on div "0205020046 - Ultrassonografia de Abdomen Total" at bounding box center [437, 332] width 824 height 10
checkbox Total "true"
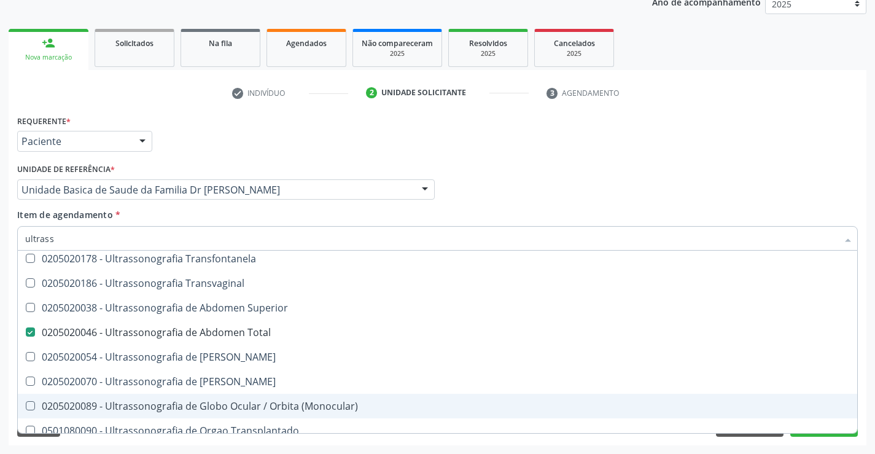
click at [574, 440] on div "Requerente * Paciente Médico(a) Enfermeiro(a) Paciente Nenhum resultado encontr…" at bounding box center [438, 278] width 858 height 333
checkbox \(Monocular\) "true"
checkbox X "true"
checkbox \(Pletismografia\) "true"
checkbox Total "false"
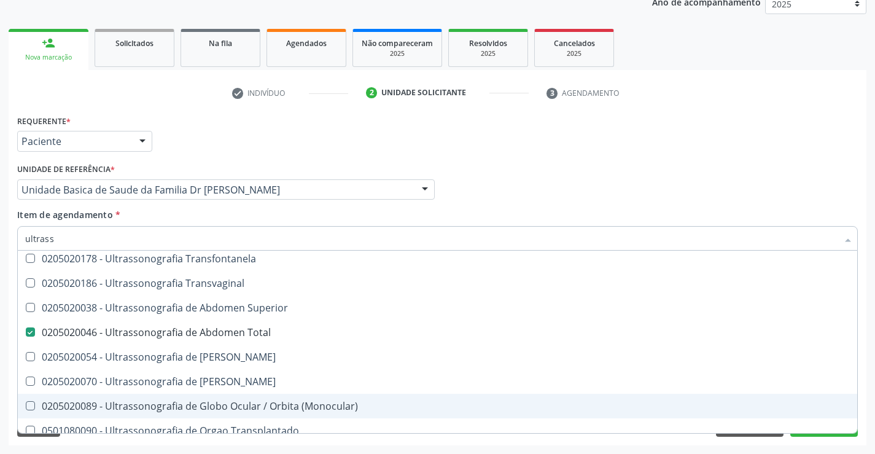
checkbox Ultrassonografia "true"
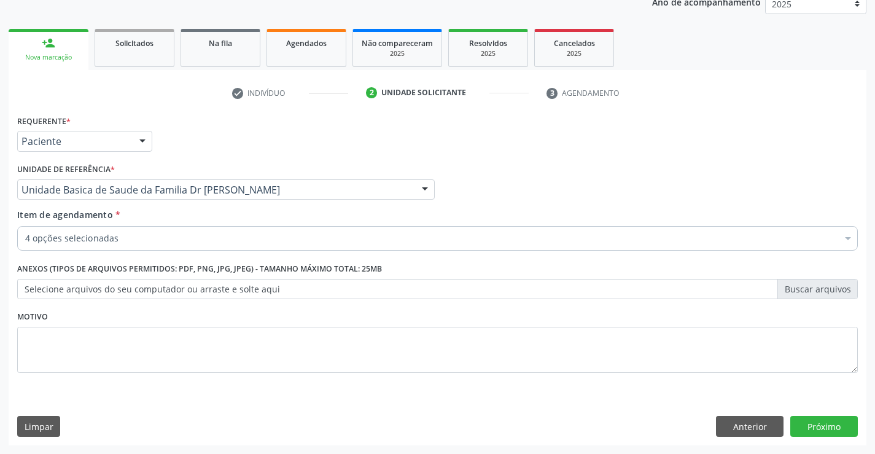
scroll to position [0, 0]
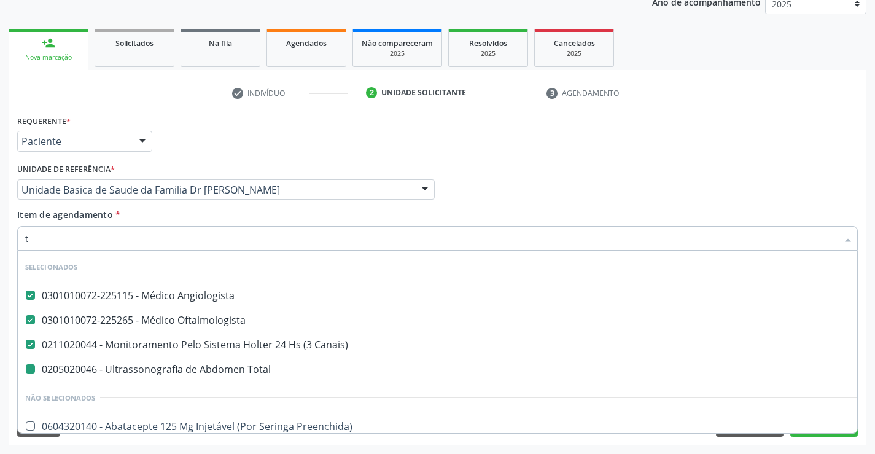
type input "to"
checkbox Total "false"
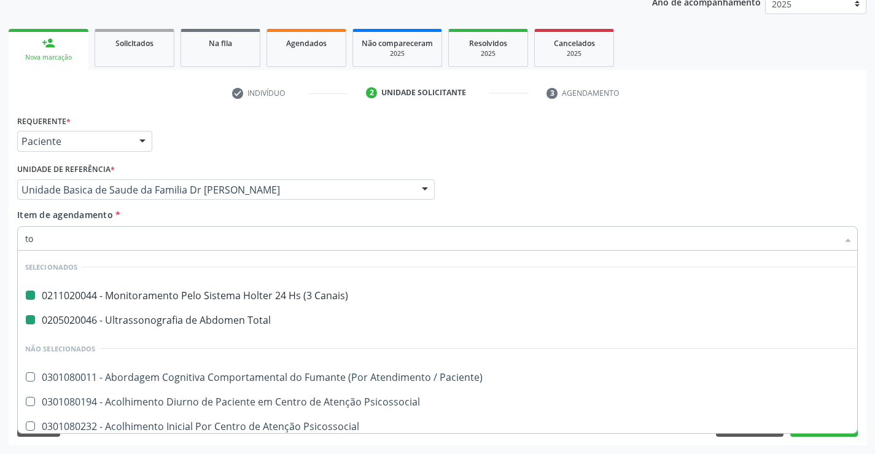
type input "tom"
checkbox Canais\) "false"
checkbox Total "false"
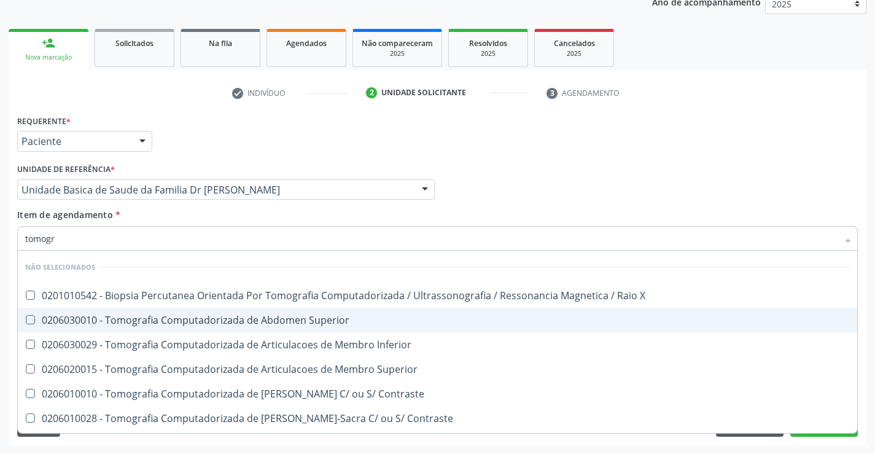
type input "tomogra"
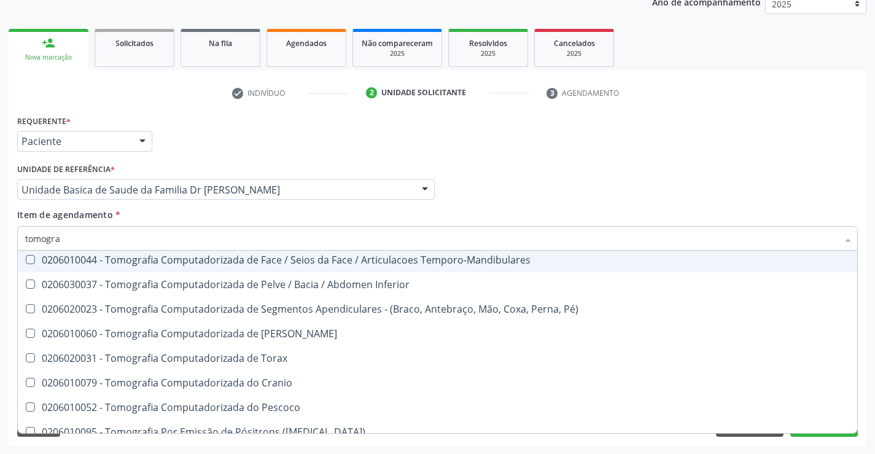
scroll to position [243, 0]
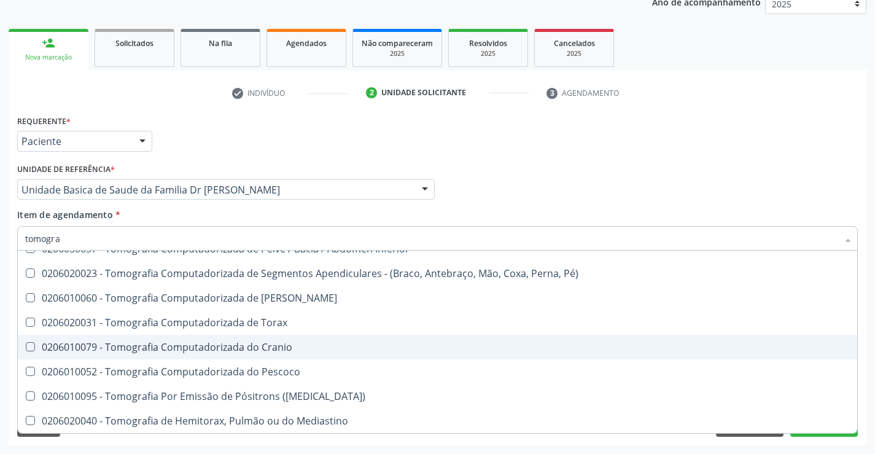
click at [301, 344] on div "0206010079 - Tomografia Computadorizada do Cranio" at bounding box center [437, 347] width 824 height 10
checkbox Cranio "true"
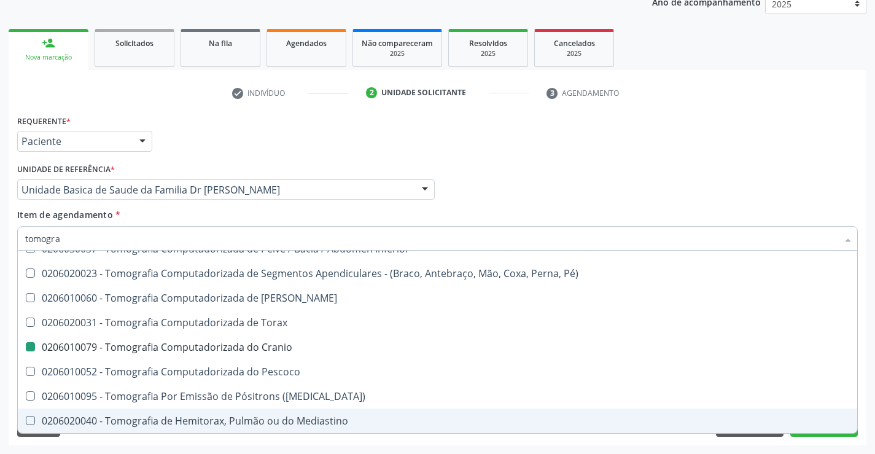
click at [659, 441] on div "Requerente * Paciente Médico(a) Enfermeiro(a) Paciente Nenhum resultado encontr…" at bounding box center [438, 278] width 858 height 333
checkbox X "true"
checkbox Superior "true"
checkbox Cranio "false"
checkbox Superior "true"
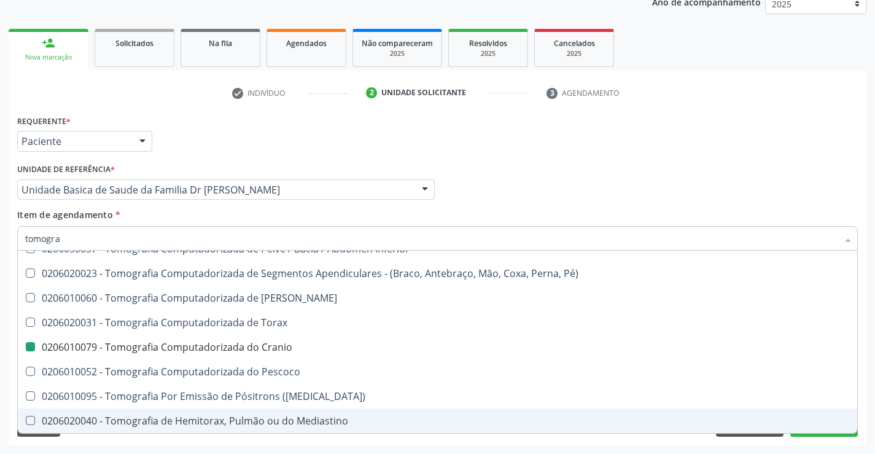
checkbox Contraste "true"
checkbox Inferior "true"
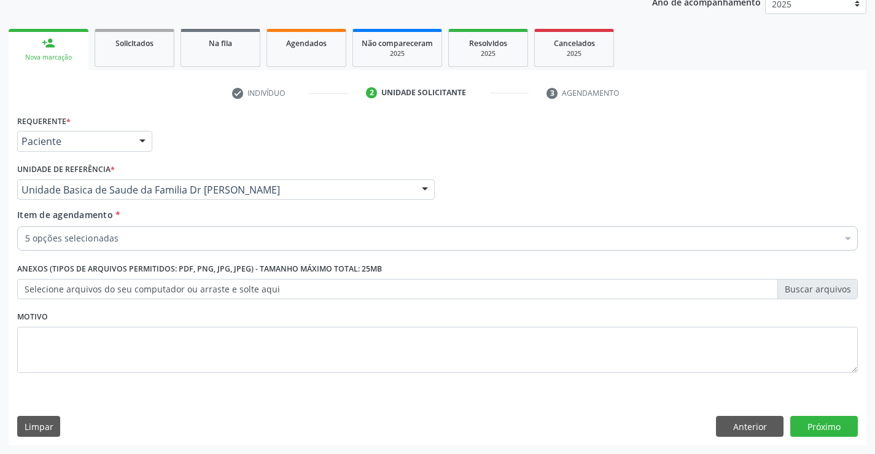
scroll to position [0, 0]
click at [811, 418] on button "Próximo" at bounding box center [824, 426] width 68 height 21
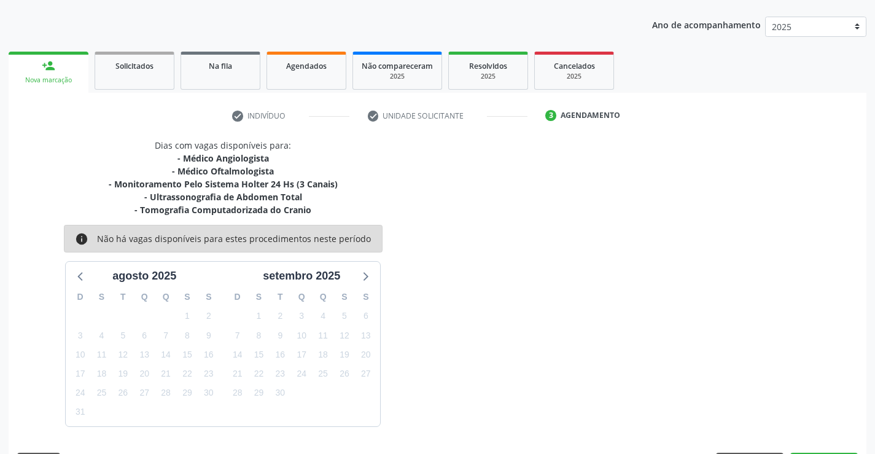
scroll to position [155, 0]
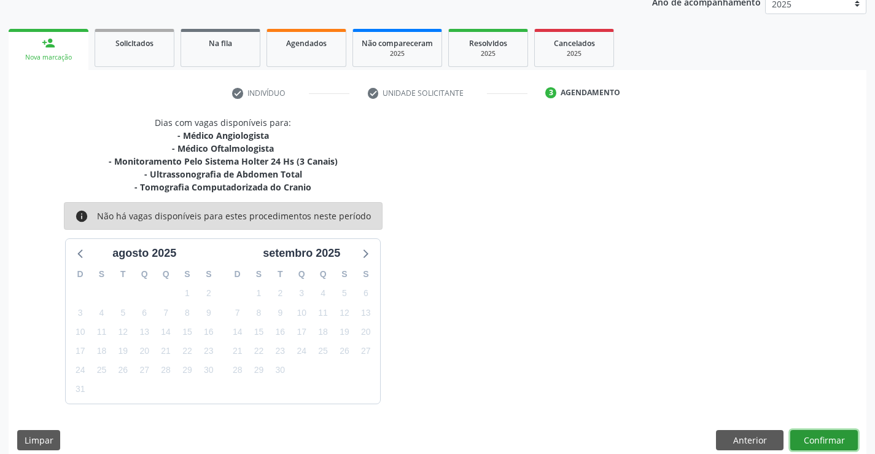
click at [829, 437] on button "Confirmar" at bounding box center [824, 440] width 68 height 21
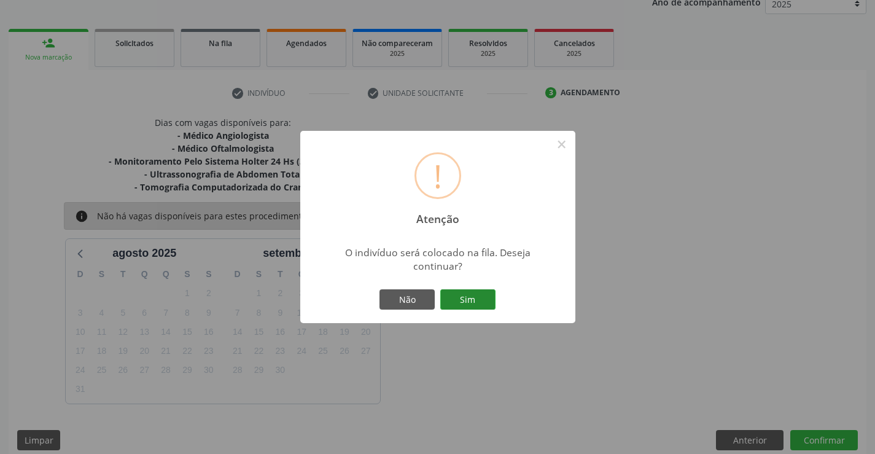
click at [476, 293] on button "Sim" at bounding box center [467, 299] width 55 height 21
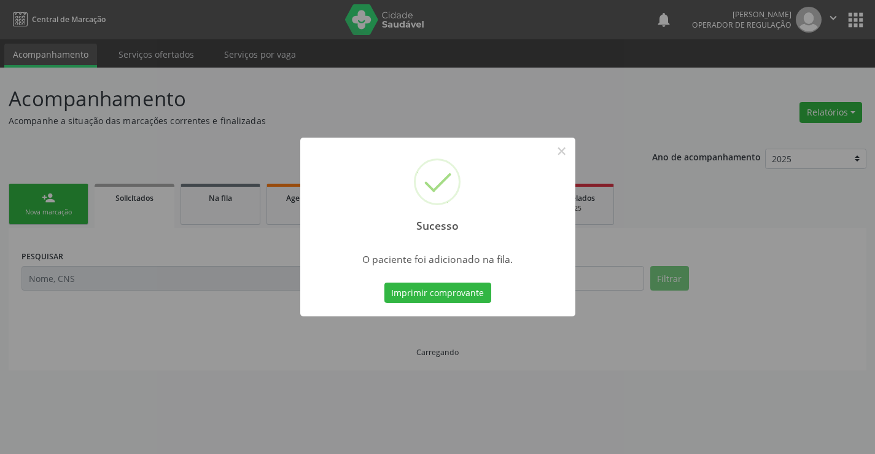
scroll to position [0, 0]
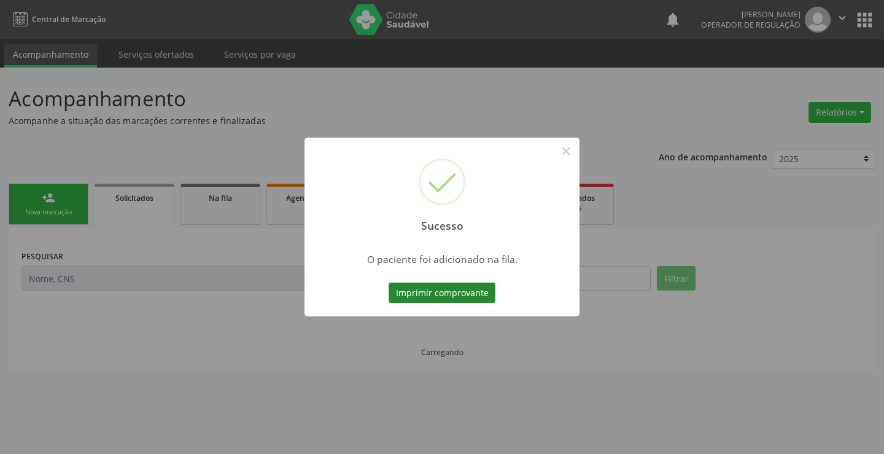
click at [488, 295] on button "Imprimir comprovante" at bounding box center [442, 292] width 107 height 21
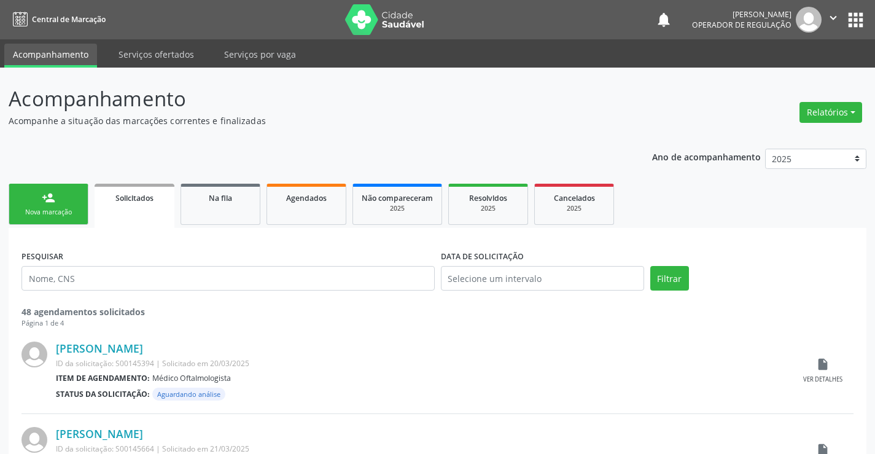
click at [76, 201] on link "person_add Nova marcação" at bounding box center [49, 204] width 80 height 41
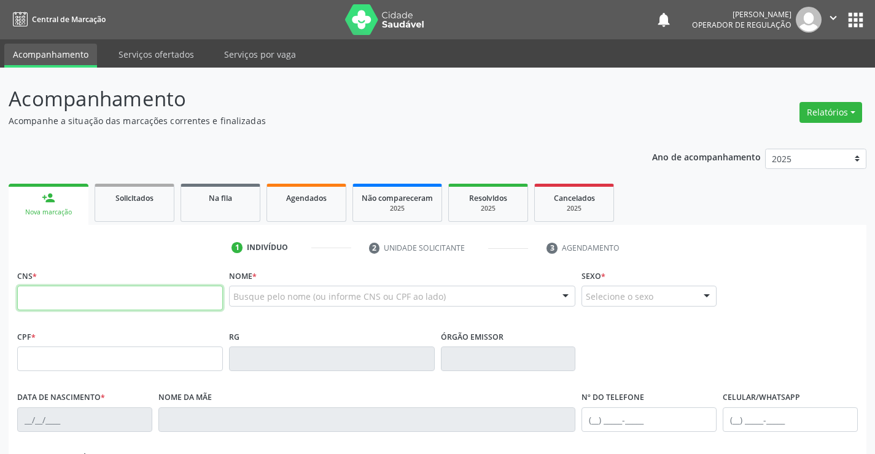
click at [94, 296] on input "text" at bounding box center [120, 297] width 206 height 25
type input "708 5043 9787 4773"
type input "0265734150"
type input "[DATE]"
type input "S/N"
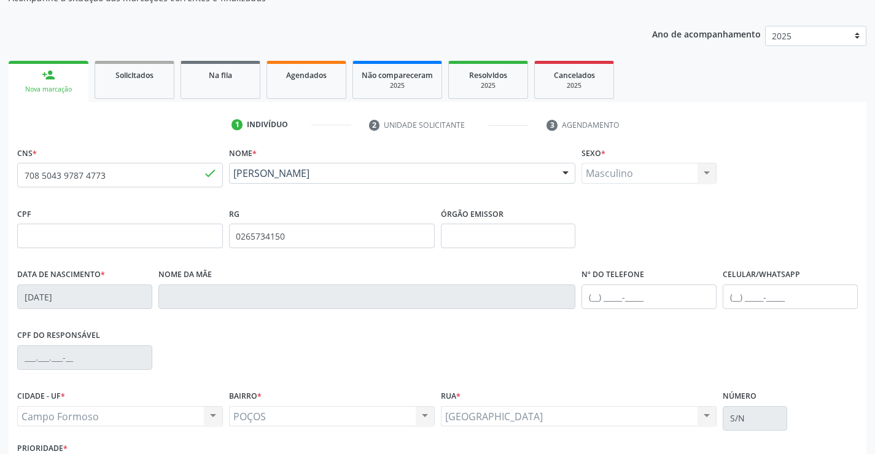
scroll to position [212, 0]
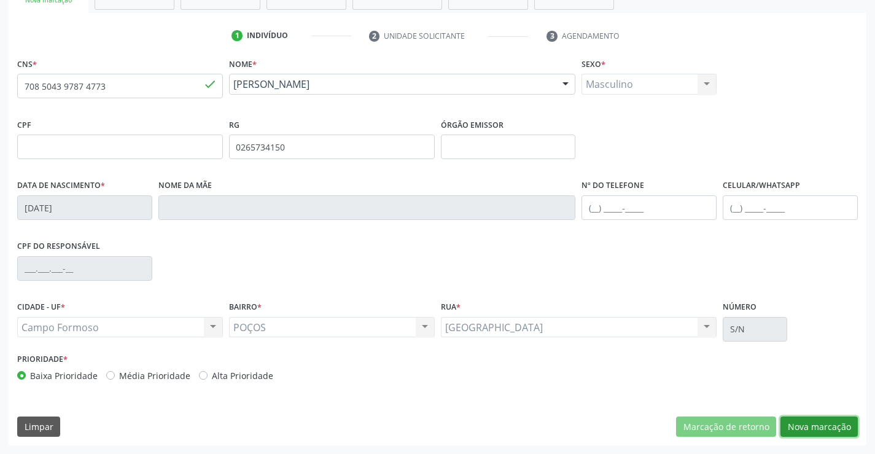
click at [804, 425] on button "Nova marcação" at bounding box center [818, 426] width 77 height 21
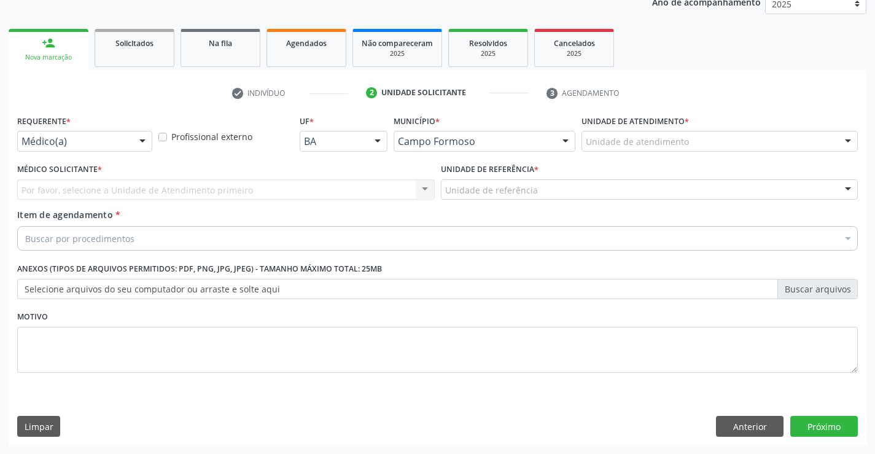
scroll to position [155, 0]
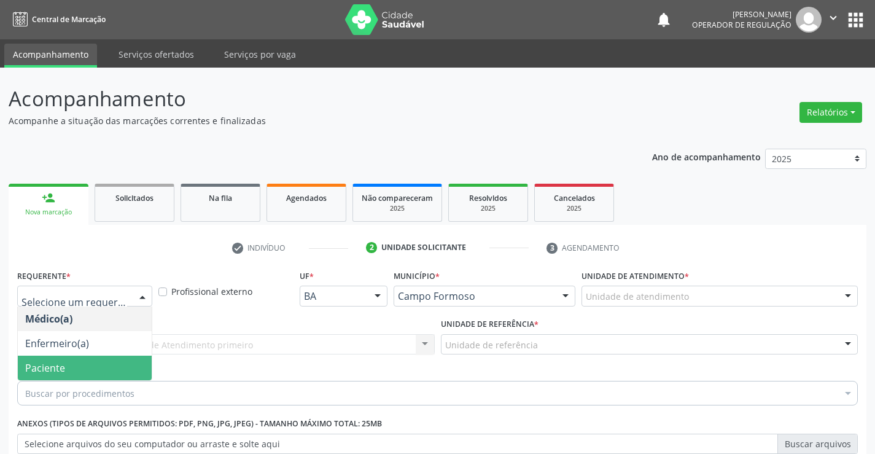
click at [41, 355] on span "Paciente" at bounding box center [85, 367] width 134 height 25
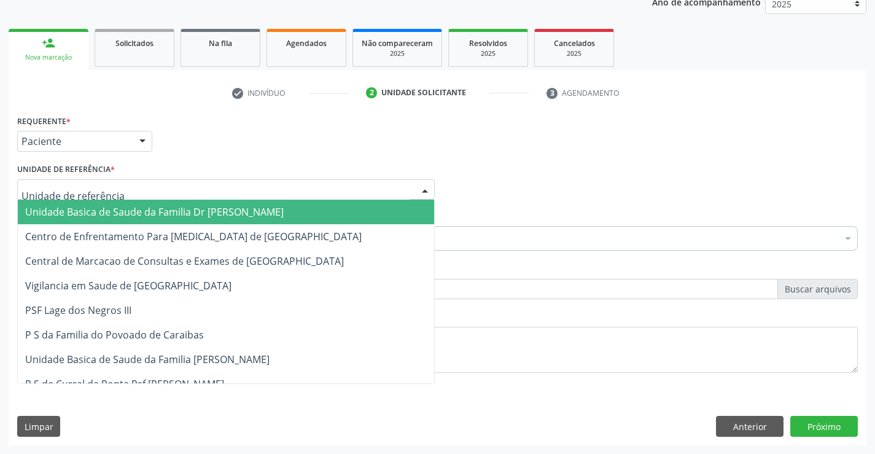
click at [67, 208] on span "Unidade Basica de Saude da Familia Dr [PERSON_NAME]" at bounding box center [154, 212] width 258 height 14
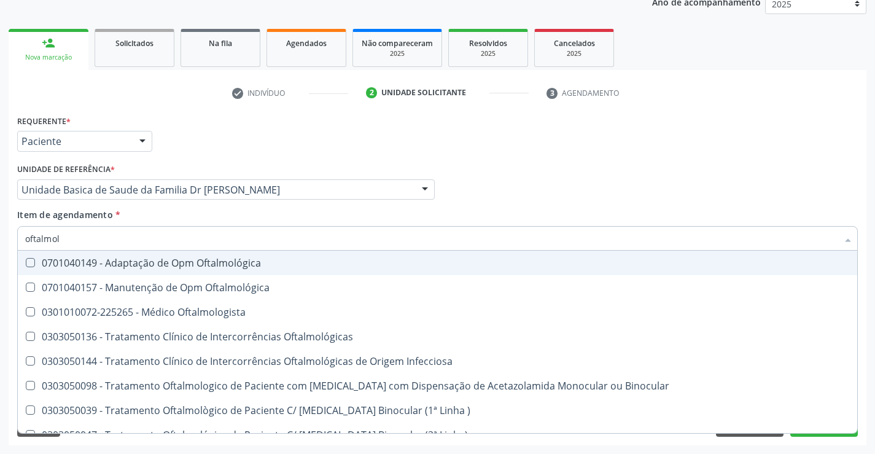
type input "oftalmolo"
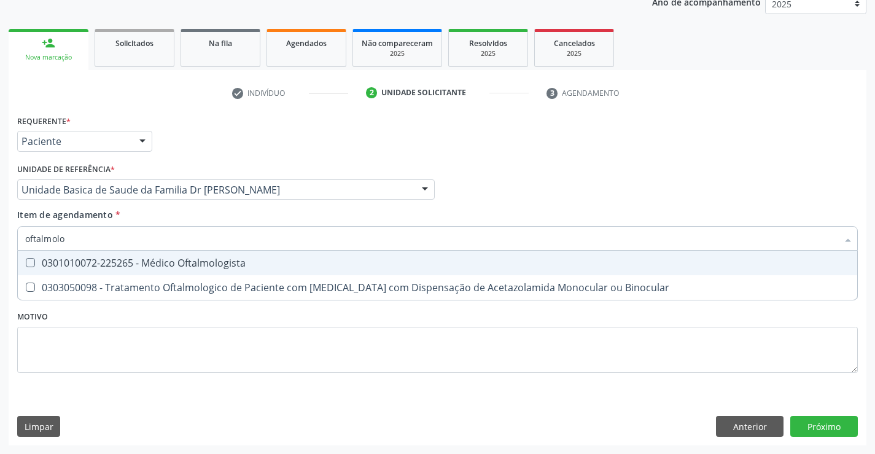
click at [113, 267] on div "0301010072-225265 - Médico Oftalmologista" at bounding box center [437, 263] width 824 height 10
checkbox Oftalmologista "true"
click at [810, 416] on div "Requerente * Paciente Médico(a) Enfermeiro(a) Paciente Nenhum resultado encontr…" at bounding box center [438, 278] width 858 height 333
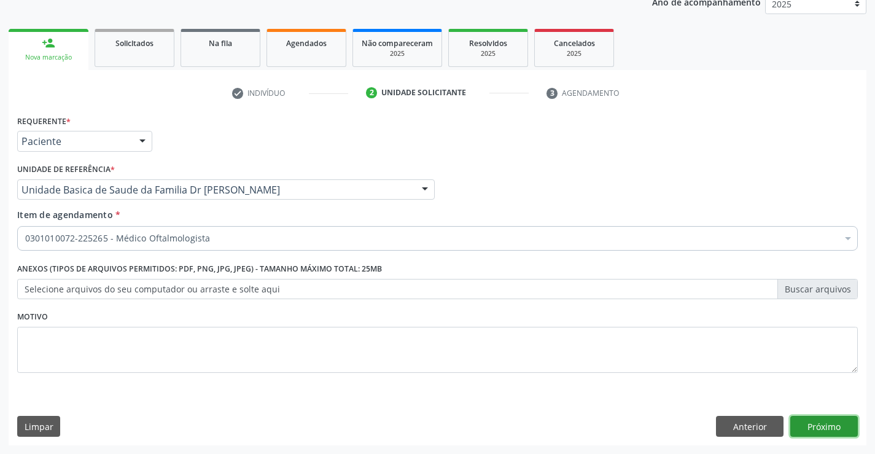
click at [818, 430] on button "Próximo" at bounding box center [824, 426] width 68 height 21
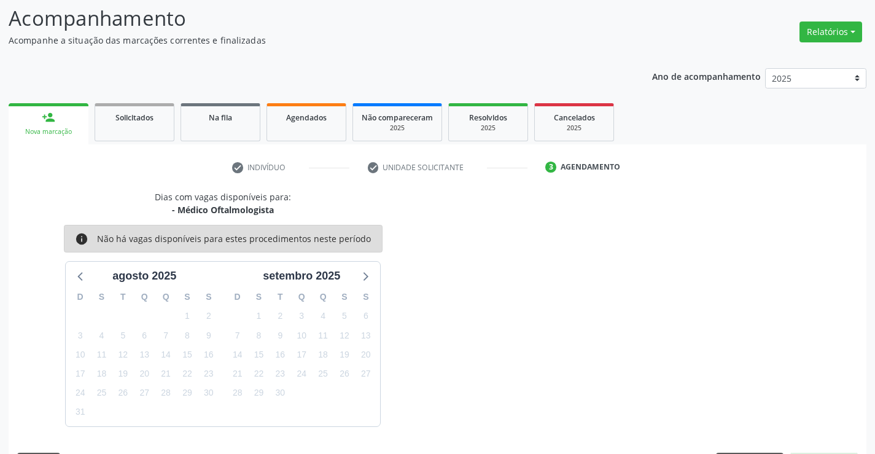
scroll to position [117, 0]
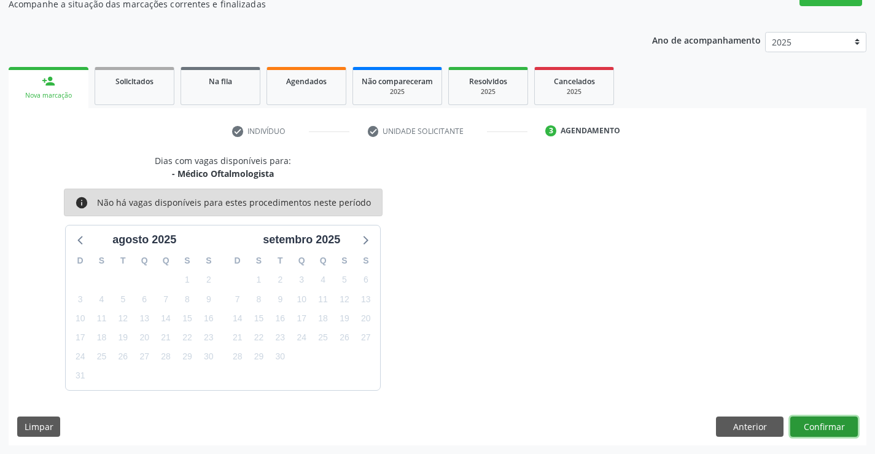
click at [796, 426] on button "Confirmar" at bounding box center [824, 426] width 68 height 21
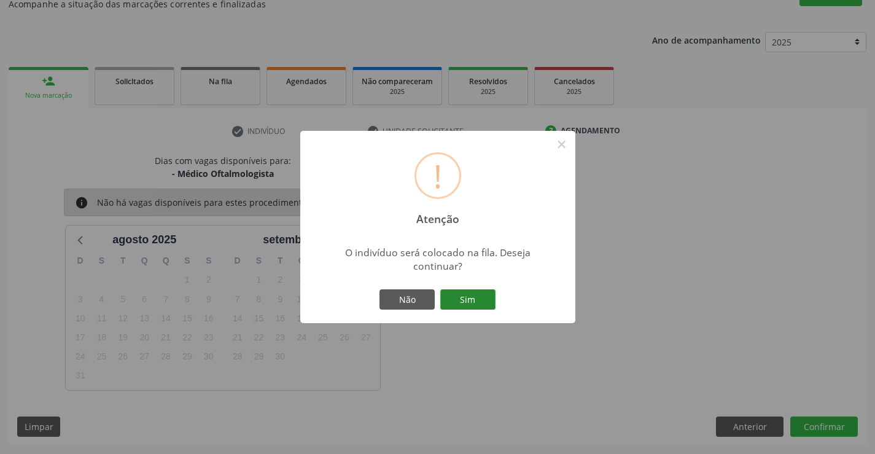
click at [470, 295] on button "Sim" at bounding box center [467, 299] width 55 height 21
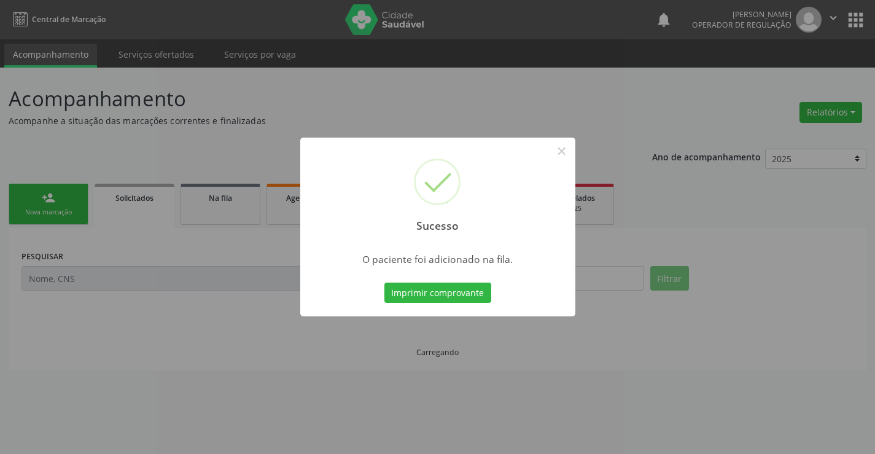
scroll to position [0, 0]
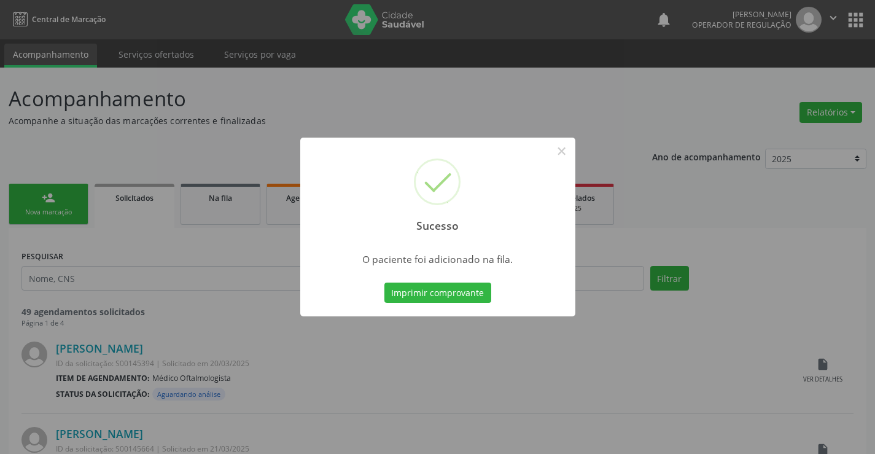
click at [470, 295] on button "Imprimir comprovante" at bounding box center [437, 292] width 107 height 21
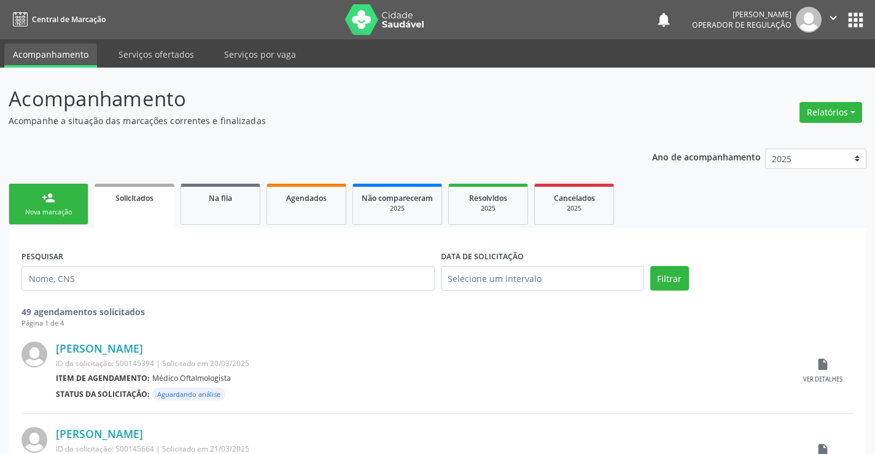
click at [45, 201] on div "person_add" at bounding box center [49, 198] width 14 height 14
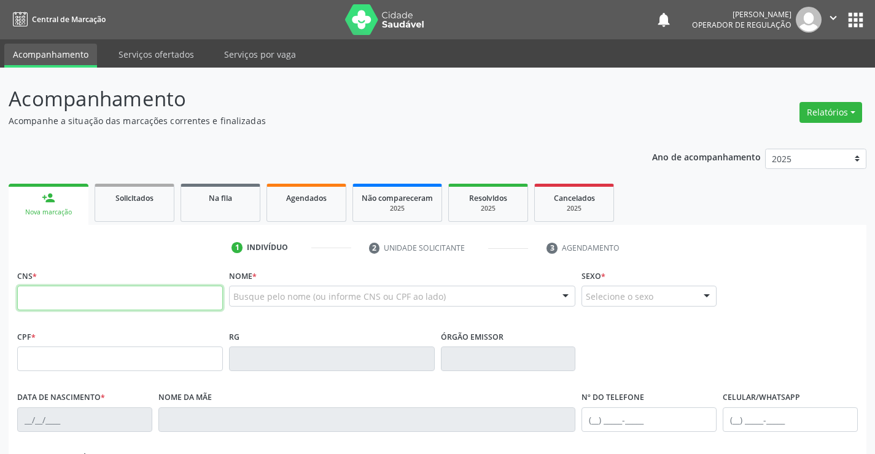
click at [109, 303] on input "text" at bounding box center [120, 297] width 206 height 25
type input "700 7054 3731 8780"
type input "30772207080"
type input "09/07/2019"
type input "S/N"
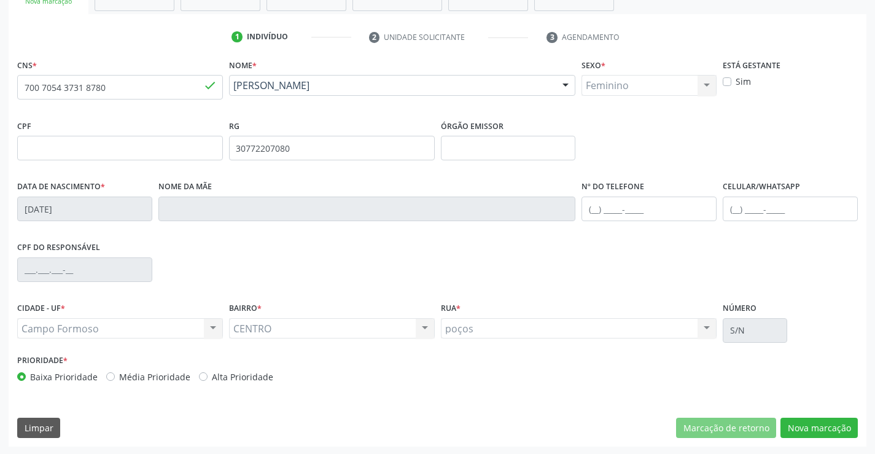
scroll to position [212, 0]
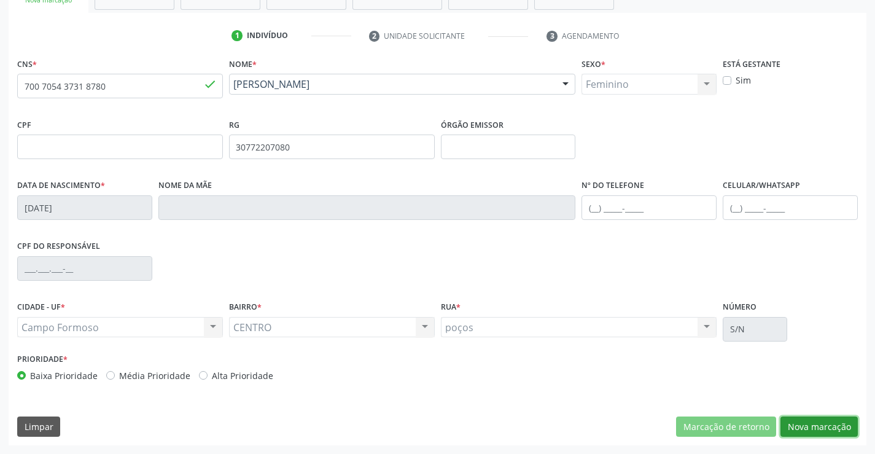
click at [809, 429] on button "Nova marcação" at bounding box center [818, 426] width 77 height 21
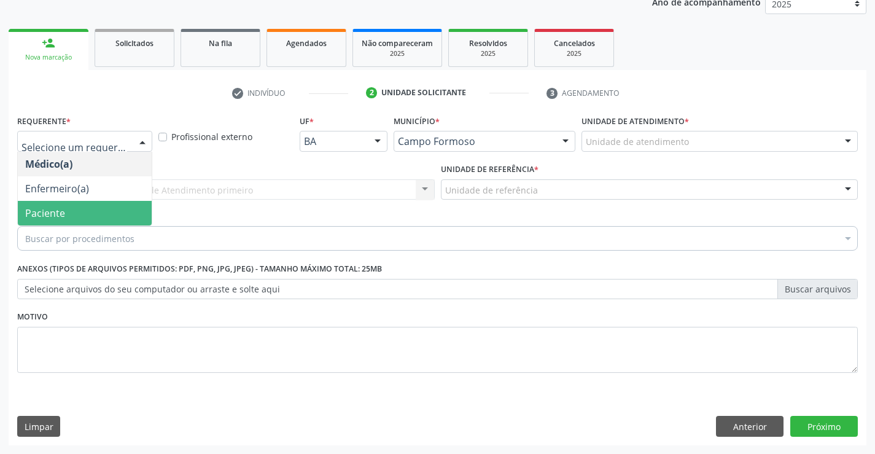
click at [60, 211] on span "Paciente" at bounding box center [45, 213] width 40 height 14
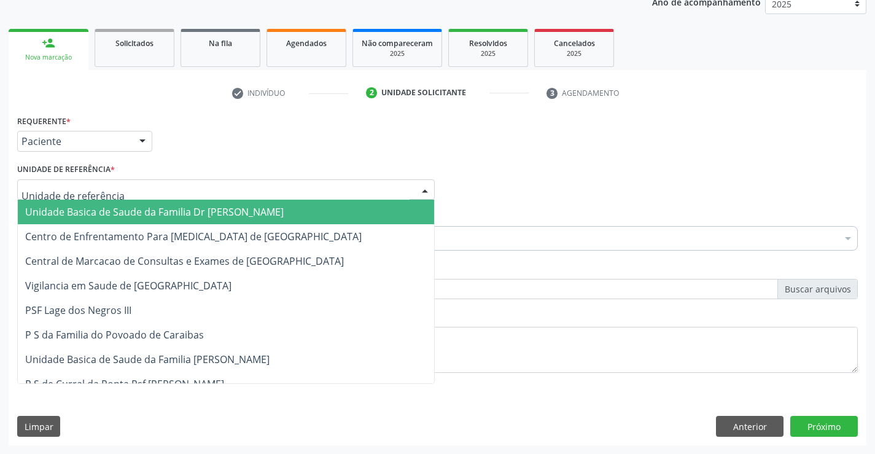
click at [222, 212] on span "Unidade Basica de Saude da Familia Dr [PERSON_NAME]" at bounding box center [154, 212] width 258 height 14
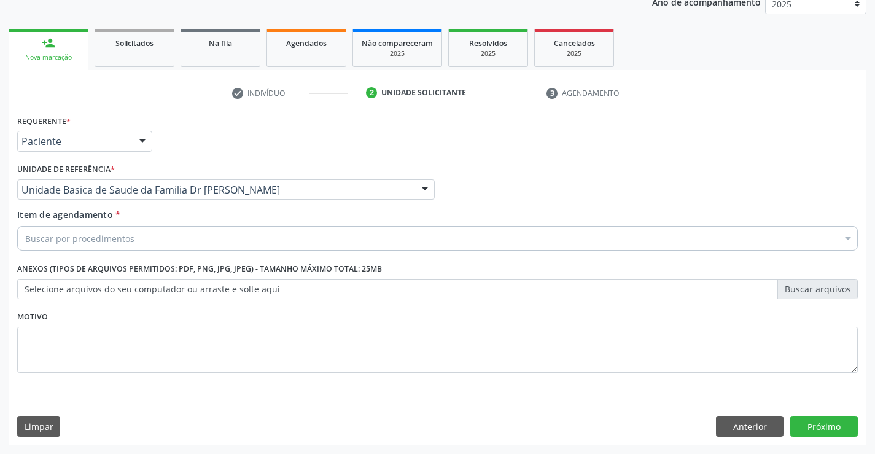
click at [171, 236] on div "Buscar por procedimentos" at bounding box center [437, 238] width 840 height 25
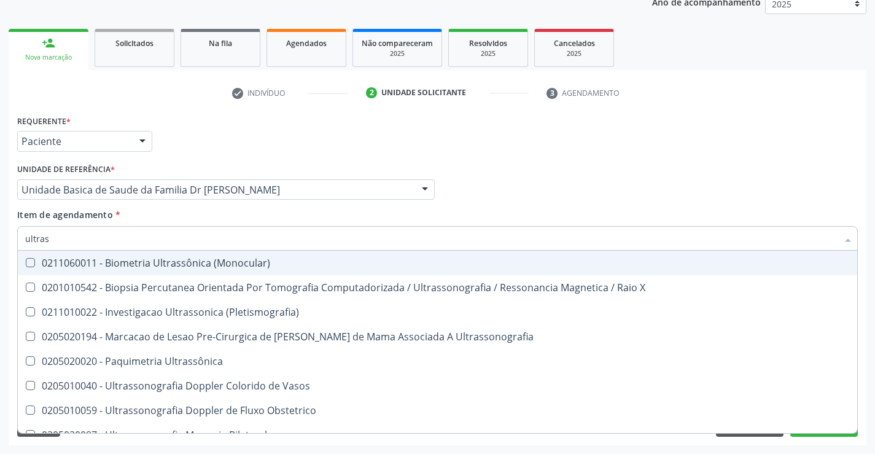
type input "ultrass"
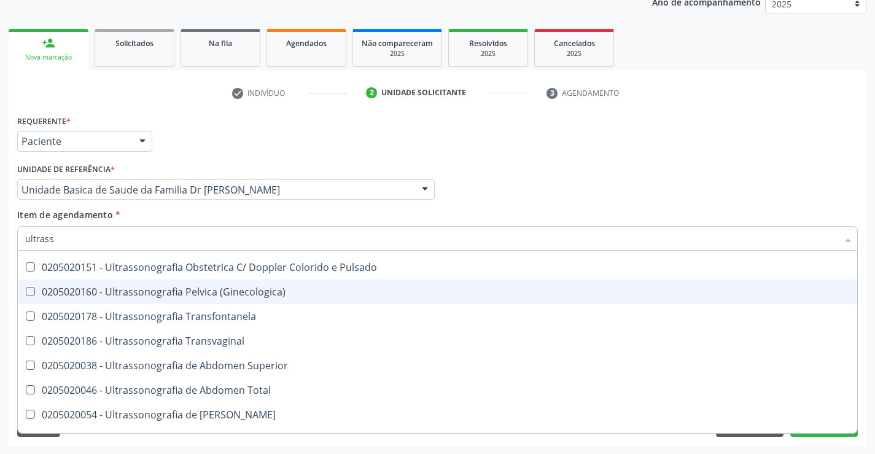
scroll to position [246, 0]
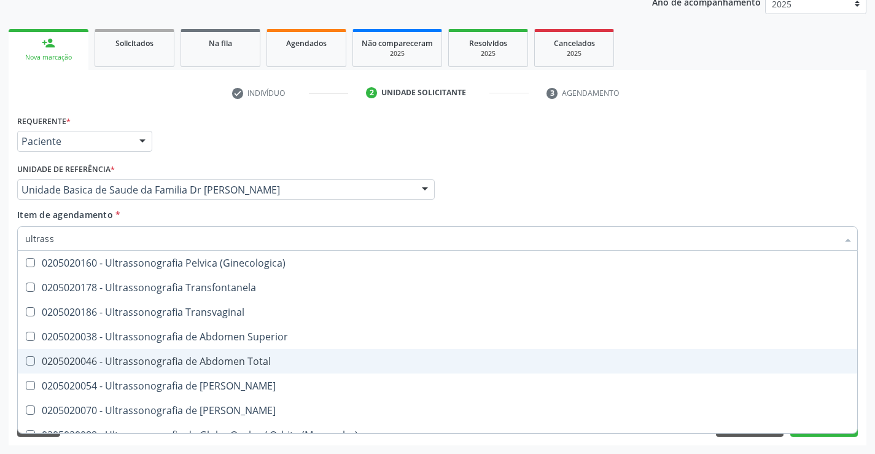
click at [235, 366] on div "0205020046 - Ultrassonografia de Abdomen Total" at bounding box center [437, 361] width 824 height 10
checkbox Total "true"
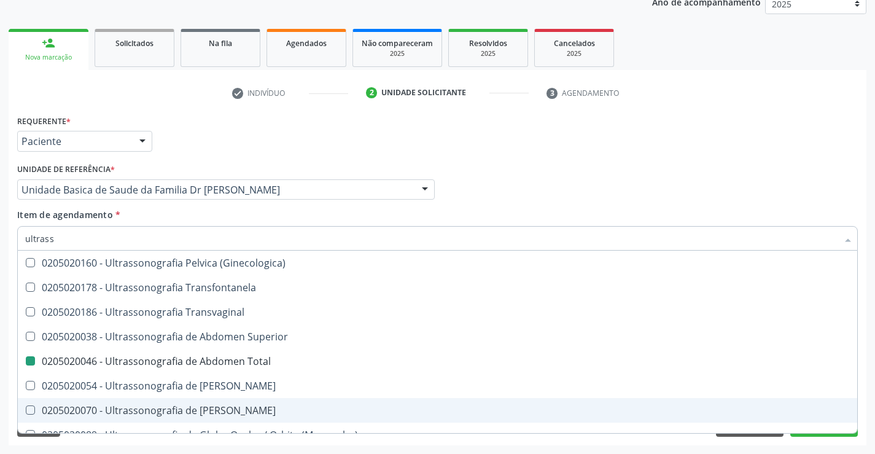
click at [834, 451] on div "Acompanhamento Acompanhe a situação das marcações correntes e finalizadas Relat…" at bounding box center [437, 183] width 875 height 541
checkbox X "true"
checkbox Total "false"
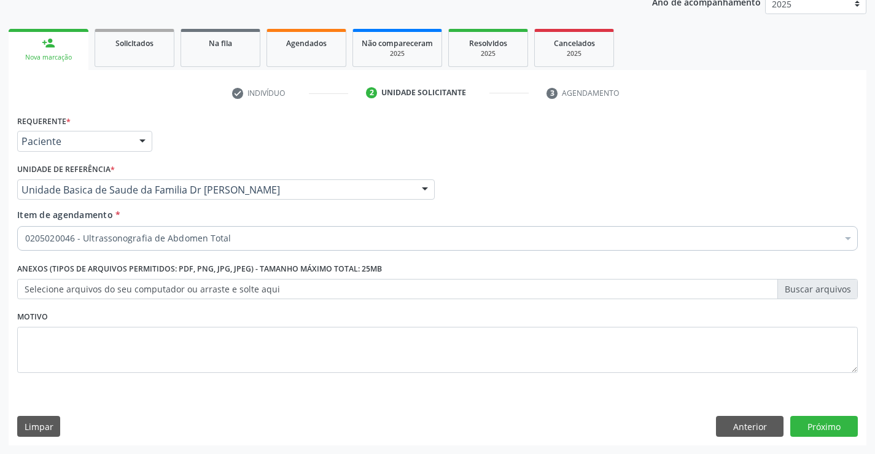
scroll to position [0, 0]
click at [828, 430] on button "Próximo" at bounding box center [824, 426] width 68 height 21
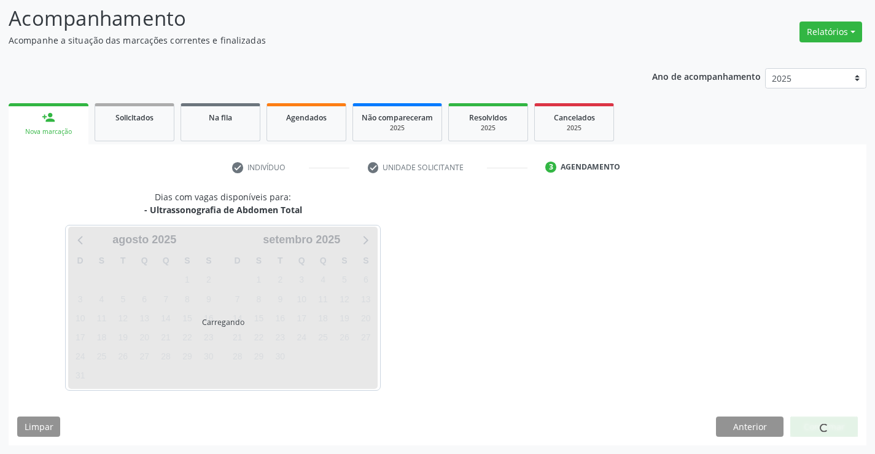
scroll to position [80, 0]
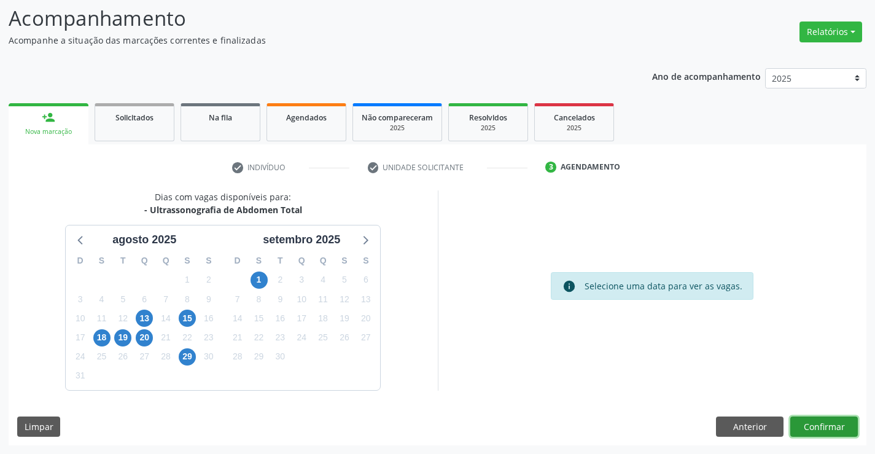
click at [836, 421] on button "Confirmar" at bounding box center [824, 426] width 68 height 21
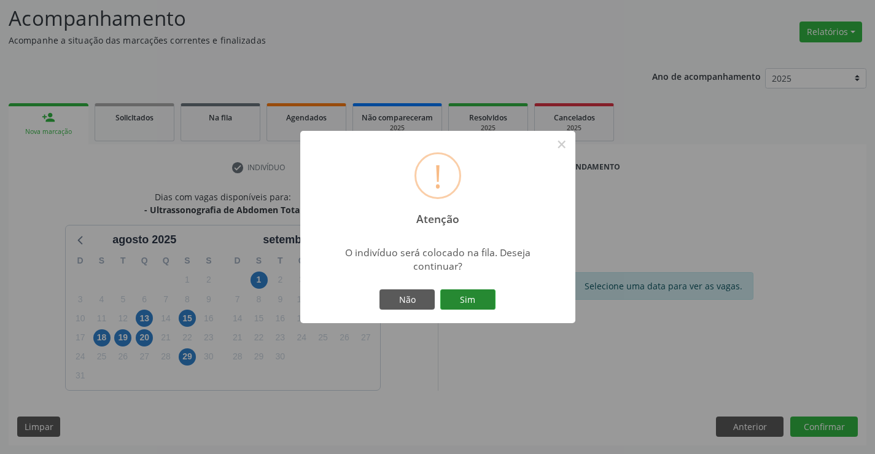
click at [460, 290] on button "Sim" at bounding box center [467, 299] width 55 height 21
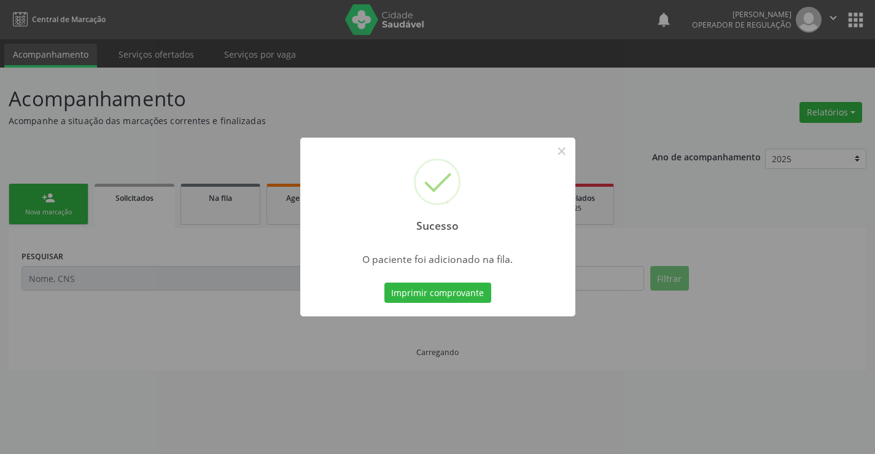
scroll to position [0, 0]
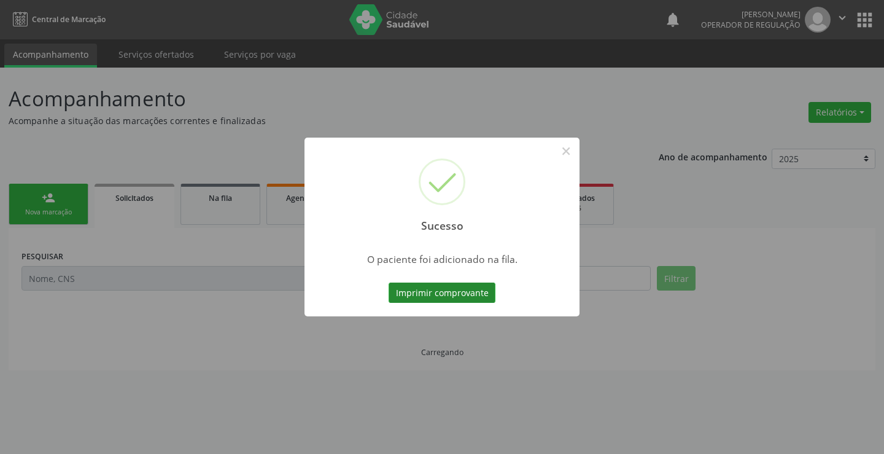
click at [480, 297] on button "Imprimir comprovante" at bounding box center [442, 292] width 107 height 21
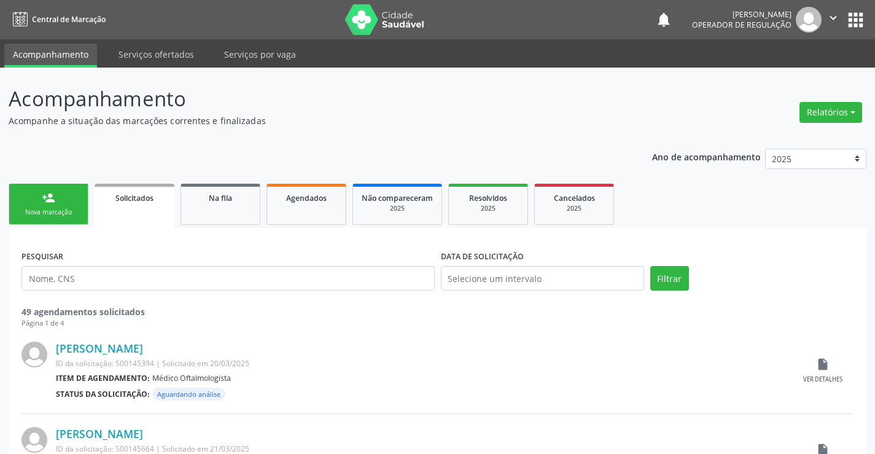
click at [72, 198] on link "person_add Nova marcação" at bounding box center [49, 204] width 80 height 41
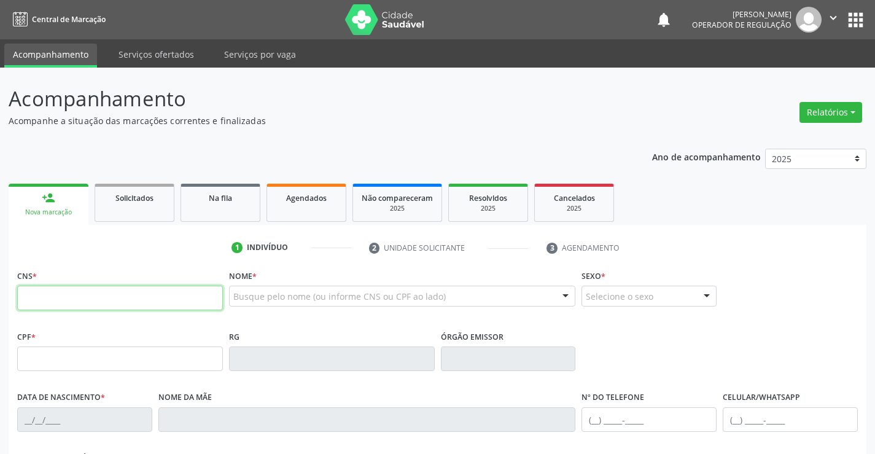
click at [101, 304] on input "text" at bounding box center [120, 297] width 206 height 25
type input "706 7042 7252 2520"
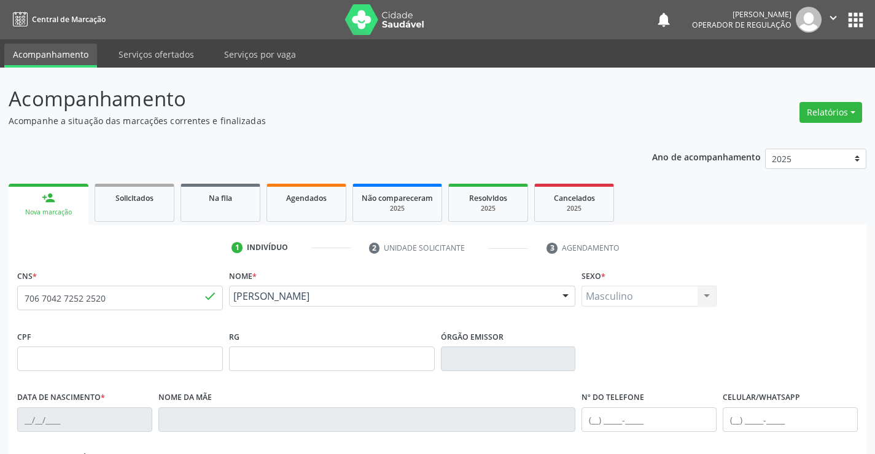
type input "17/07/2013"
type input "Daiane Vieira de Sena de Freitas"
type input "(74) 99967-5811"
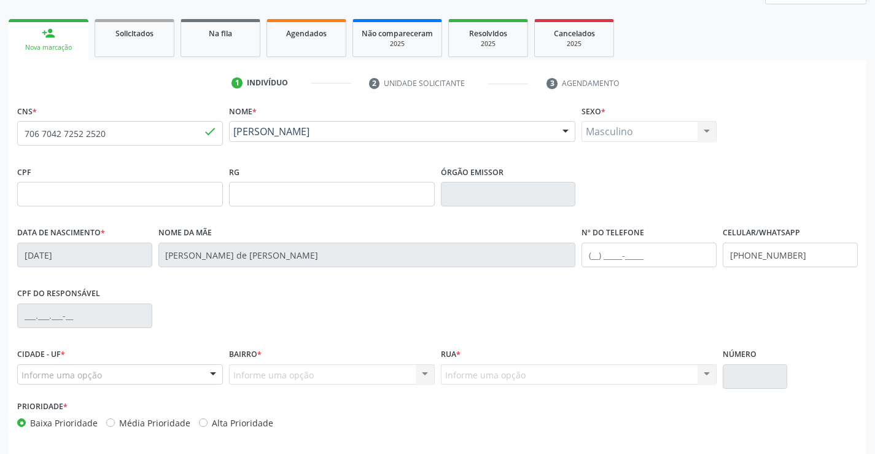
scroll to position [212, 0]
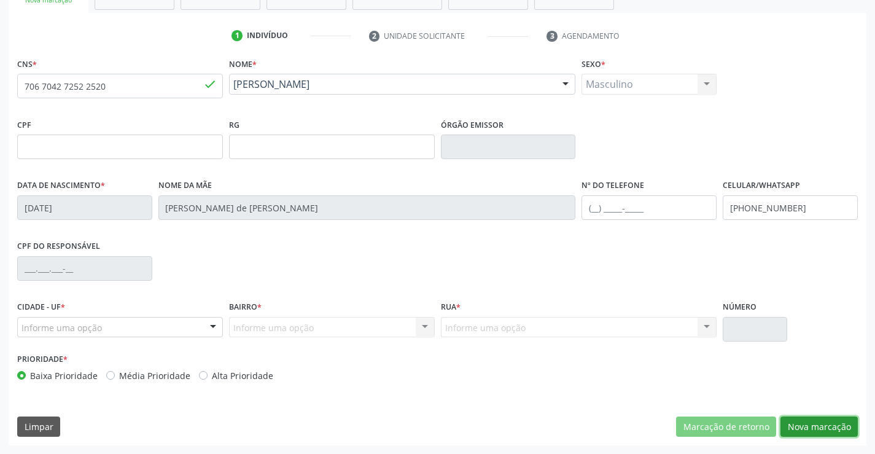
click at [793, 429] on button "Nova marcação" at bounding box center [818, 426] width 77 height 21
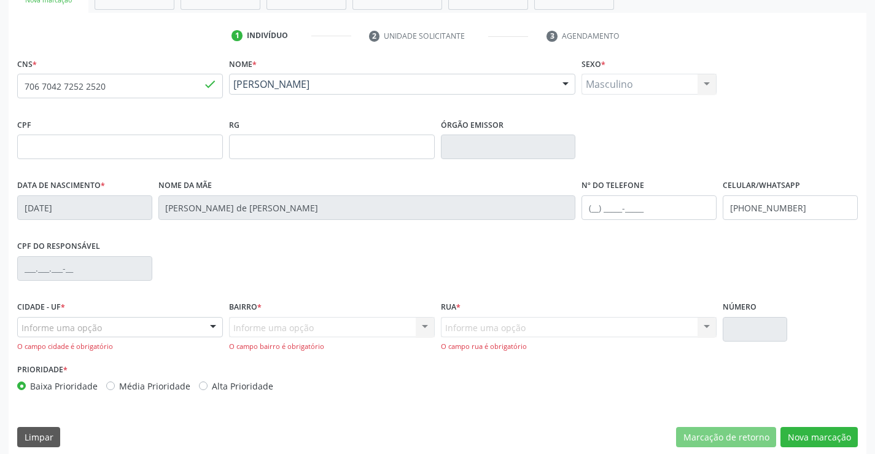
click at [168, 318] on div "Informe uma opção" at bounding box center [120, 327] width 206 height 21
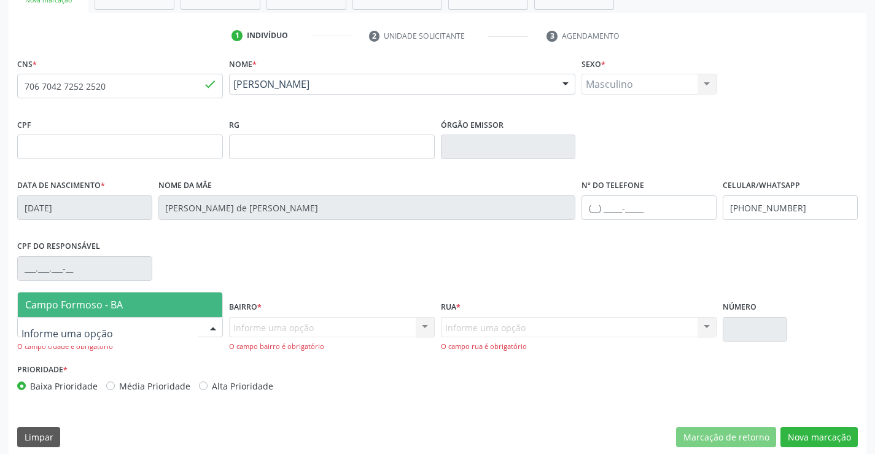
click at [158, 309] on span "Campo Formoso - BA" at bounding box center [120, 304] width 204 height 25
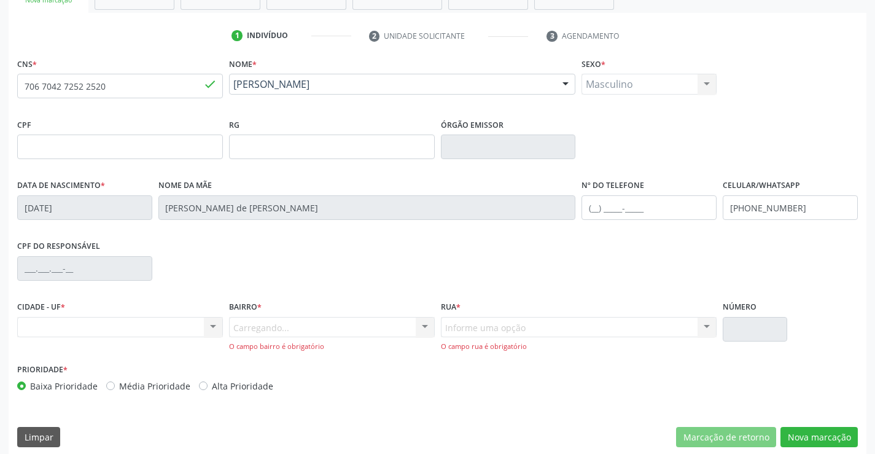
click at [262, 326] on div "Carregando... Nenhum resultado encontrado para: " " Nenhuma opção encontrada. D…" at bounding box center [332, 334] width 206 height 35
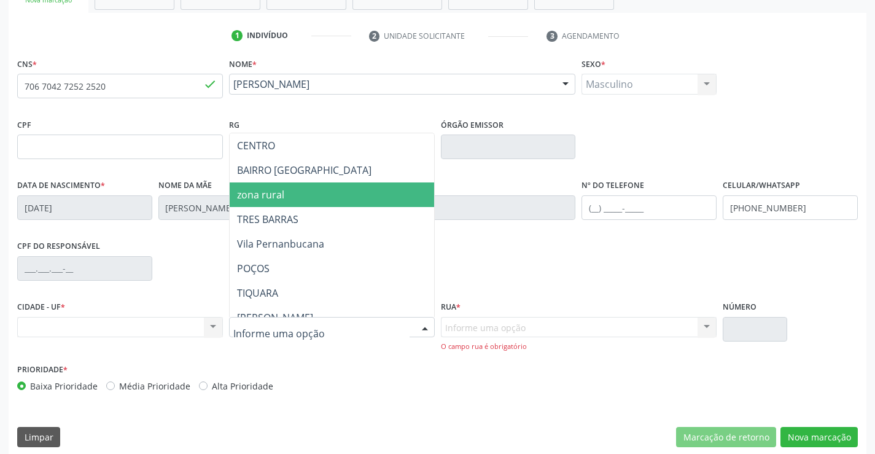
click at [273, 198] on span "zona rural" at bounding box center [260, 195] width 47 height 14
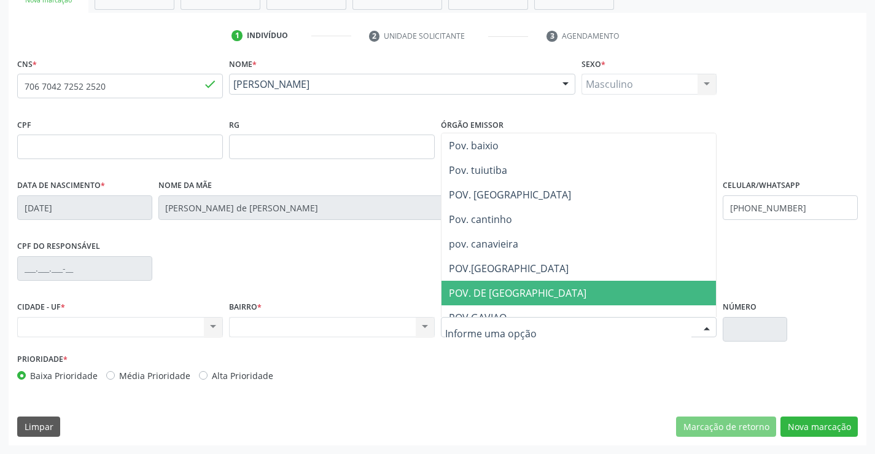
click at [474, 293] on span "POV. DE POÇOS" at bounding box center [518, 293] width 138 height 14
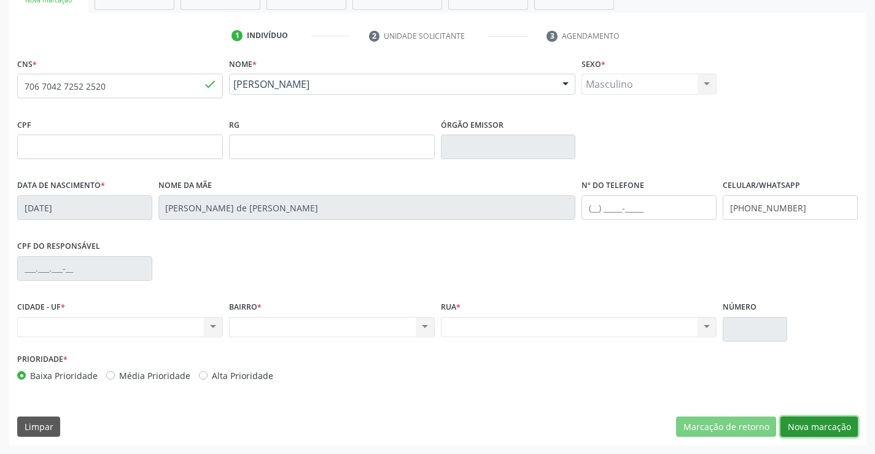
click at [816, 433] on button "Nova marcação" at bounding box center [818, 426] width 77 height 21
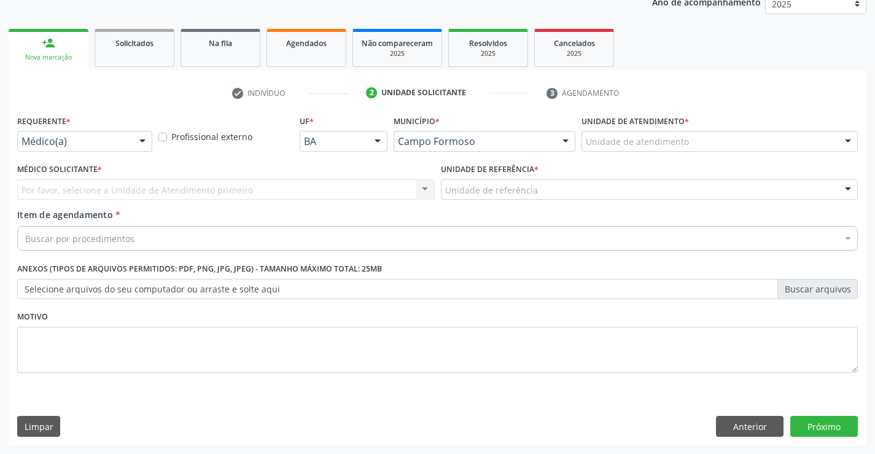
scroll to position [155, 0]
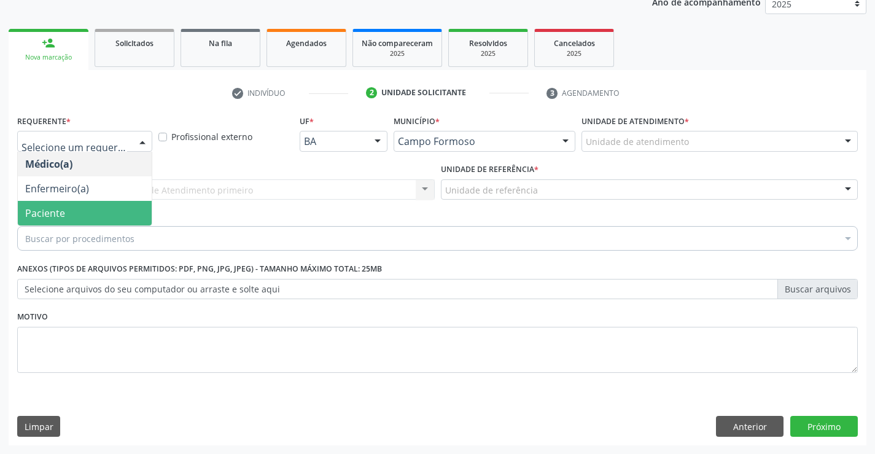
click at [56, 208] on span "Paciente" at bounding box center [45, 213] width 40 height 14
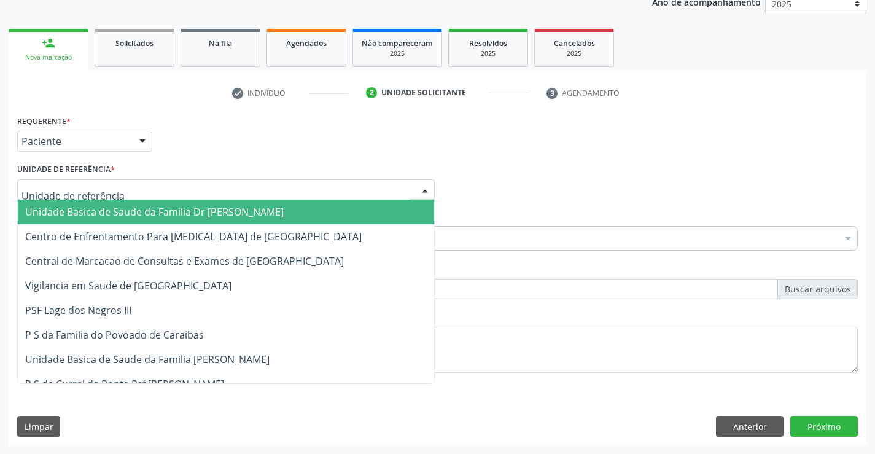
click at [59, 209] on span "Unidade Basica de Saude da Familia Dr [PERSON_NAME]" at bounding box center [154, 212] width 258 height 14
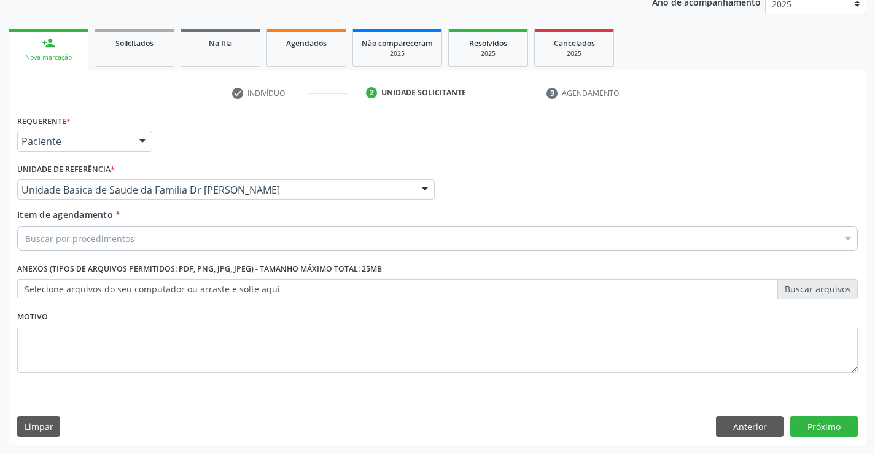
click at [69, 246] on div "Buscar por procedimentos" at bounding box center [437, 238] width 840 height 25
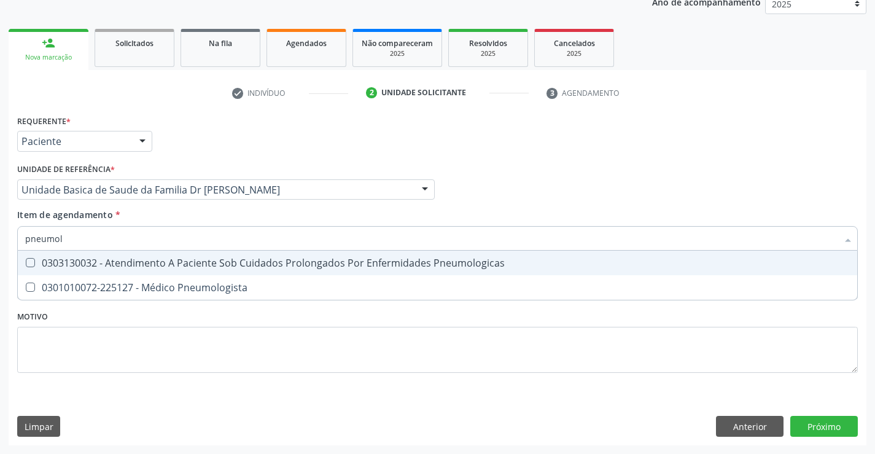
type input "pneumolo"
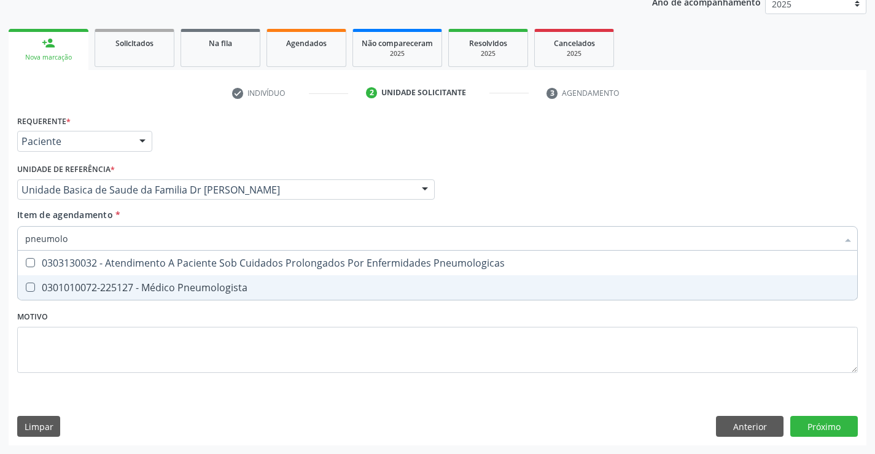
click at [84, 283] on div "0301010072-225127 - Médico Pneumologista" at bounding box center [437, 287] width 824 height 10
checkbox Pneumologista "true"
type input "pneumolo"
click at [66, 324] on div "Requerente * Paciente Médico(a) Enfermeiro(a) Paciente Nenhum resultado encontr…" at bounding box center [437, 251] width 840 height 278
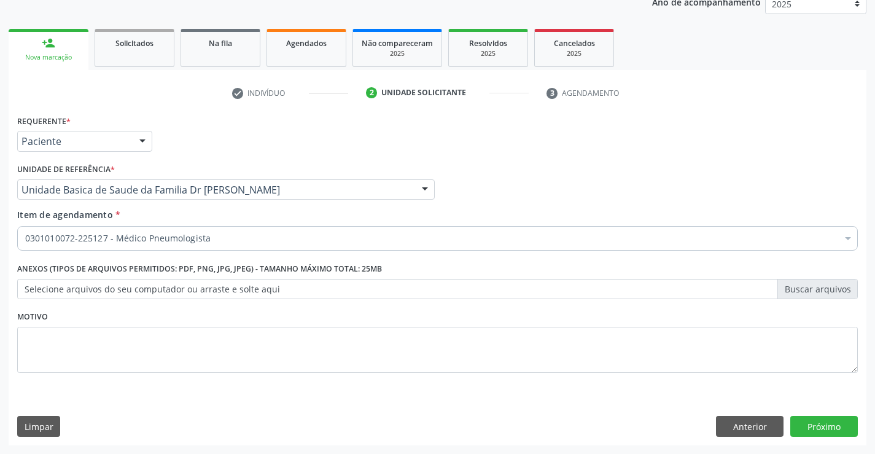
click at [76, 292] on label "Selecione arquivos do seu computador ou arraste e solte aqui" at bounding box center [437, 289] width 840 height 21
click at [76, 292] on input "Selecione arquivos do seu computador ou arraste e solte aqui" at bounding box center [437, 289] width 840 height 21
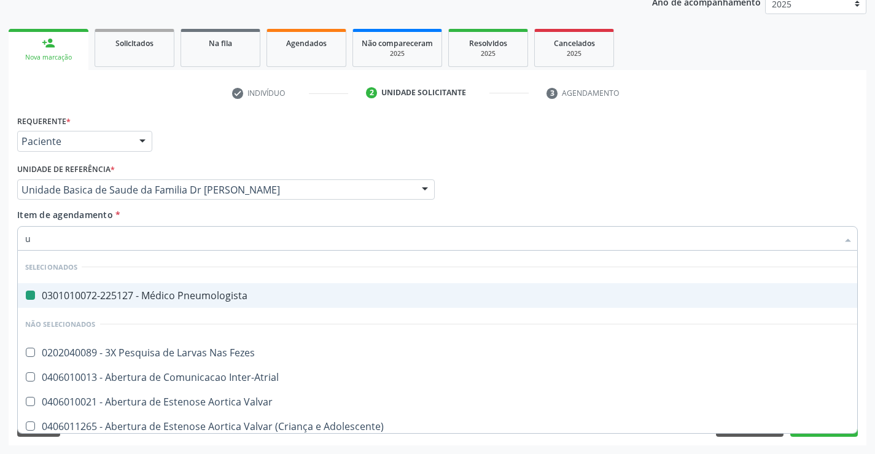
type input "ul"
checkbox Pneumologista "false"
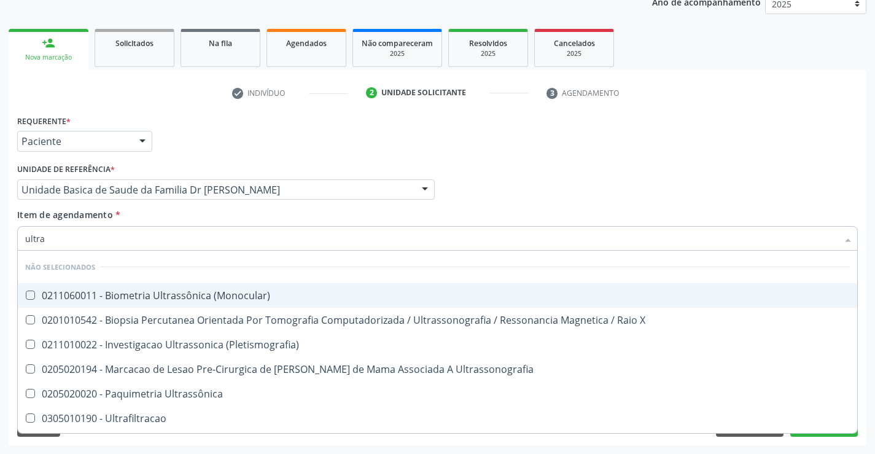
type input "ultras"
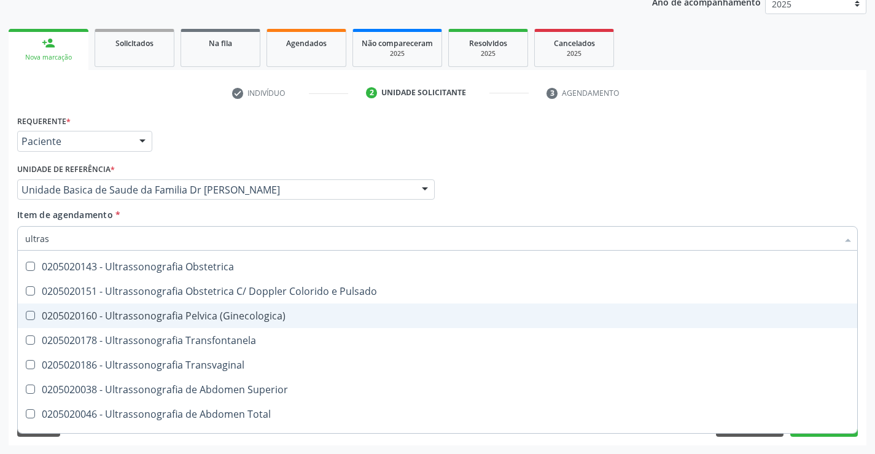
scroll to position [246, 0]
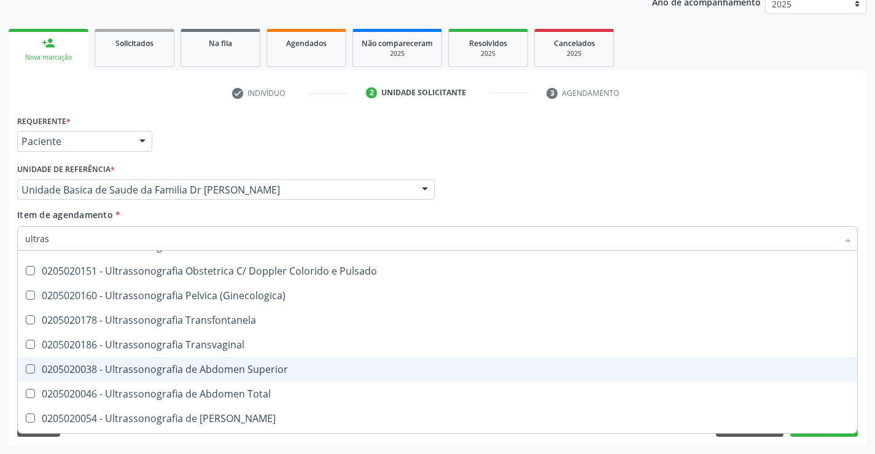
click at [263, 372] on div "0205020038 - Ultrassonografia de Abdomen Superior" at bounding box center [437, 369] width 824 height 10
checkbox Superior "true"
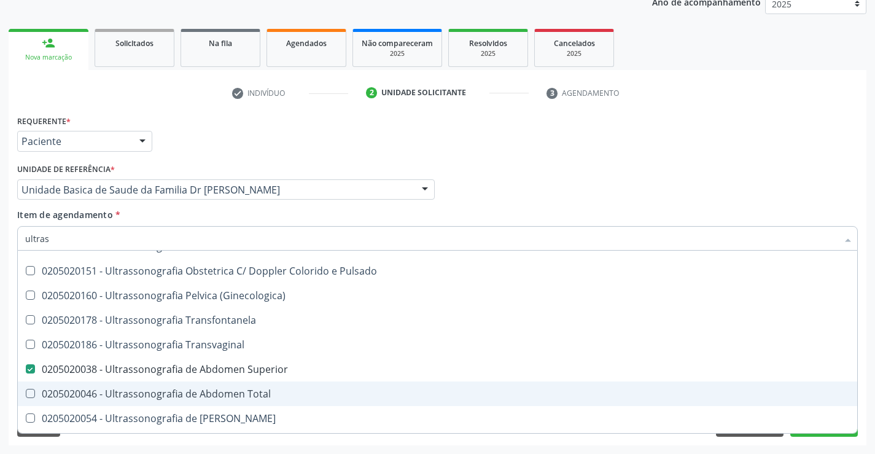
click at [248, 397] on div "0205020046 - Ultrassonografia de Abdomen Total" at bounding box center [437, 394] width 824 height 10
checkbox Total "true"
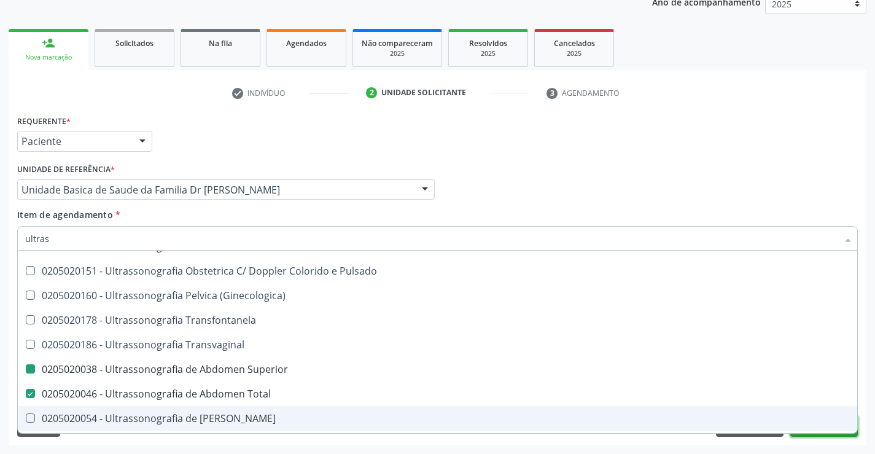
click at [830, 434] on button "Próximo" at bounding box center [824, 426] width 68 height 21
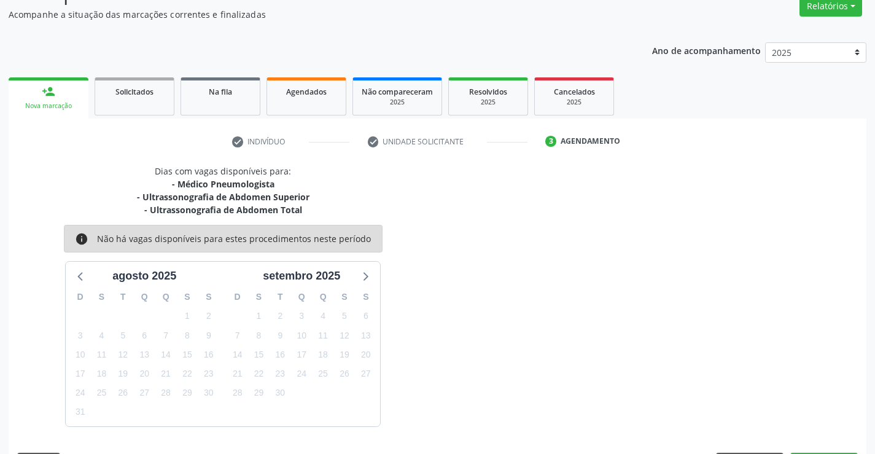
scroll to position [142, 0]
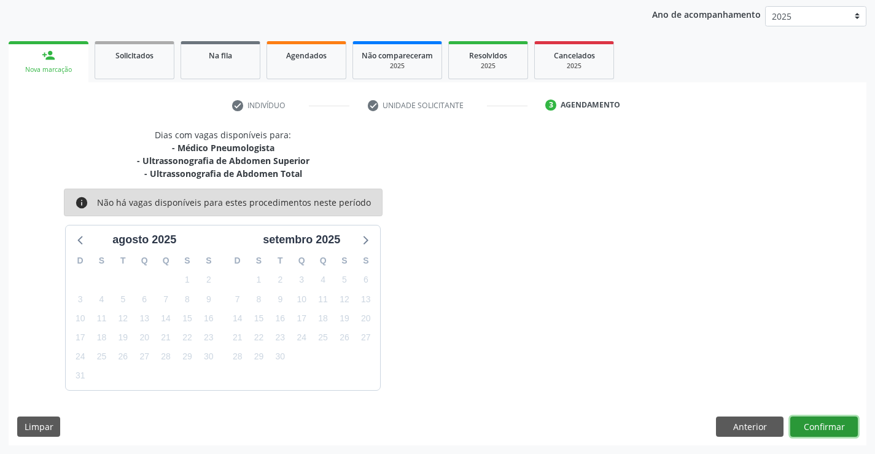
click at [810, 428] on button "Confirmar" at bounding box center [824, 426] width 68 height 21
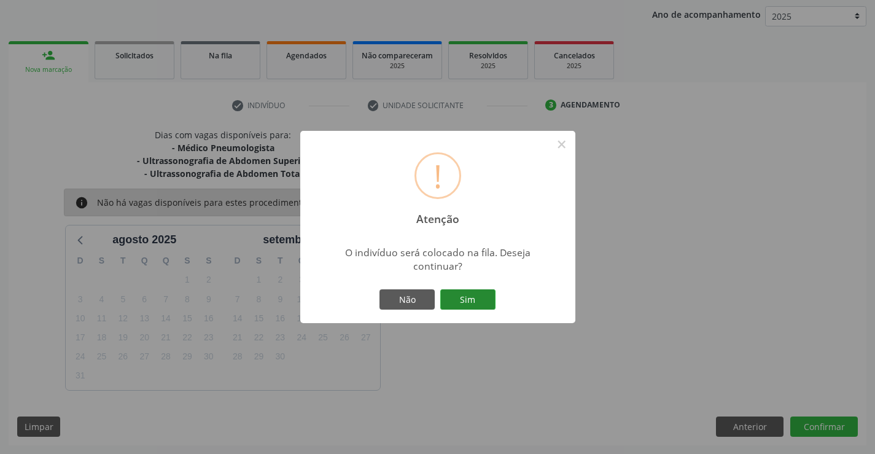
click at [471, 295] on button "Sim" at bounding box center [467, 299] width 55 height 21
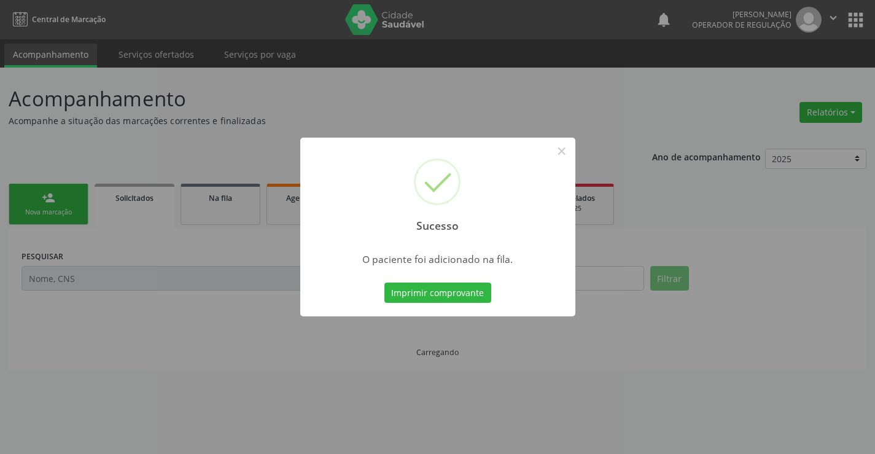
scroll to position [0, 0]
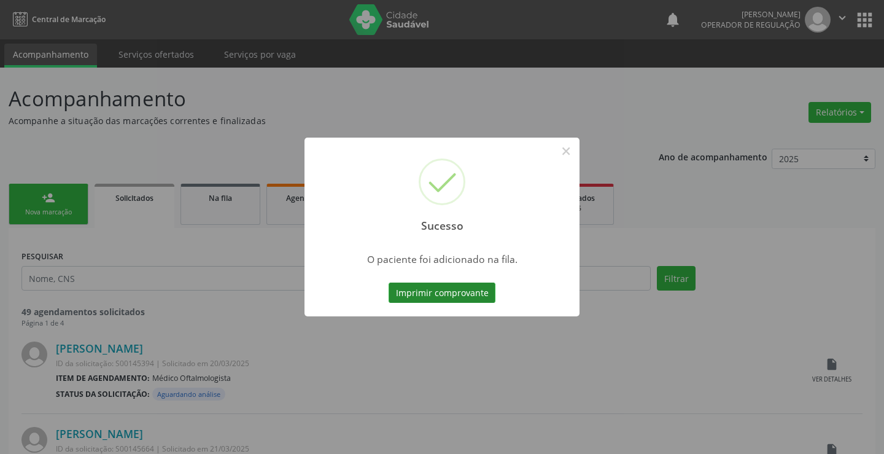
click at [476, 288] on button "Imprimir comprovante" at bounding box center [442, 292] width 107 height 21
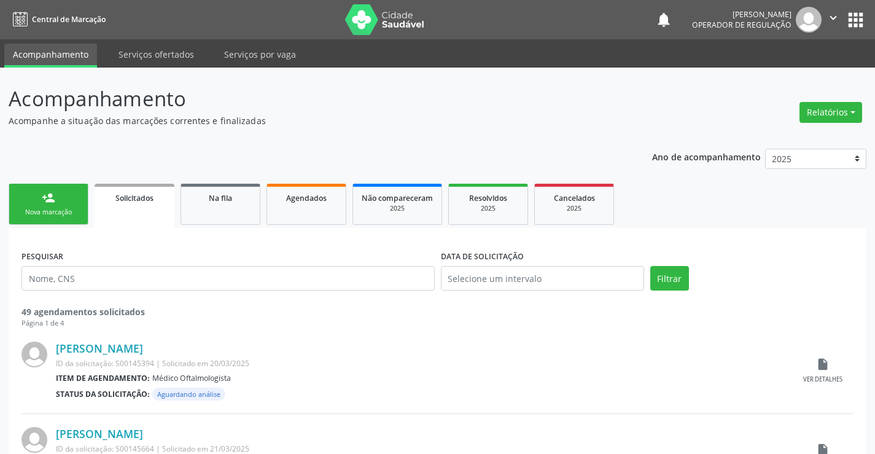
click at [41, 198] on link "person_add Nova marcação" at bounding box center [49, 204] width 80 height 41
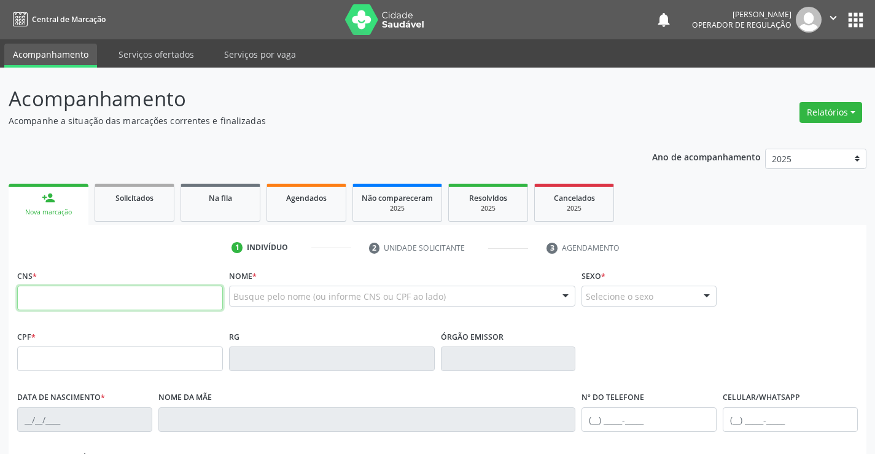
drag, startPoint x: 41, startPoint y: 198, endPoint x: 130, endPoint y: 302, distance: 137.1
click at [130, 302] on input "text" at bounding box center [120, 297] width 206 height 25
type input "702 4015 0024 0424"
type input "2243241013"
type input "07/07/2004"
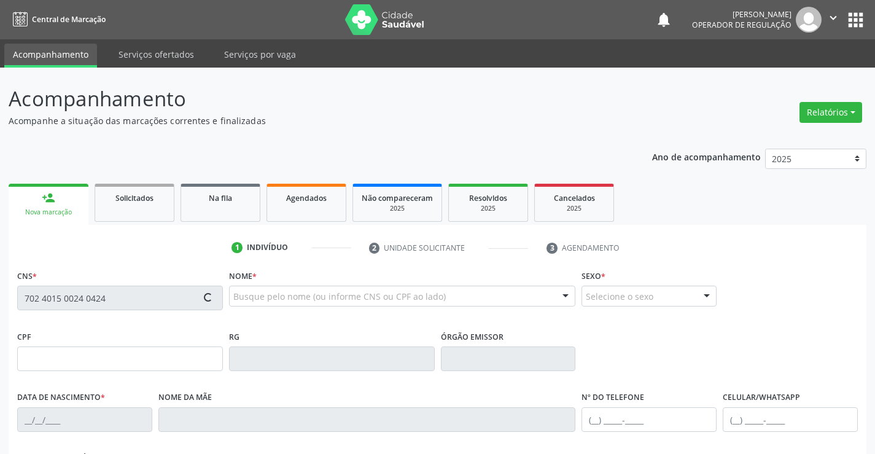
type input "Alcione de Jesus Miranda"
type input "865.587.445-03"
type input "S/N"
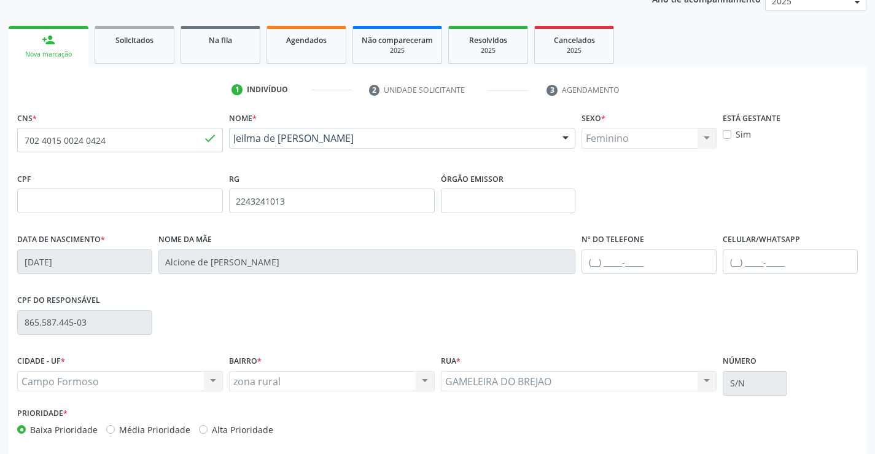
scroll to position [212, 0]
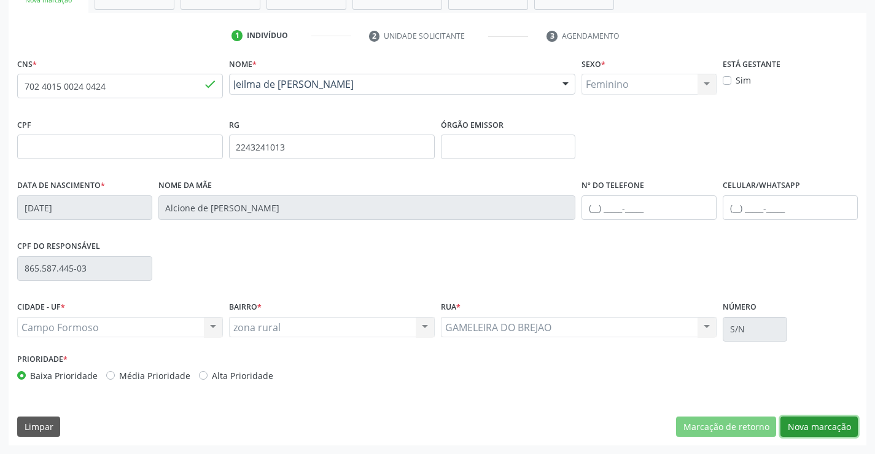
click at [802, 427] on button "Nova marcação" at bounding box center [818, 426] width 77 height 21
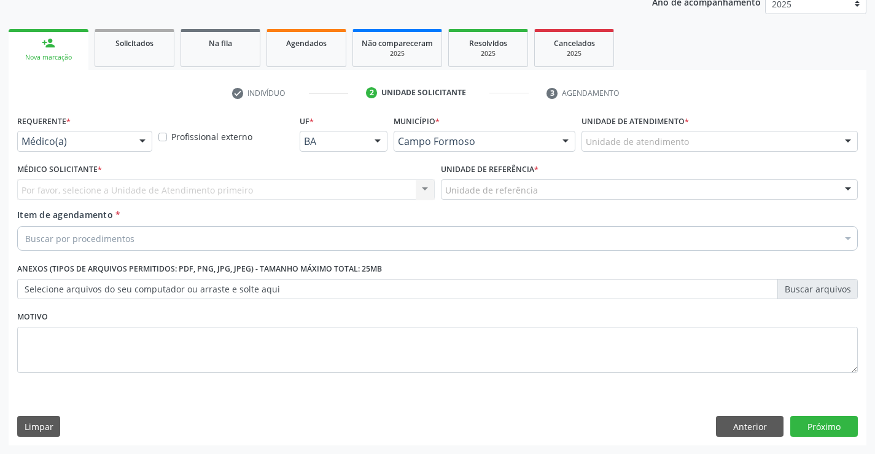
scroll to position [155, 0]
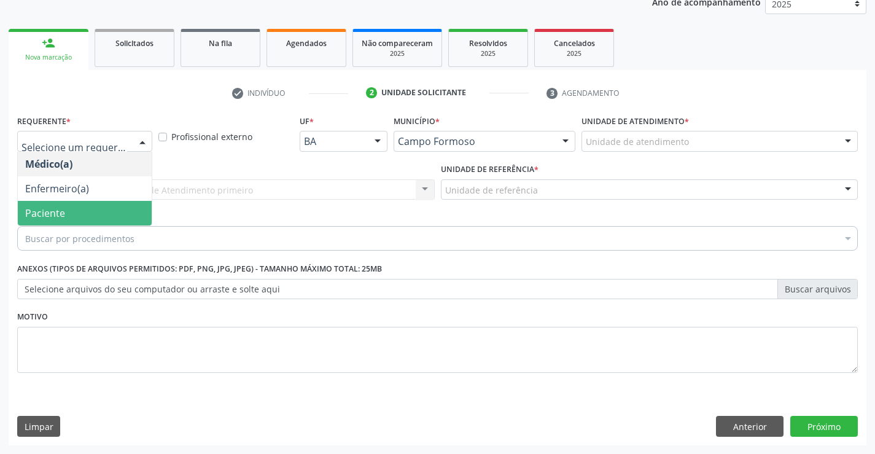
click at [47, 213] on span "Paciente" at bounding box center [45, 213] width 40 height 14
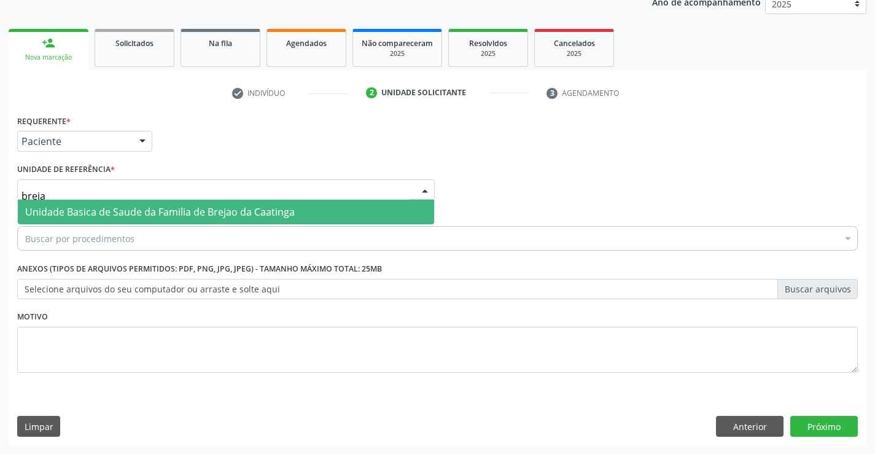
type input "brejao"
click at [186, 208] on span "Unidade Basica de Saude da Familia de Brejao da Caatinga" at bounding box center [160, 212] width 270 height 14
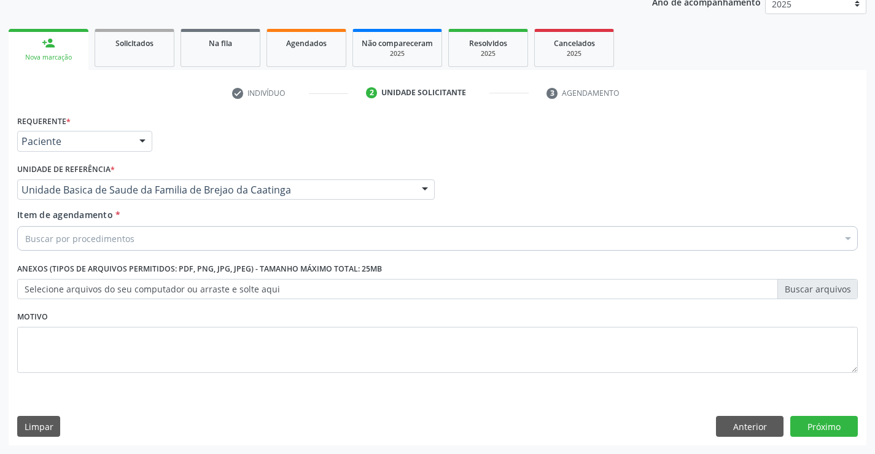
click at [144, 232] on div "Buscar por procedimentos" at bounding box center [437, 238] width 840 height 25
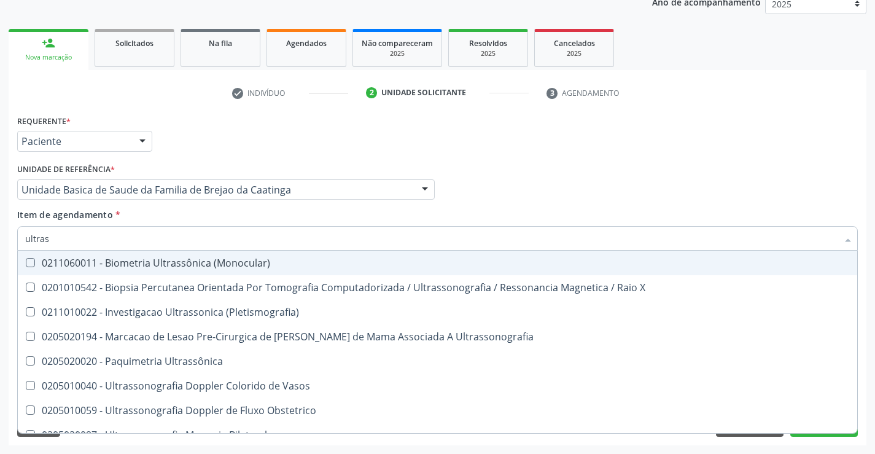
type input "ultrass"
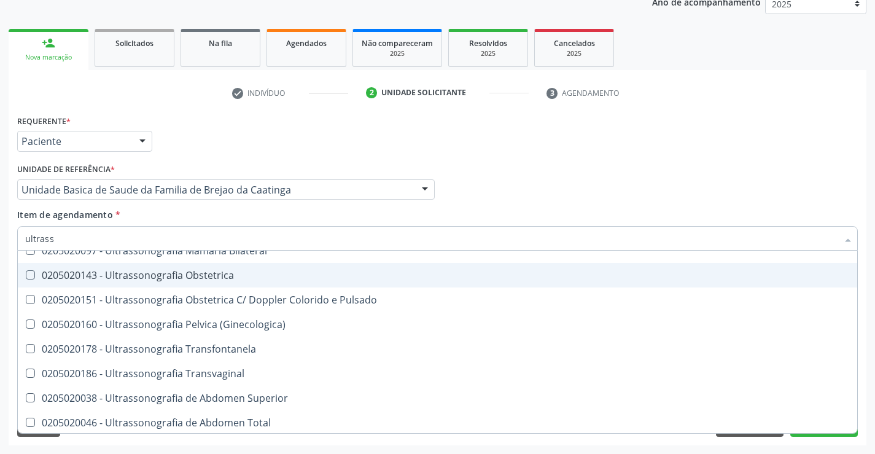
scroll to position [246, 0]
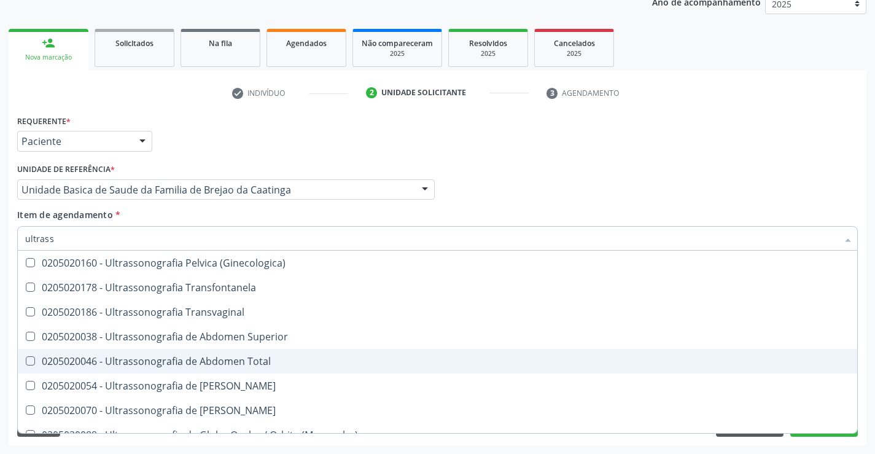
click at [244, 359] on div "0205020046 - Ultrassonografia de Abdomen Total" at bounding box center [437, 361] width 824 height 10
checkbox Total "true"
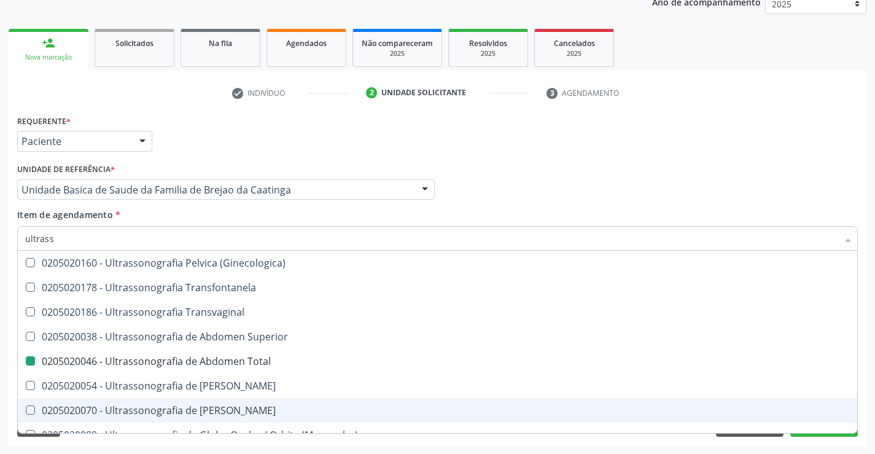
click at [813, 441] on div "Requerente * Paciente Médico(a) Enfermeiro(a) Paciente Nenhum resultado encontr…" at bounding box center [438, 278] width 858 height 333
checkbox X "true"
checkbox Total "false"
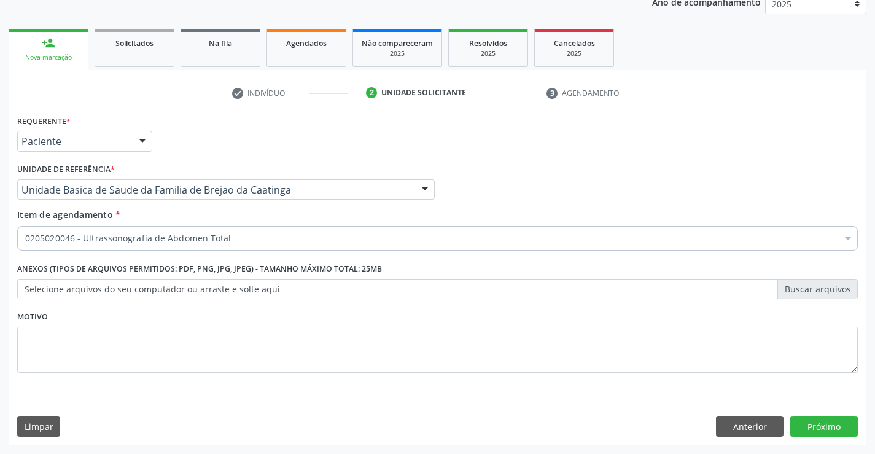
scroll to position [0, 0]
click at [813, 433] on button "Próximo" at bounding box center [824, 426] width 68 height 21
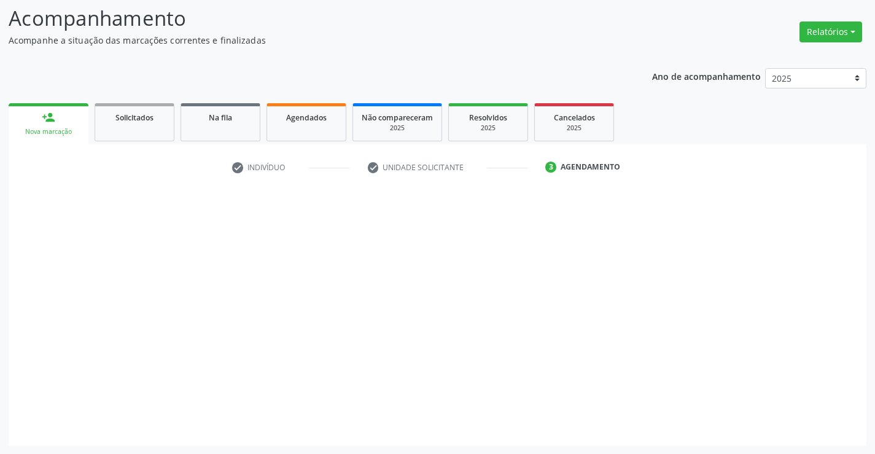
scroll to position [80, 0]
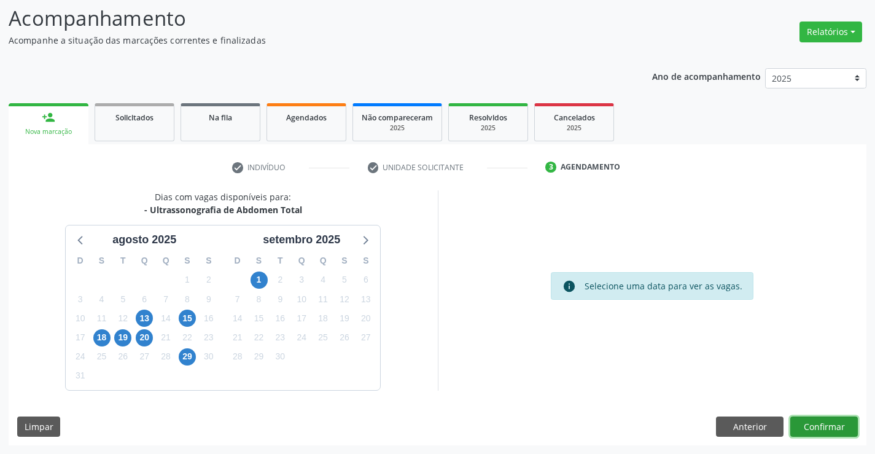
click at [809, 423] on button "Confirmar" at bounding box center [824, 426] width 68 height 21
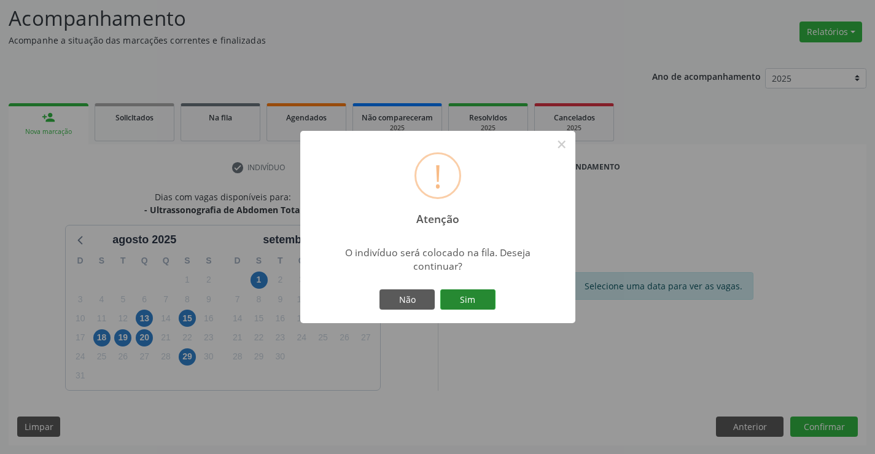
click at [457, 291] on button "Sim" at bounding box center [467, 299] width 55 height 21
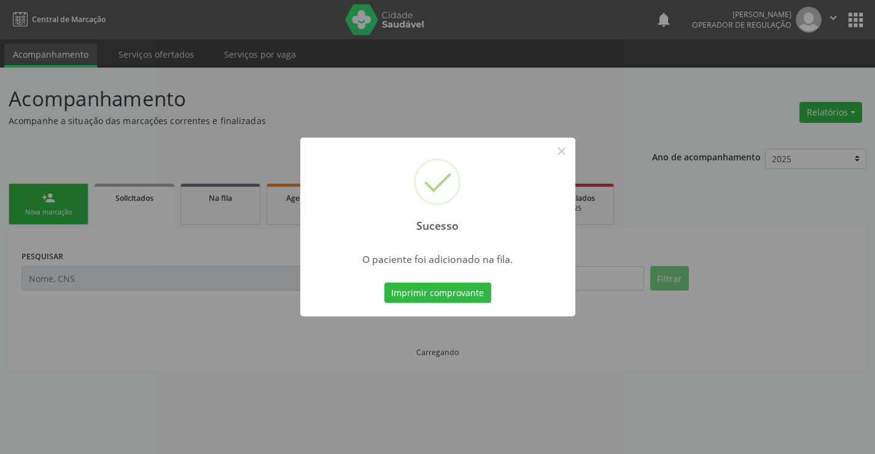
scroll to position [0, 0]
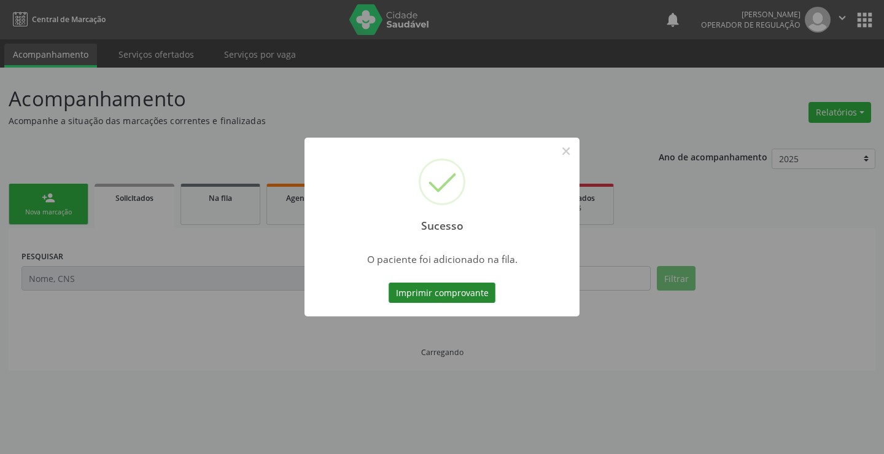
click at [475, 289] on button "Imprimir comprovante" at bounding box center [442, 292] width 107 height 21
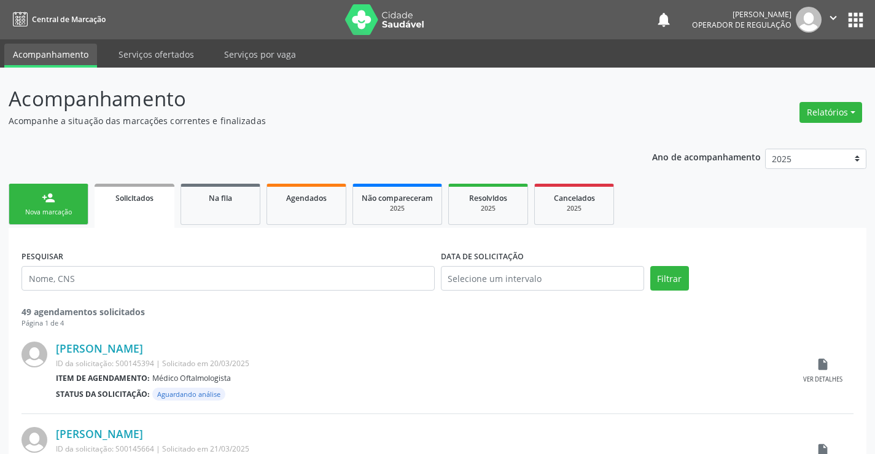
click at [72, 203] on link "person_add Nova marcação" at bounding box center [49, 204] width 80 height 41
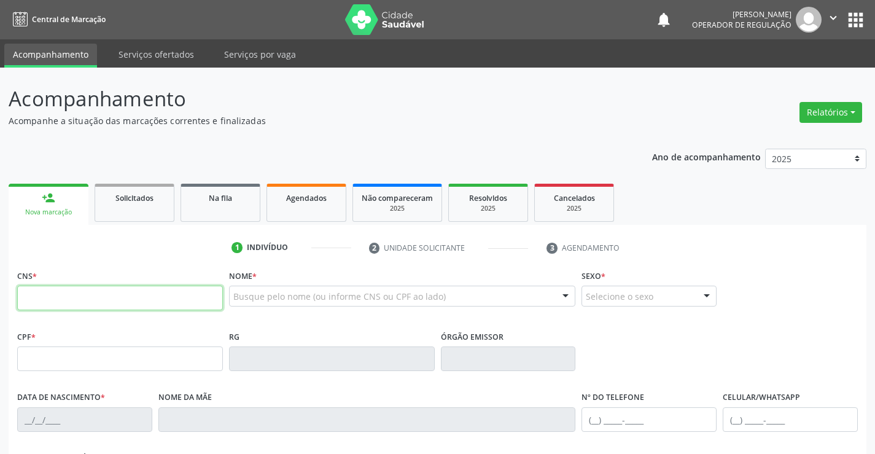
click at [76, 293] on input "text" at bounding box center [120, 297] width 206 height 25
type input "702 0003 0723 3686"
type input "618.886.305-82"
type input "0787505714"
type input "23/06/1969"
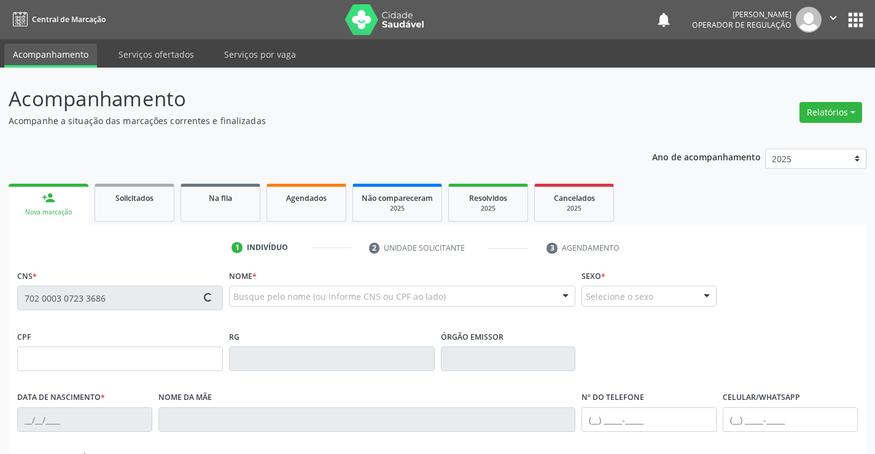
type input "(74) 99117-6222"
type input "(74) 99100-8472"
type input "618.886.305-82"
type input "sn"
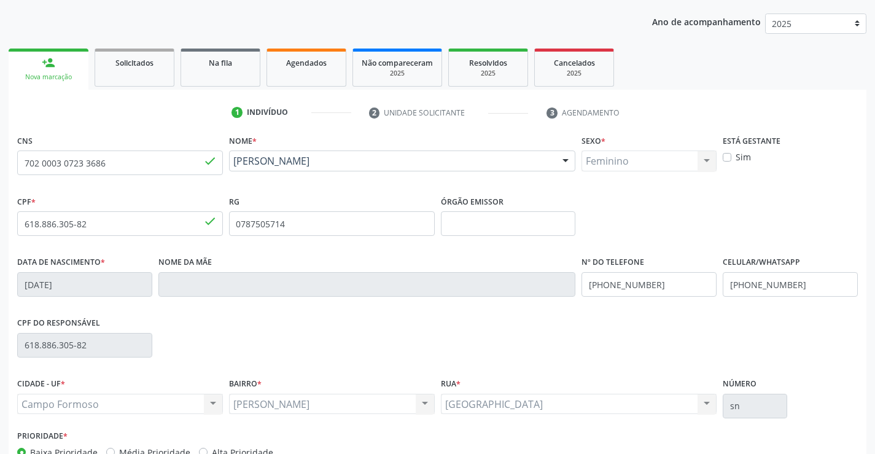
scroll to position [212, 0]
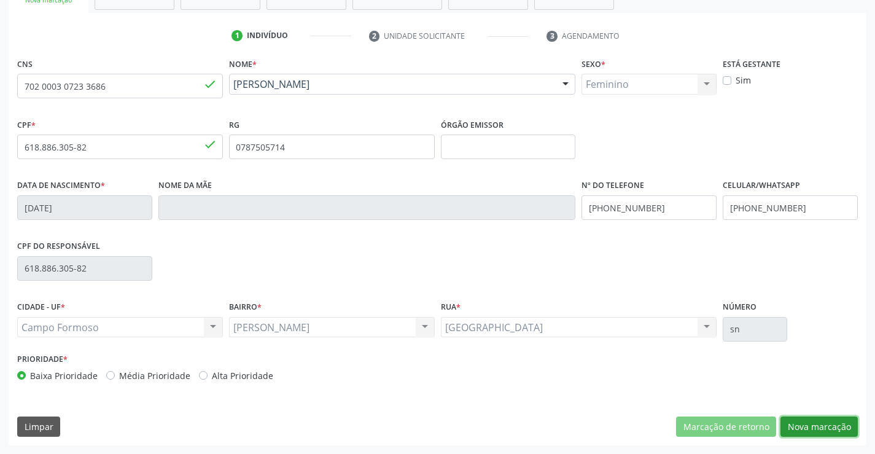
click at [815, 429] on button "Nova marcação" at bounding box center [818, 426] width 77 height 21
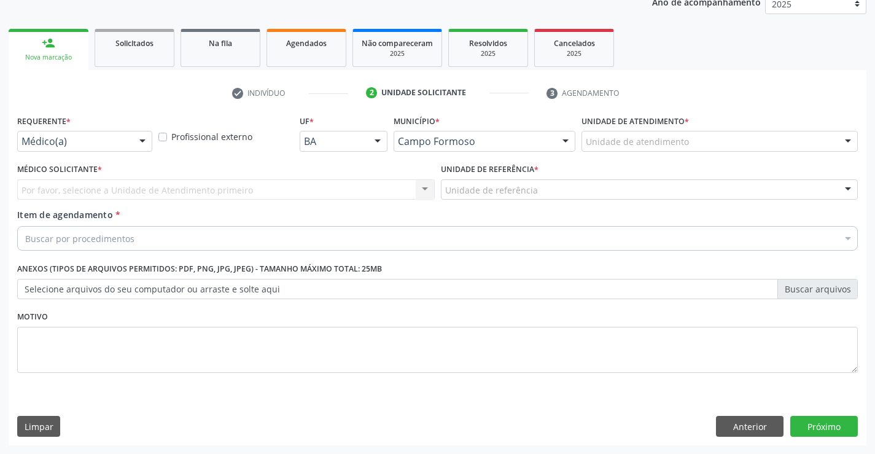
click at [58, 133] on div "Médico(a)" at bounding box center [84, 141] width 135 height 21
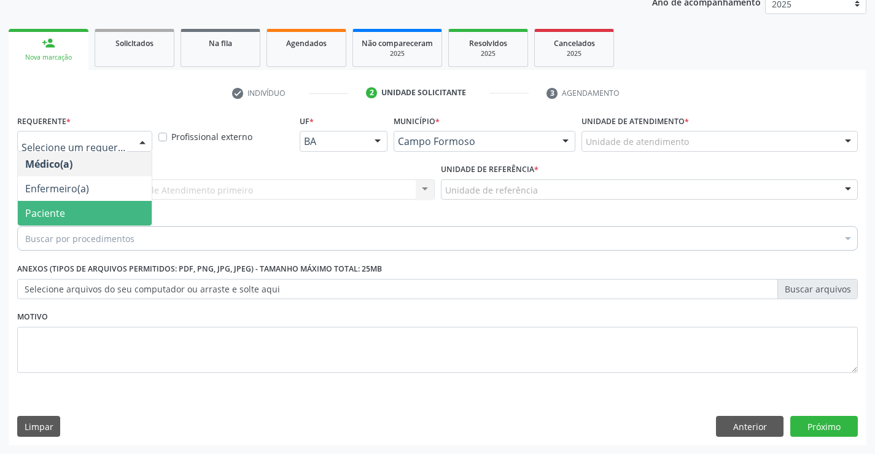
click at [55, 209] on span "Paciente" at bounding box center [45, 213] width 40 height 14
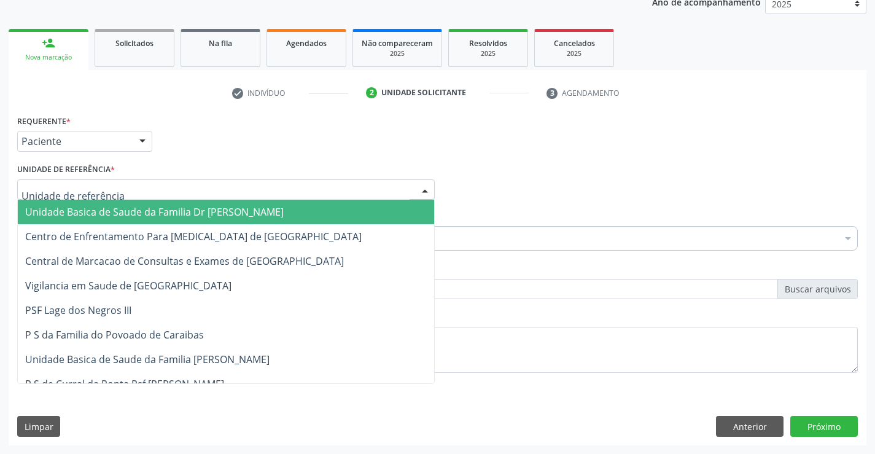
click at [69, 213] on span "Unidade Basica de Saude da Familia Dr [PERSON_NAME]" at bounding box center [154, 212] width 258 height 14
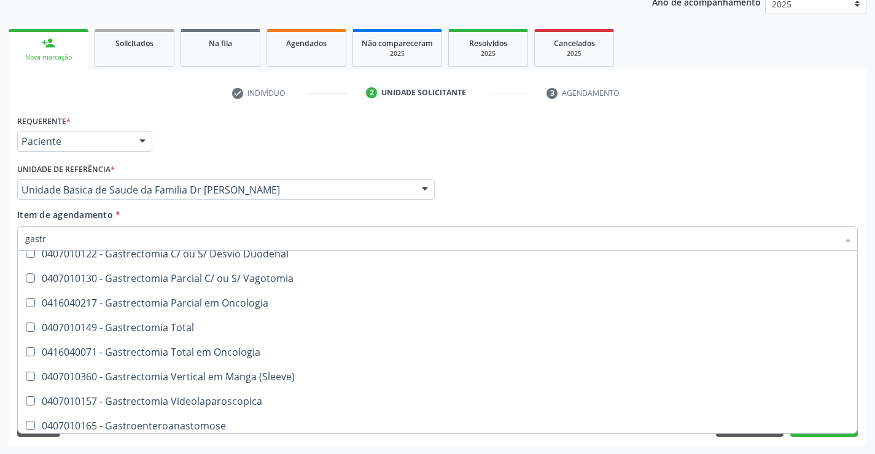
scroll to position [256, 0]
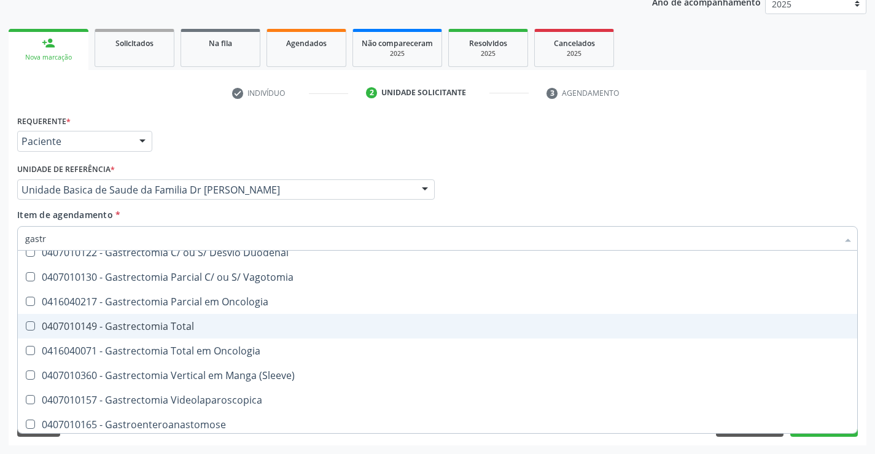
type input "gastro"
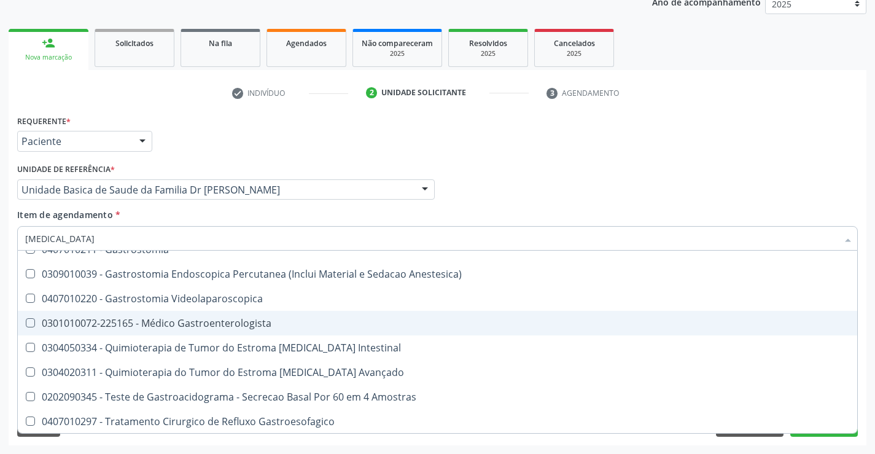
scroll to position [260, 0]
click at [239, 324] on div "0301010072-225165 - Médico Gastroenterologista" at bounding box center [437, 322] width 824 height 10
checkbox Gastroenterologista "true"
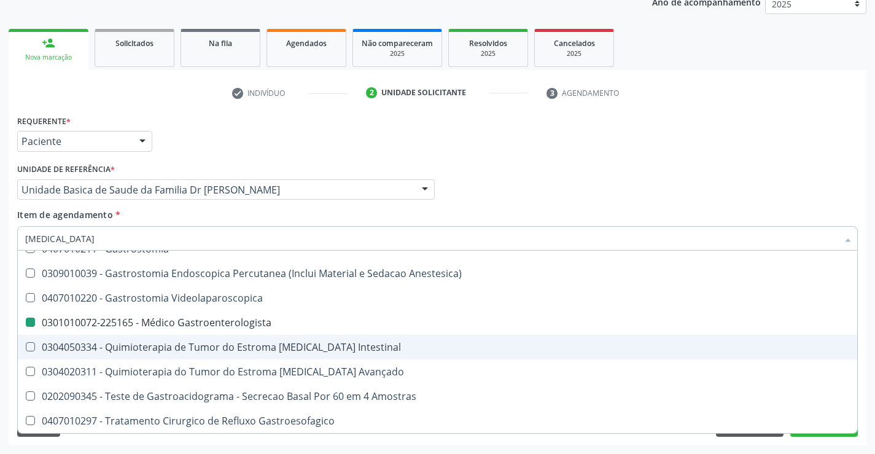
click at [805, 446] on div "Acompanhamento Acompanhe a situação das marcações correntes e finalizadas Relat…" at bounding box center [437, 183] width 875 height 541
checkbox Vagotomia "true"
checkbox Gastroenterologista "false"
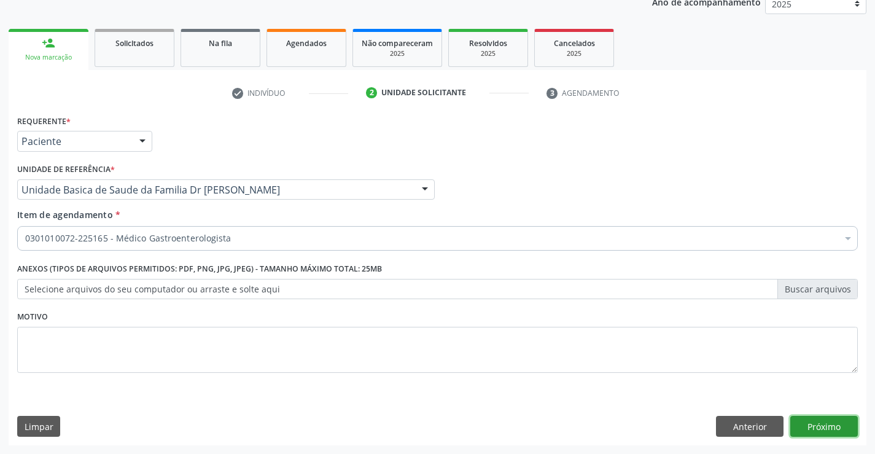
click at [815, 426] on button "Próximo" at bounding box center [824, 426] width 68 height 21
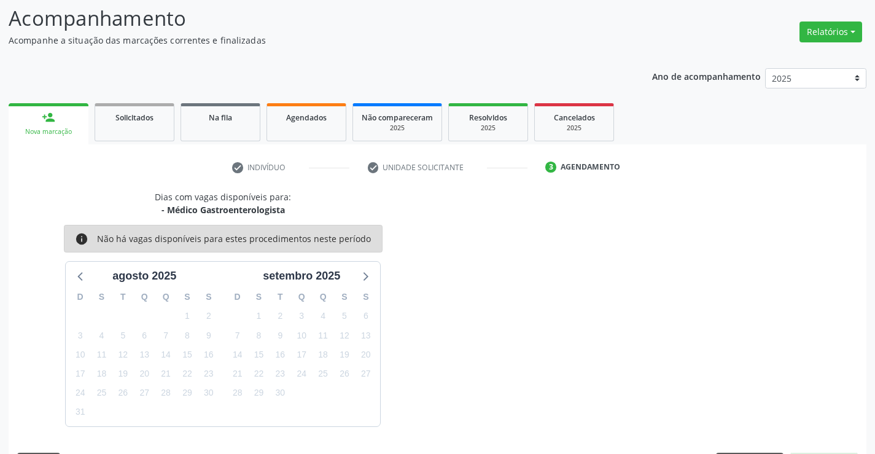
scroll to position [117, 0]
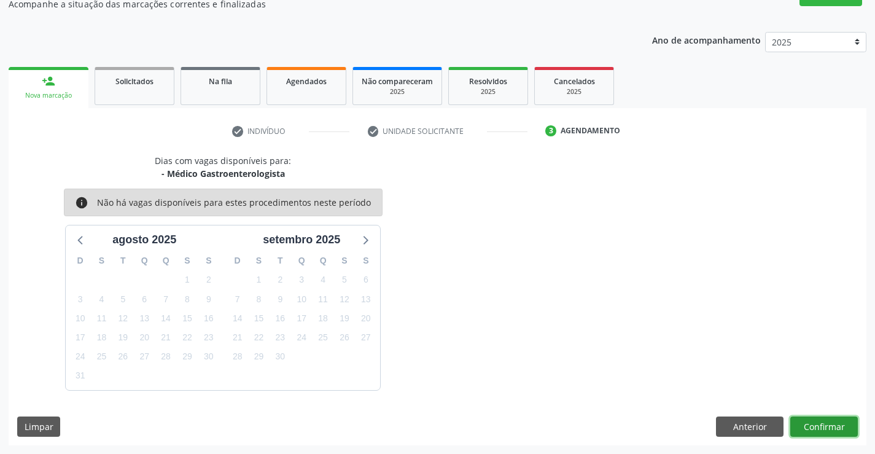
click at [818, 423] on button "Confirmar" at bounding box center [824, 426] width 68 height 21
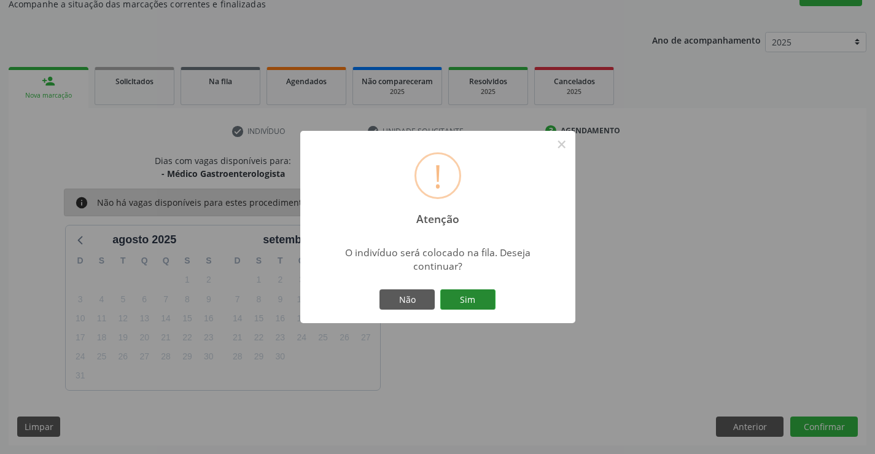
click at [483, 300] on button "Sim" at bounding box center [467, 299] width 55 height 21
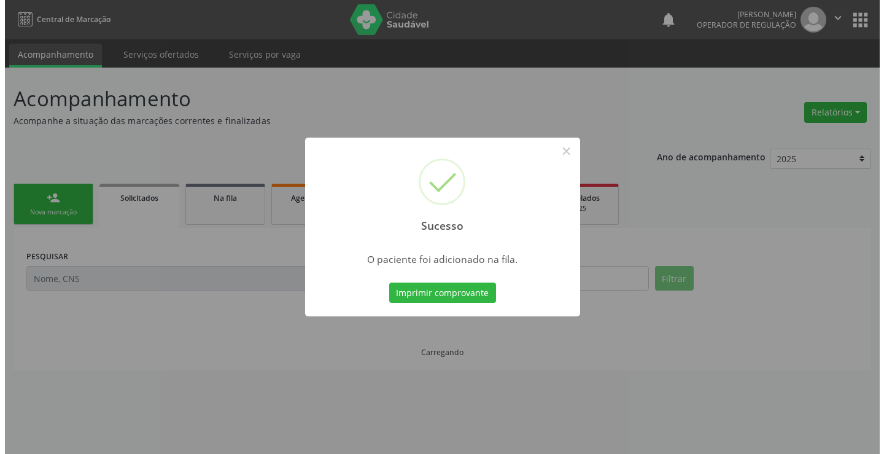
scroll to position [0, 0]
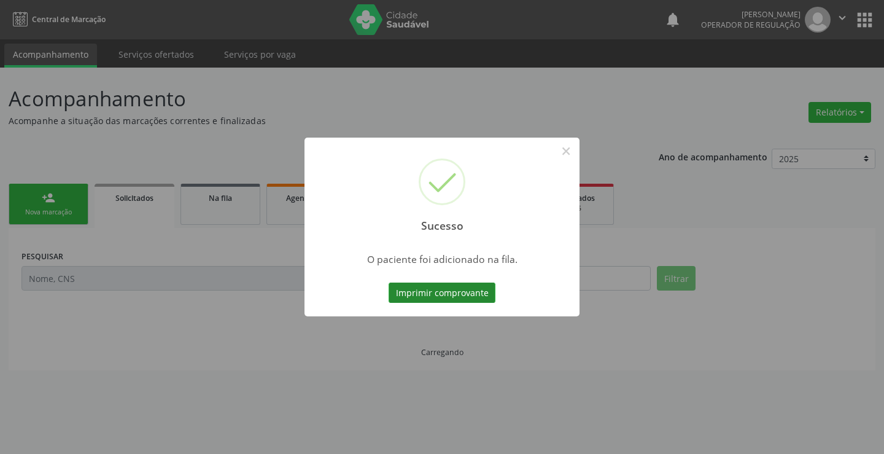
click at [486, 298] on button "Imprimir comprovante" at bounding box center [442, 292] width 107 height 21
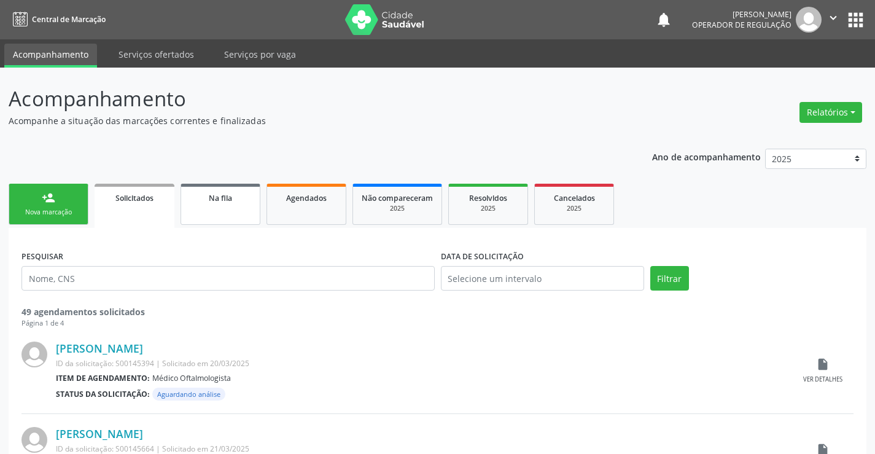
click at [219, 209] on link "Na fila" at bounding box center [220, 204] width 80 height 41
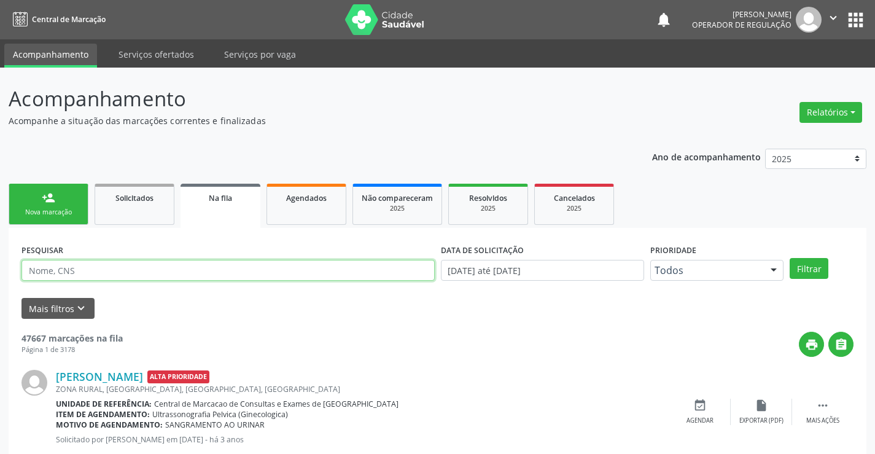
drag, startPoint x: 0, startPoint y: 0, endPoint x: 131, endPoint y: 268, distance: 298.7
click at [131, 268] on input "text" at bounding box center [227, 270] width 413 height 21
type input "707402024879576"
click at [811, 266] on button "Filtrar" at bounding box center [809, 268] width 39 height 21
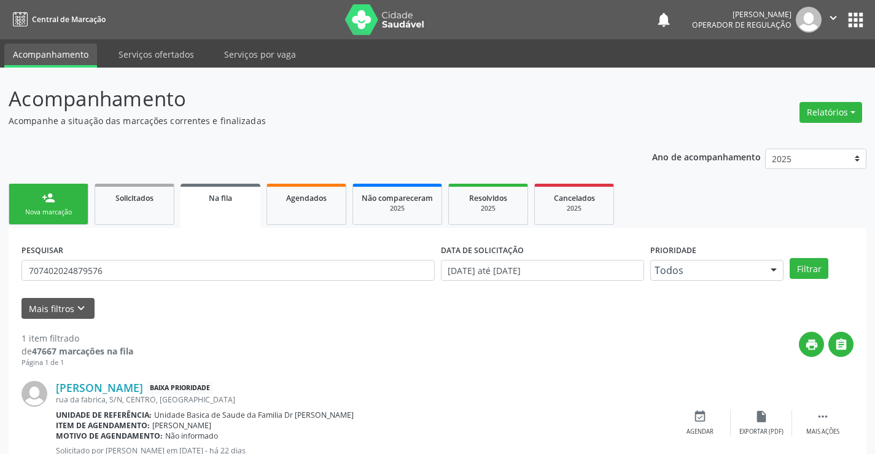
click at [833, 21] on icon "" at bounding box center [833, 18] width 14 height 14
click at [798, 75] on link "Sair" at bounding box center [801, 74] width 85 height 17
